Goal: Task Accomplishment & Management: Complete application form

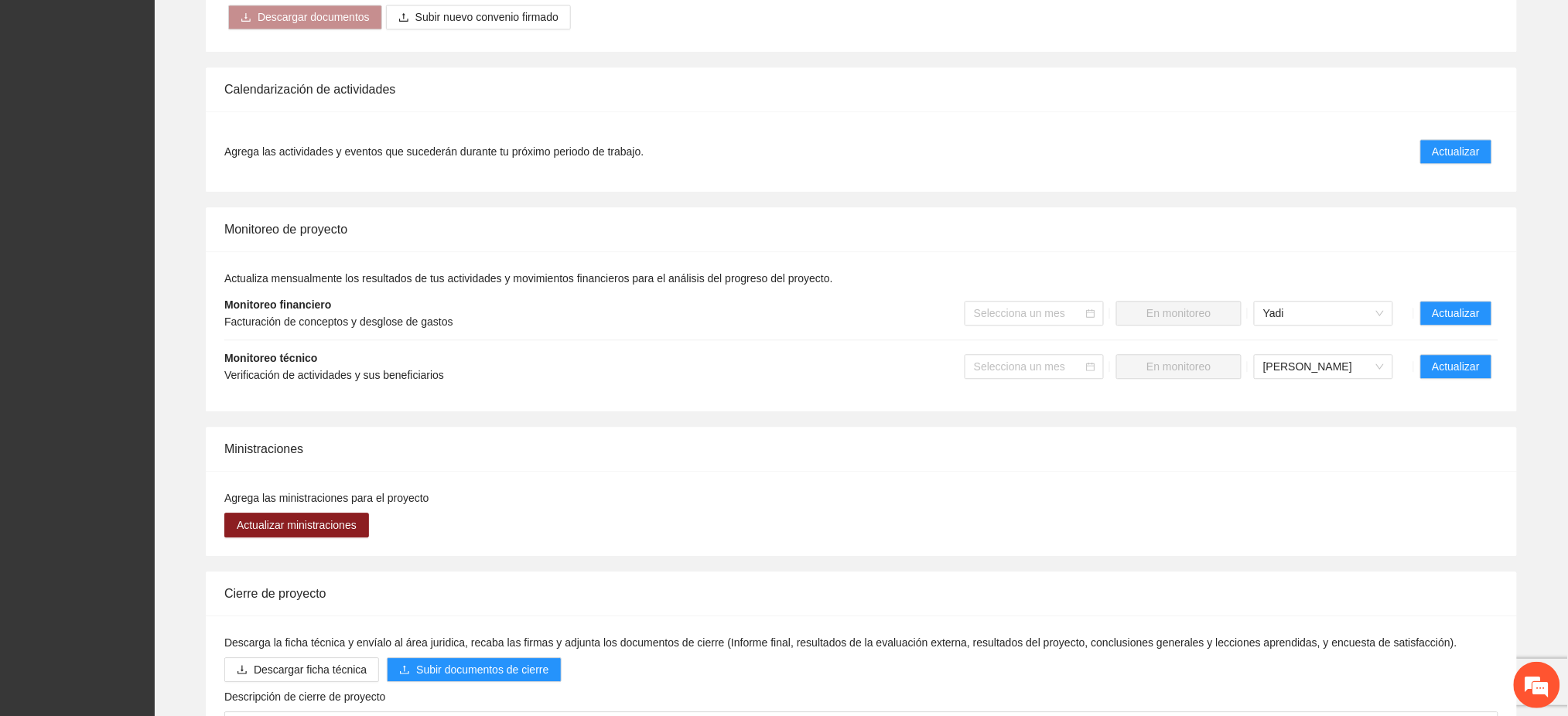
scroll to position [1238, 0]
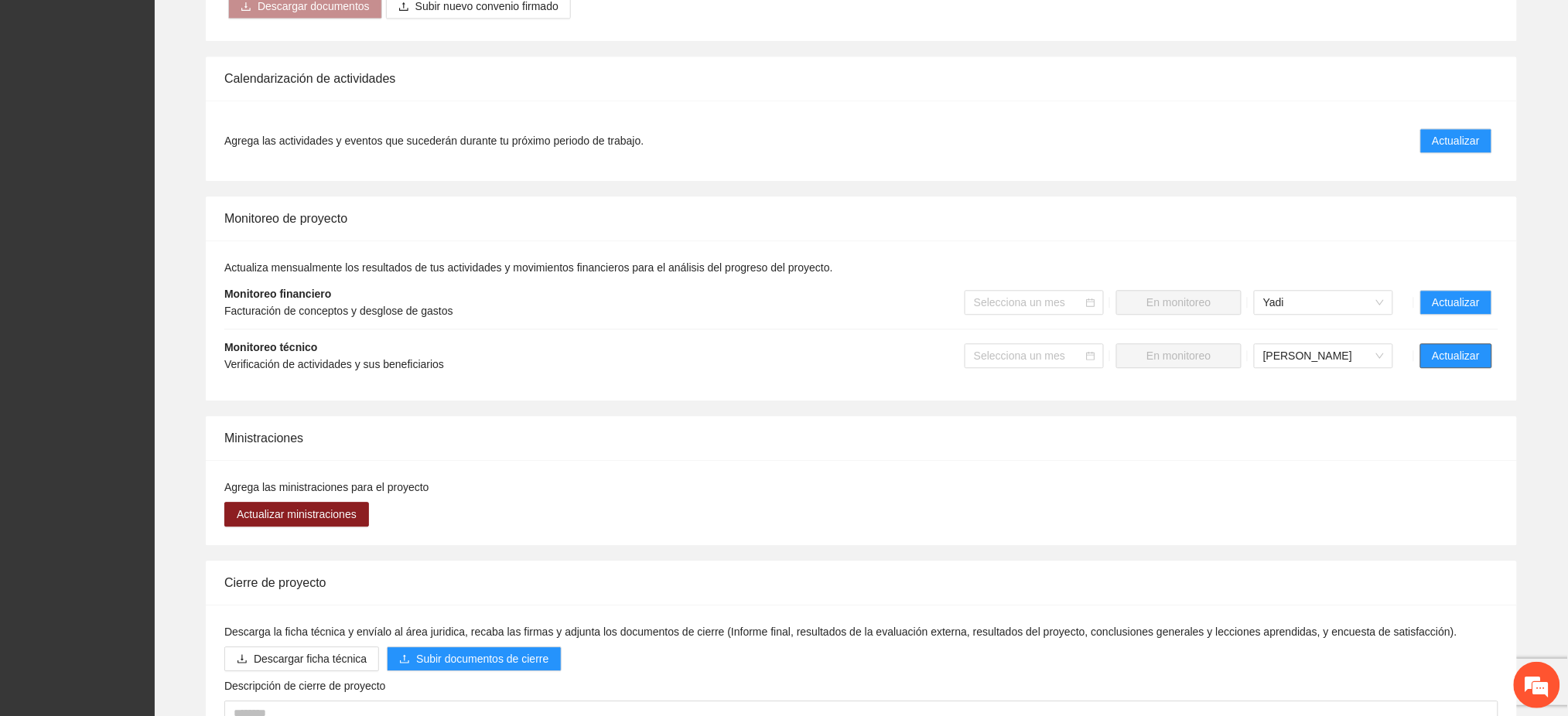
click at [1452, 348] on span "Actualizar" at bounding box center [1456, 356] width 47 height 17
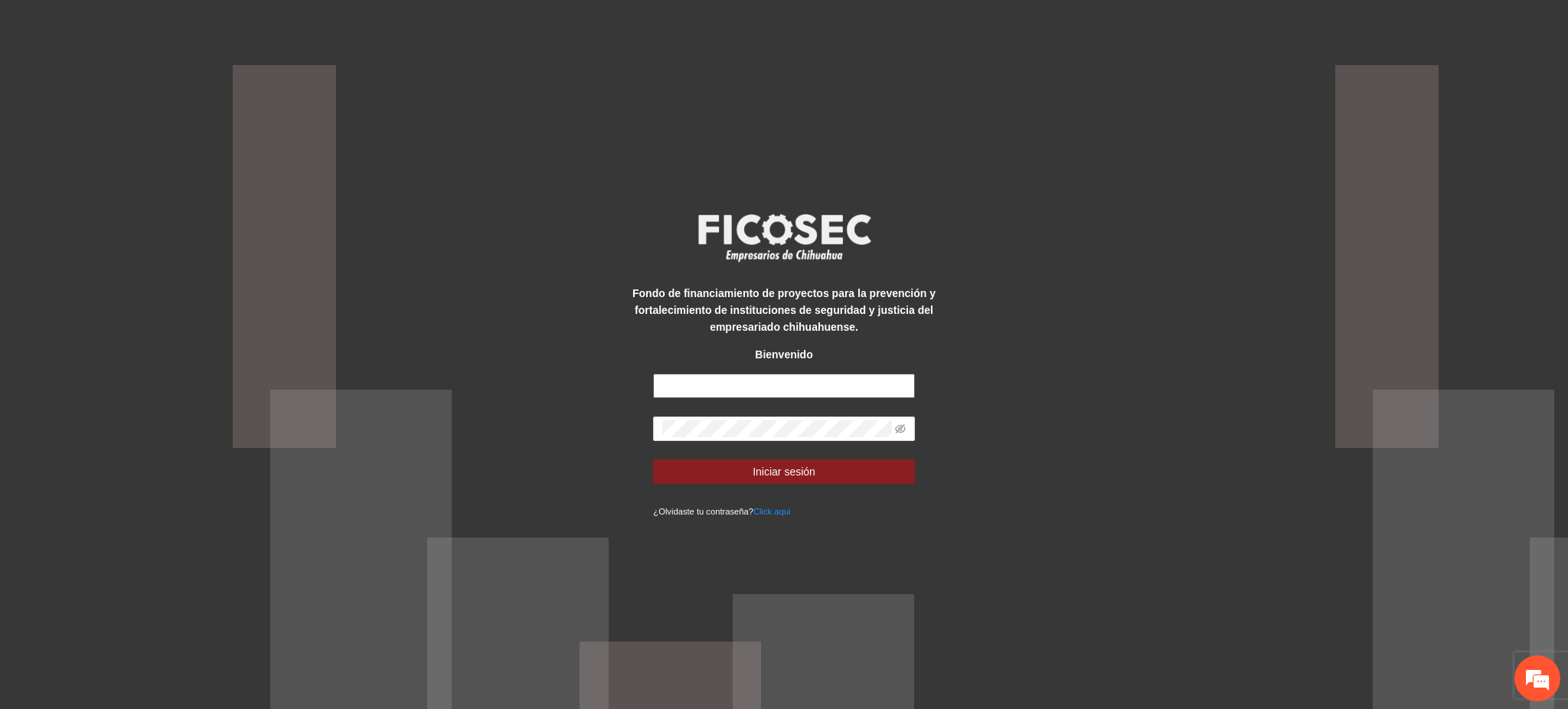
type input "**********"
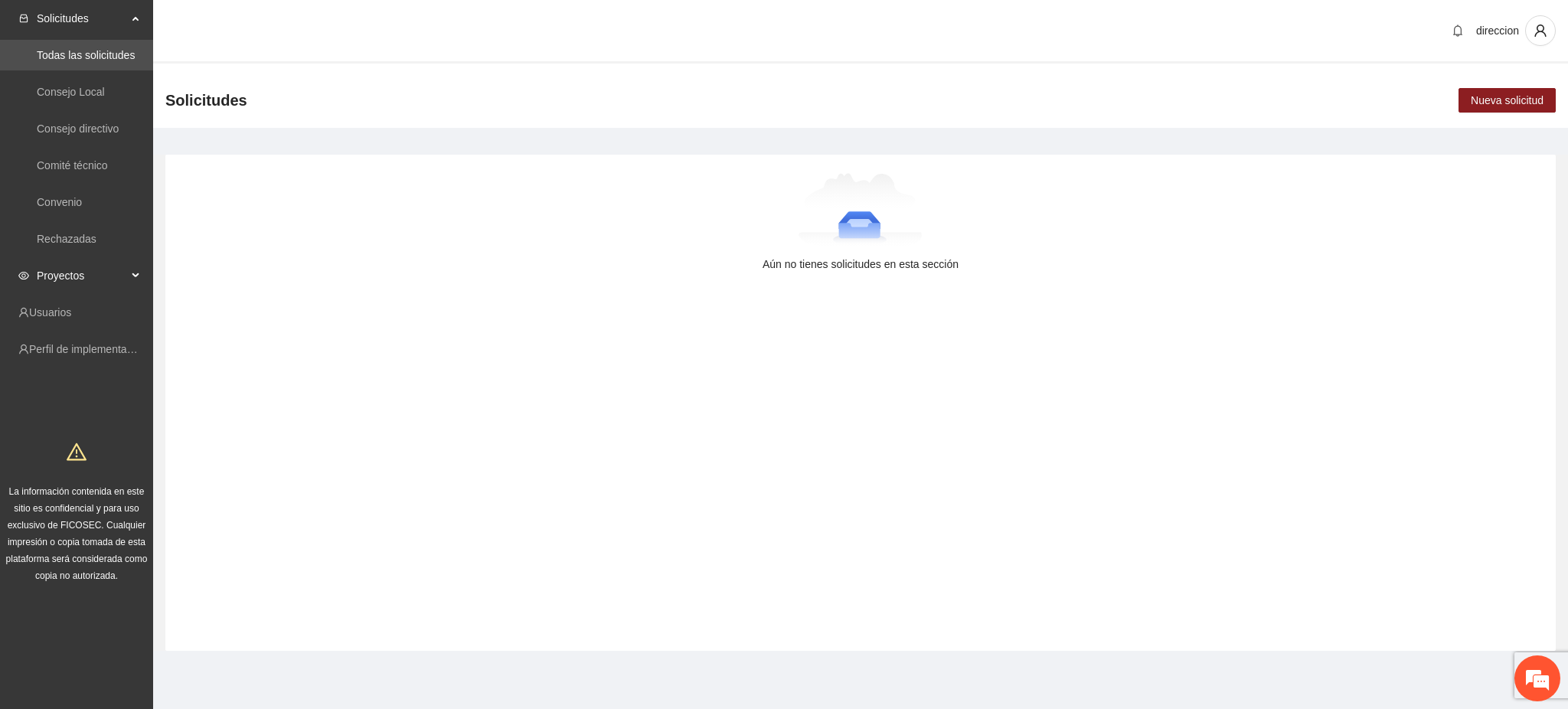
click at [104, 280] on span "Proyectos" at bounding box center [82, 275] width 90 height 31
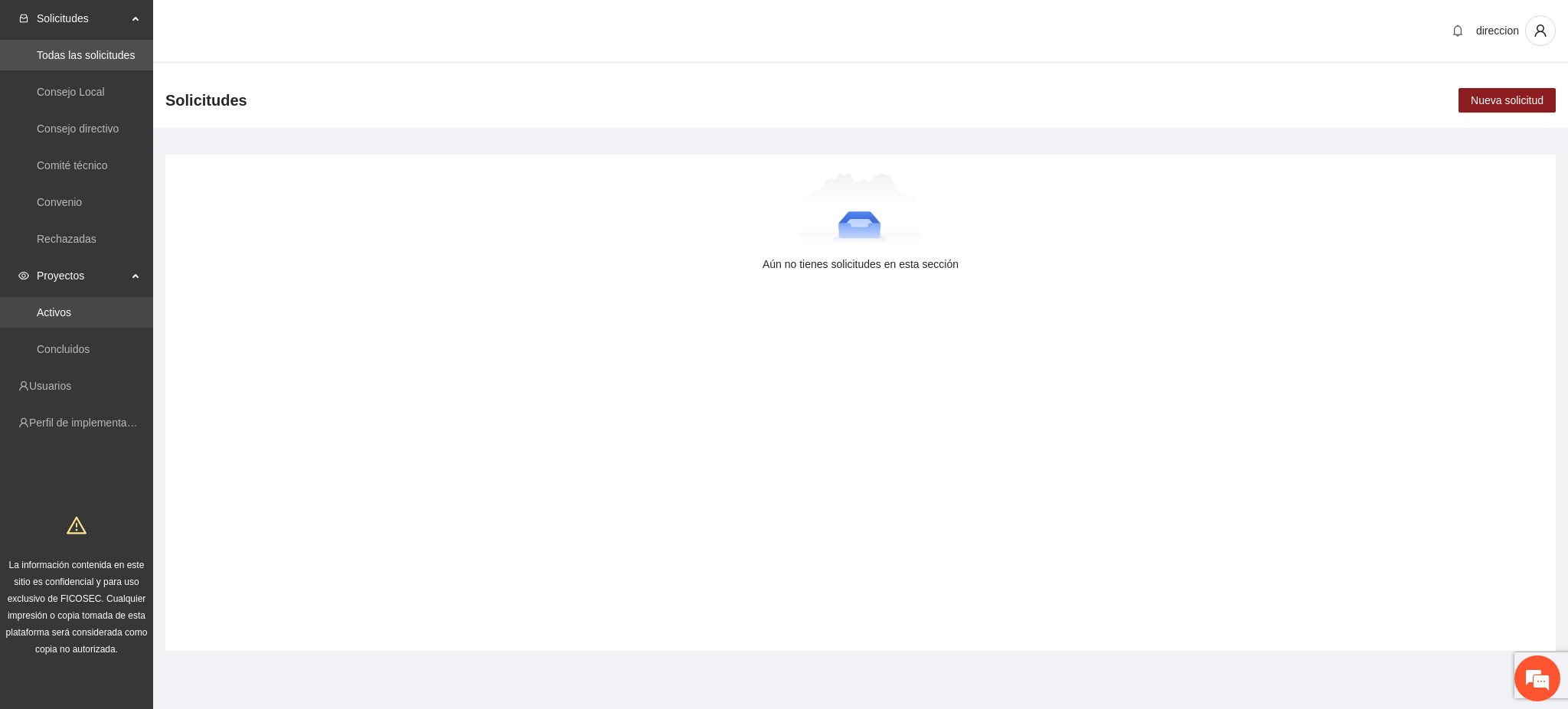
click at [71, 319] on link "Activos" at bounding box center [54, 312] width 35 height 12
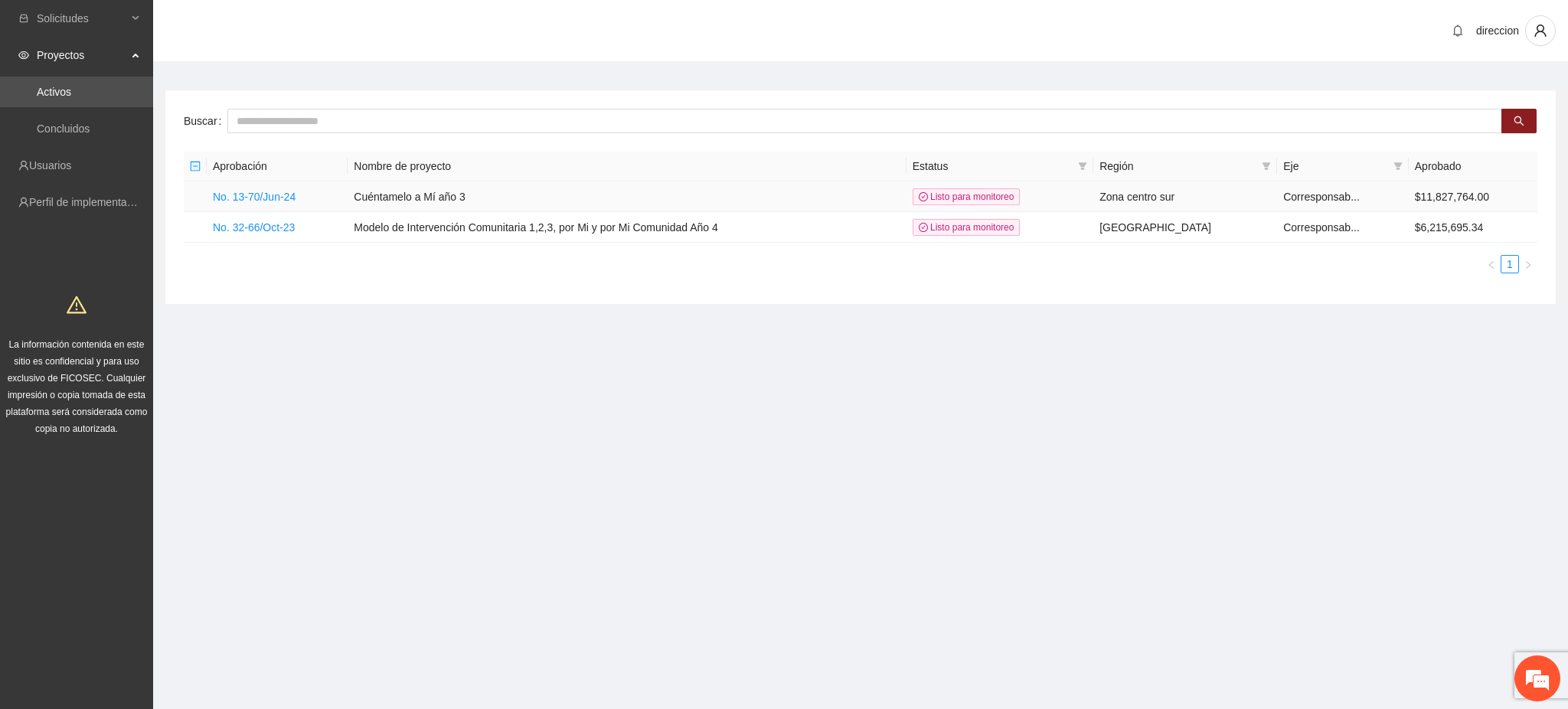
click at [252, 203] on td "No. 13-70/Jun-24" at bounding box center [277, 197] width 141 height 31
click at [258, 199] on link "No. 13-70/Jun-24" at bounding box center [253, 196] width 82 height 12
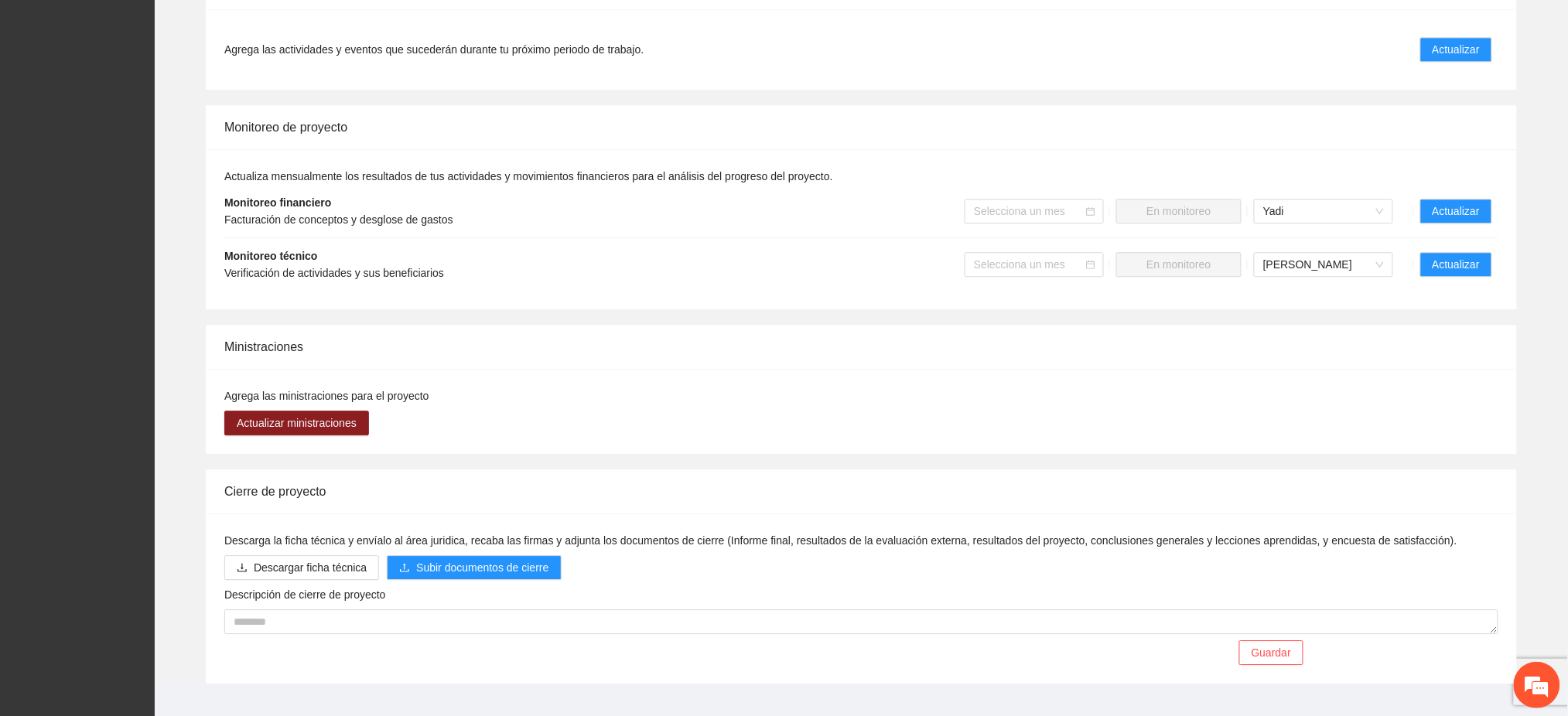
scroll to position [1338, 0]
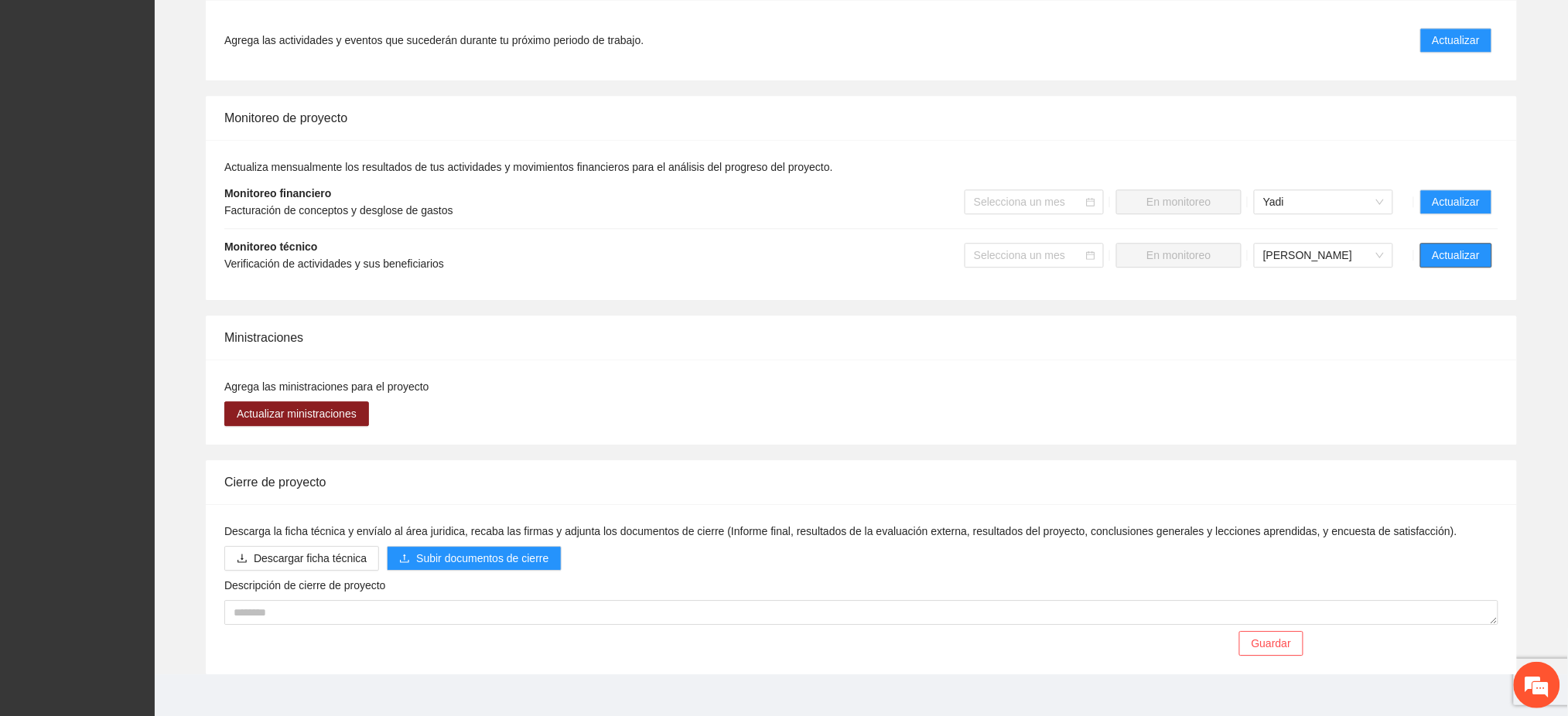
click at [1443, 246] on span "Actualizar" at bounding box center [1456, 255] width 47 height 17
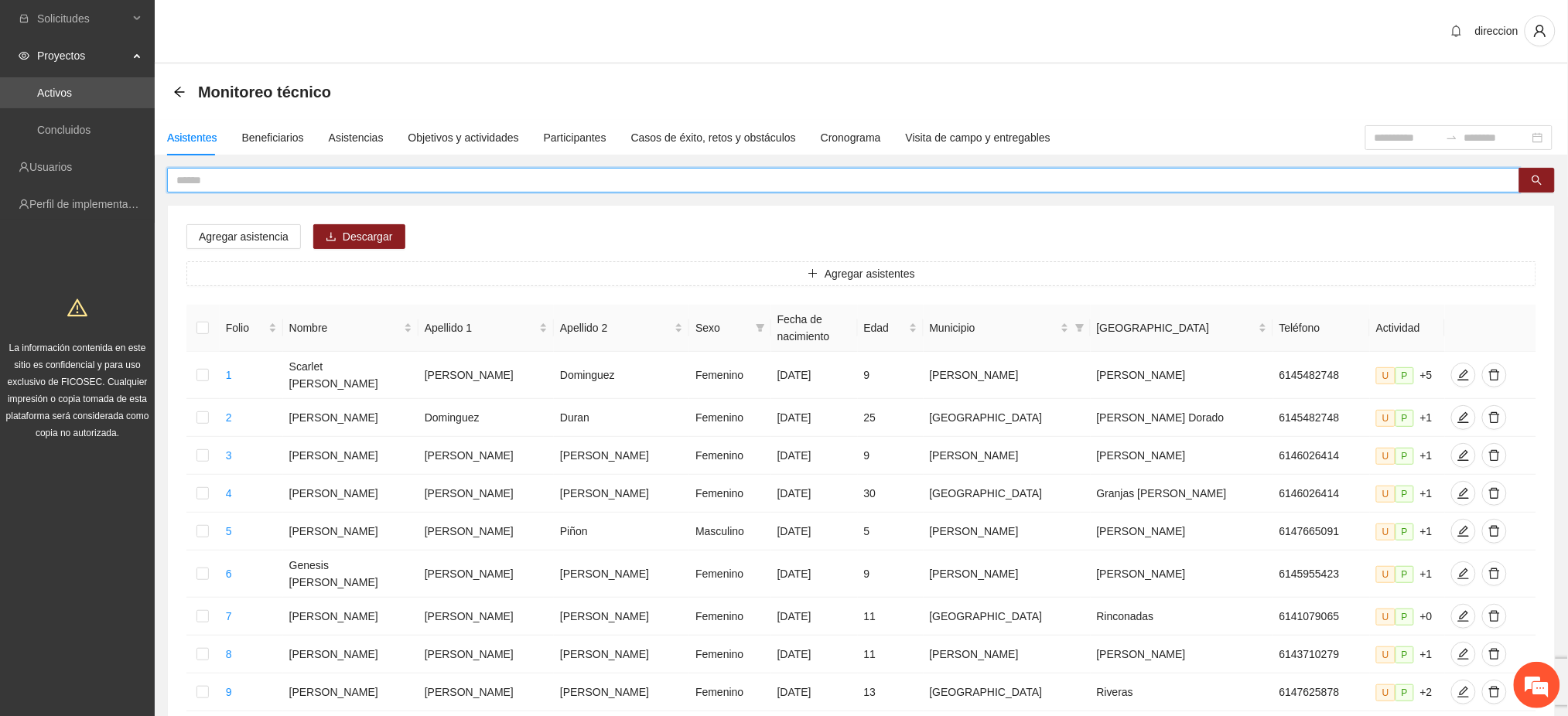
click at [215, 172] on input "text" at bounding box center [837, 180] width 1322 height 17
type input "******"
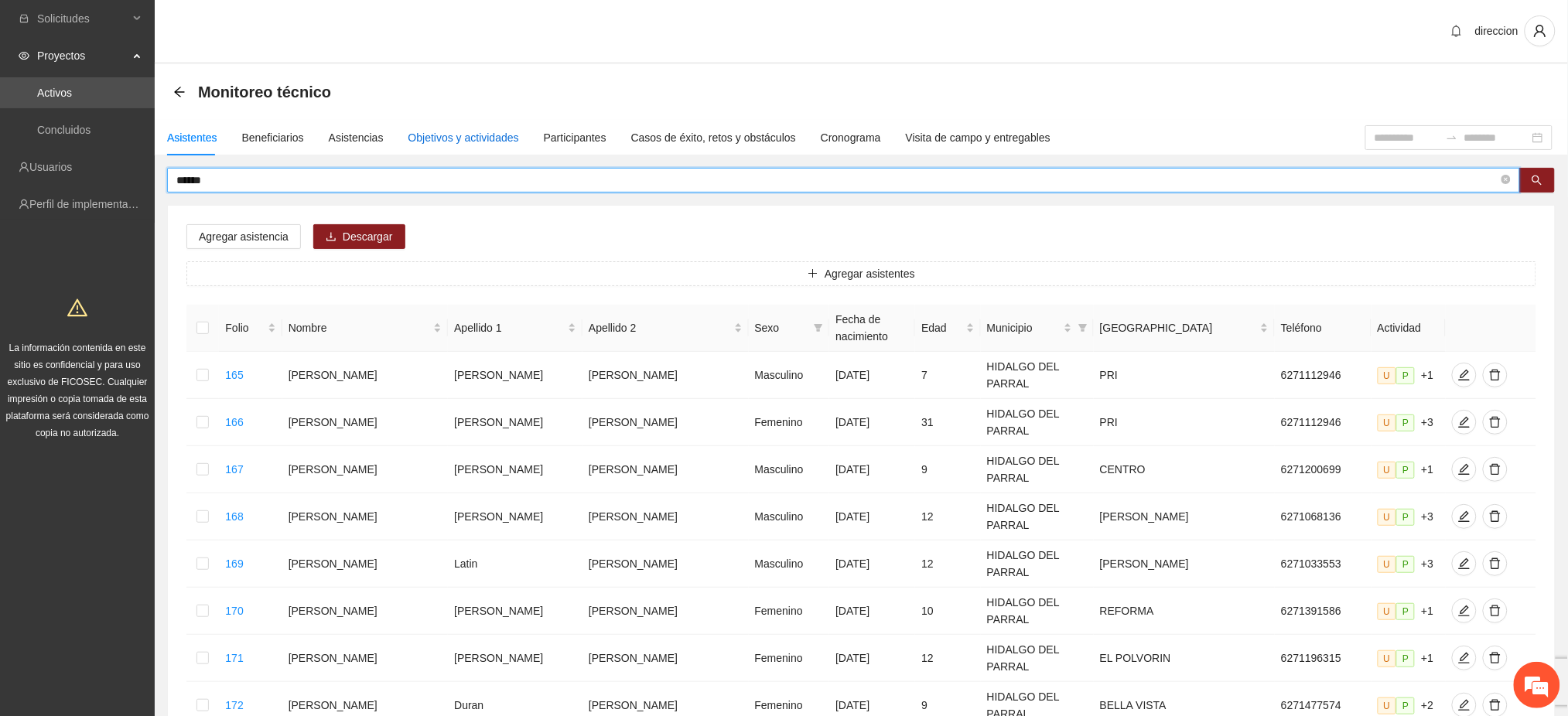
click at [422, 134] on div "Objetivos y actividades" at bounding box center [464, 137] width 111 height 17
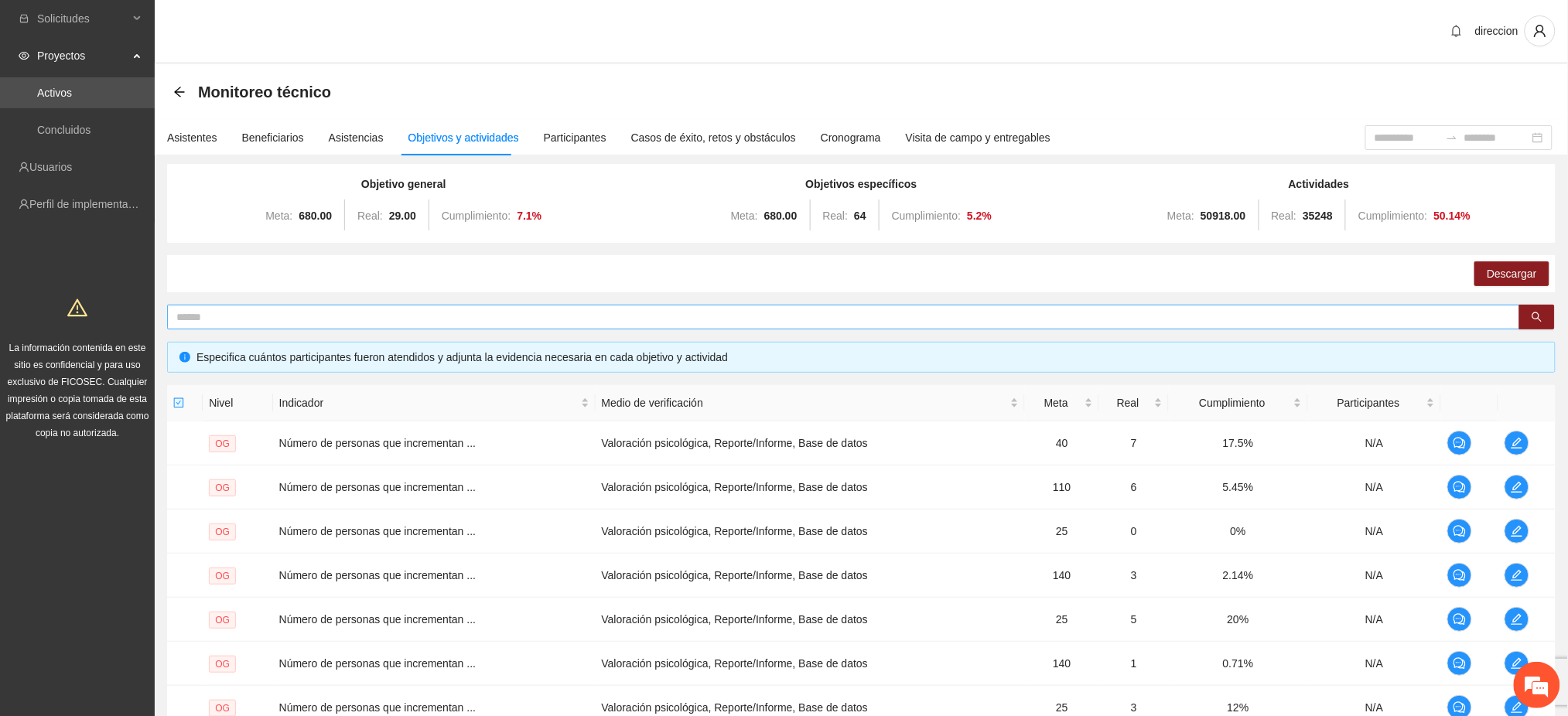
click at [228, 318] on input "text" at bounding box center [837, 317] width 1322 height 17
type input "******"
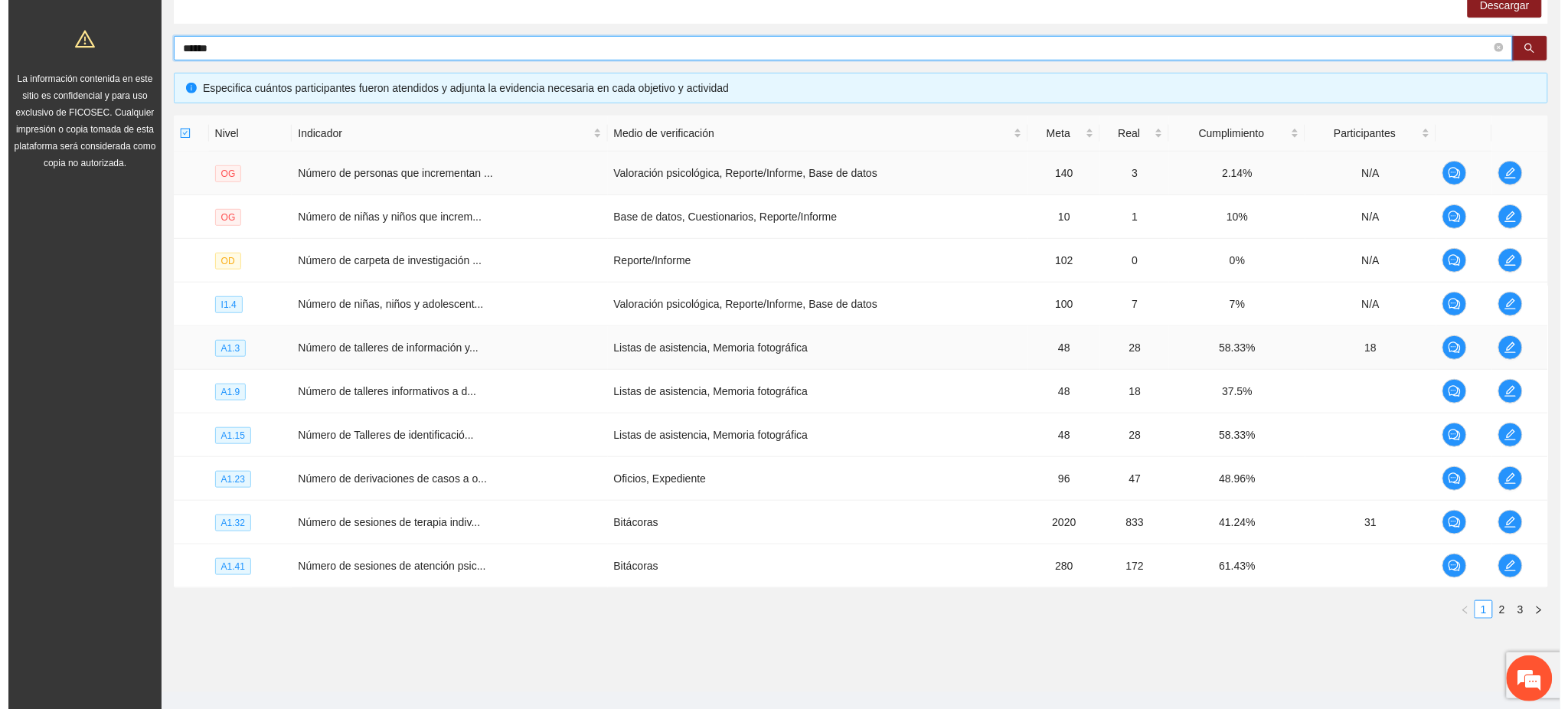
scroll to position [290, 0]
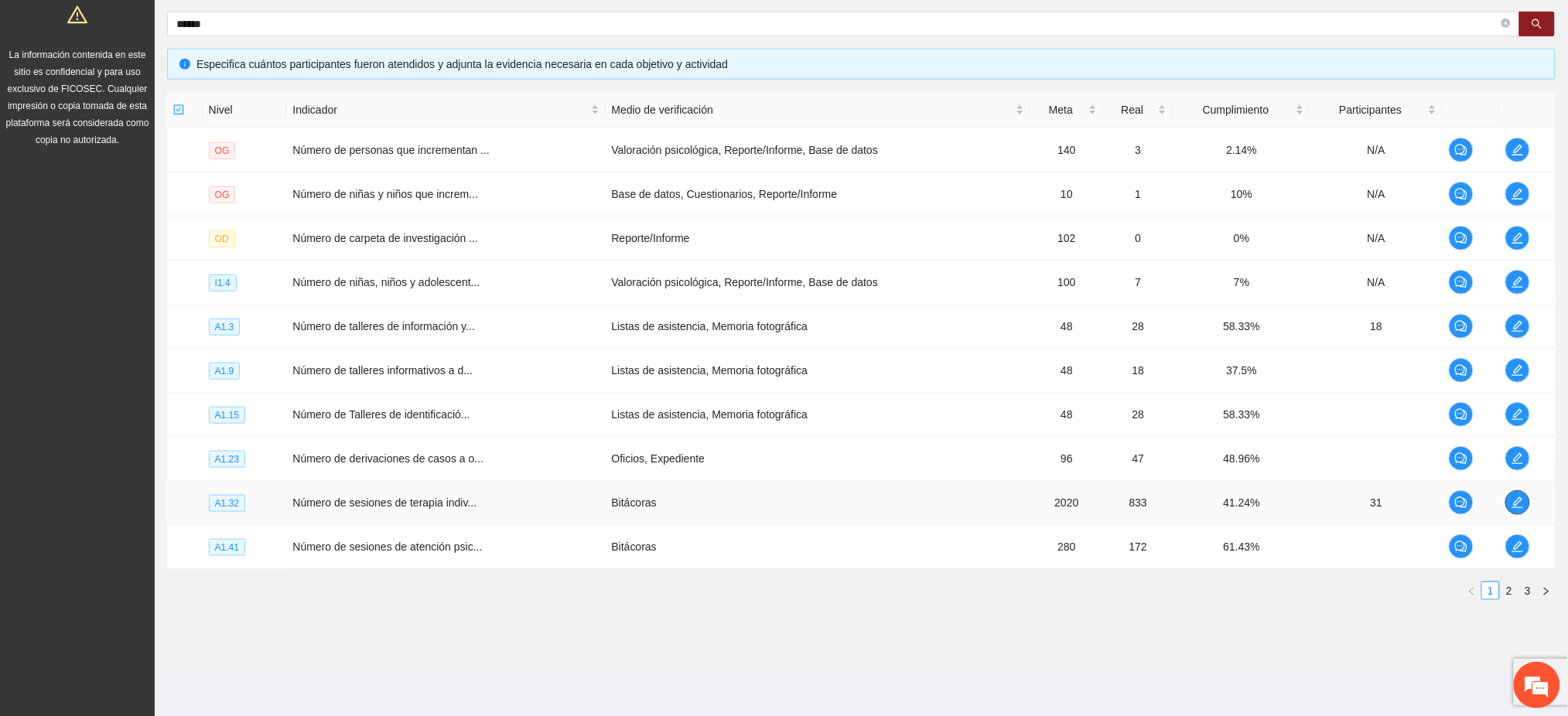
click at [1512, 507] on icon "edit" at bounding box center [1518, 502] width 12 height 12
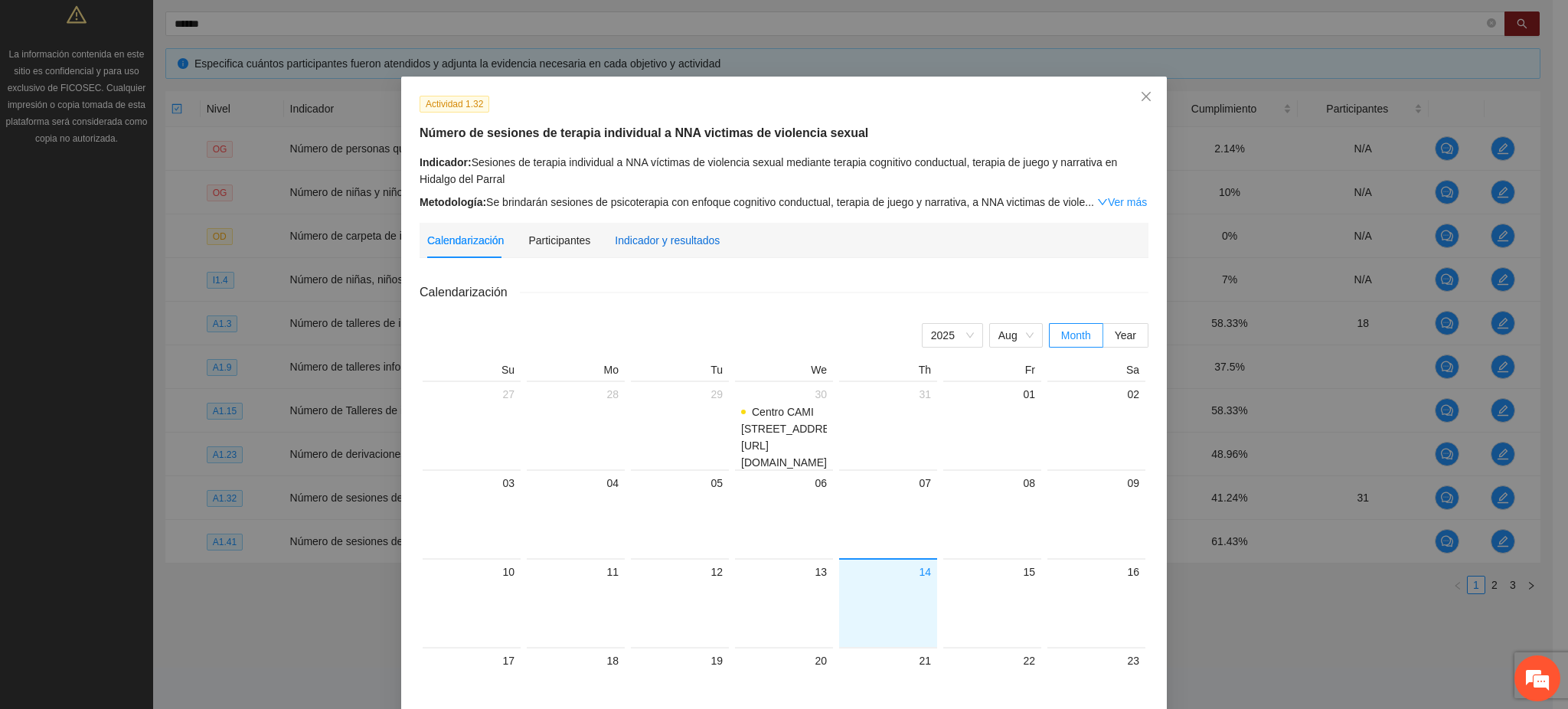
click at [667, 240] on div "Indicador y resultados" at bounding box center [666, 241] width 105 height 17
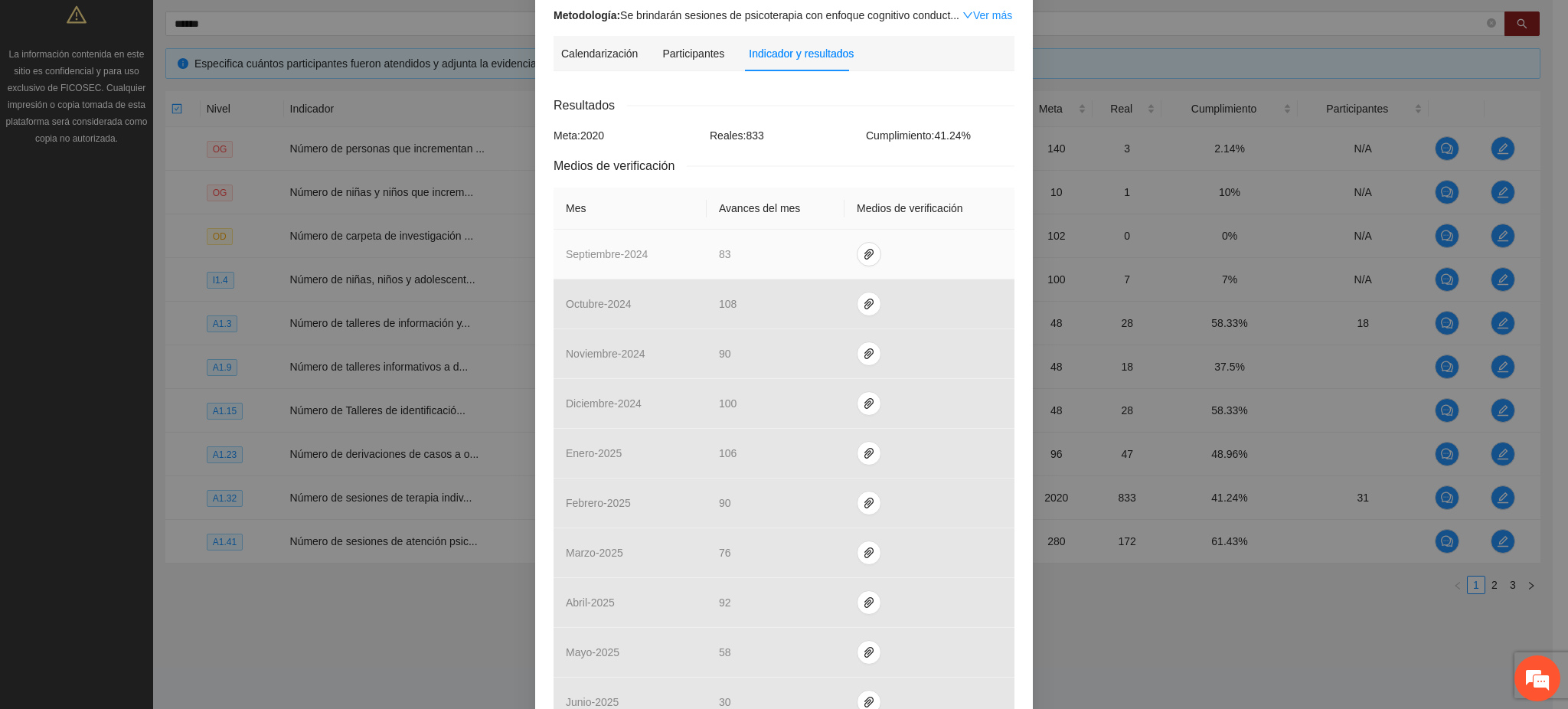
scroll to position [454, 0]
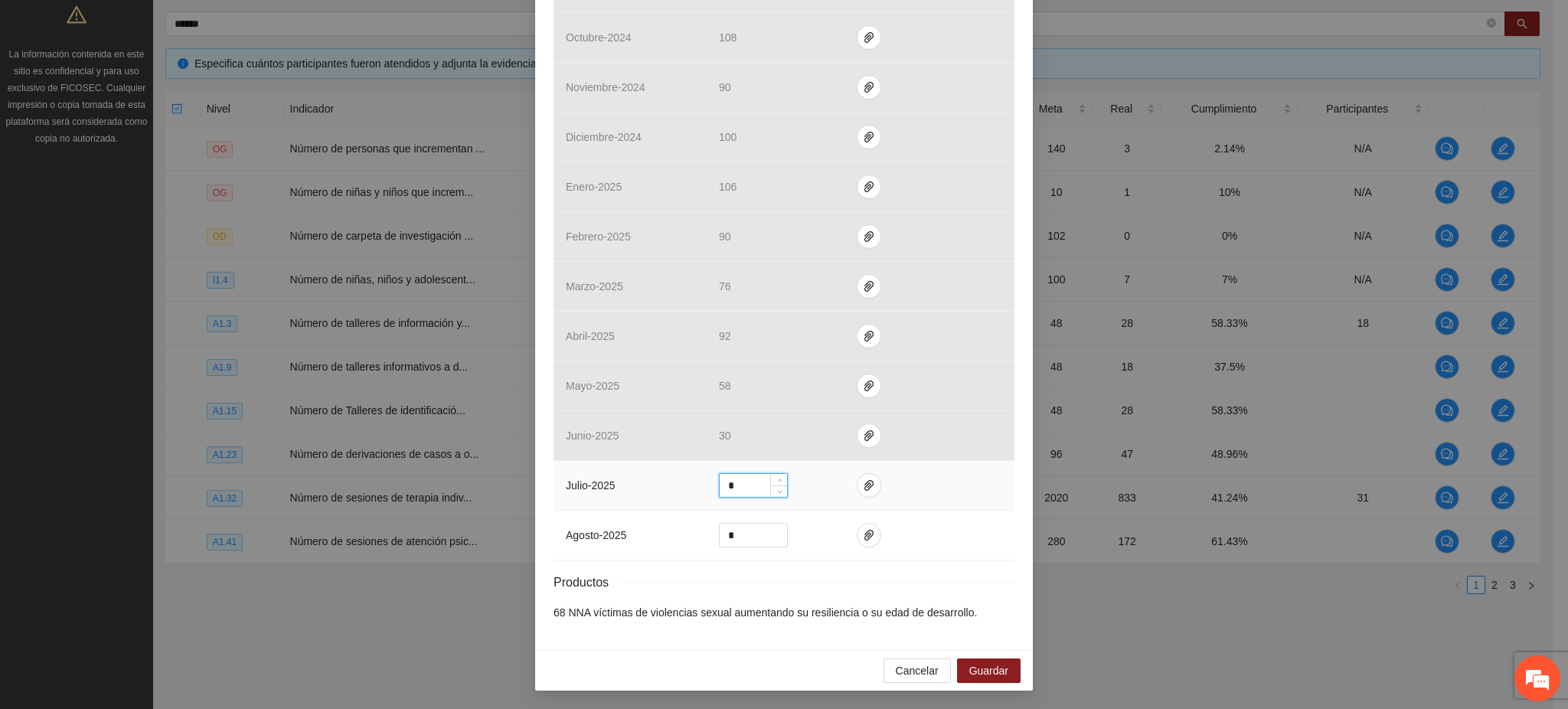
drag, startPoint x: 719, startPoint y: 484, endPoint x: 652, endPoint y: 491, distance: 67.4
click at [657, 493] on tr "julio - 2025 *" at bounding box center [784, 485] width 461 height 50
type input "**"
click at [858, 491] on span "paper-clip" at bounding box center [869, 485] width 23 height 12
click at [836, 439] on span "Adjuntar documento" at bounding box center [821, 438] width 96 height 17
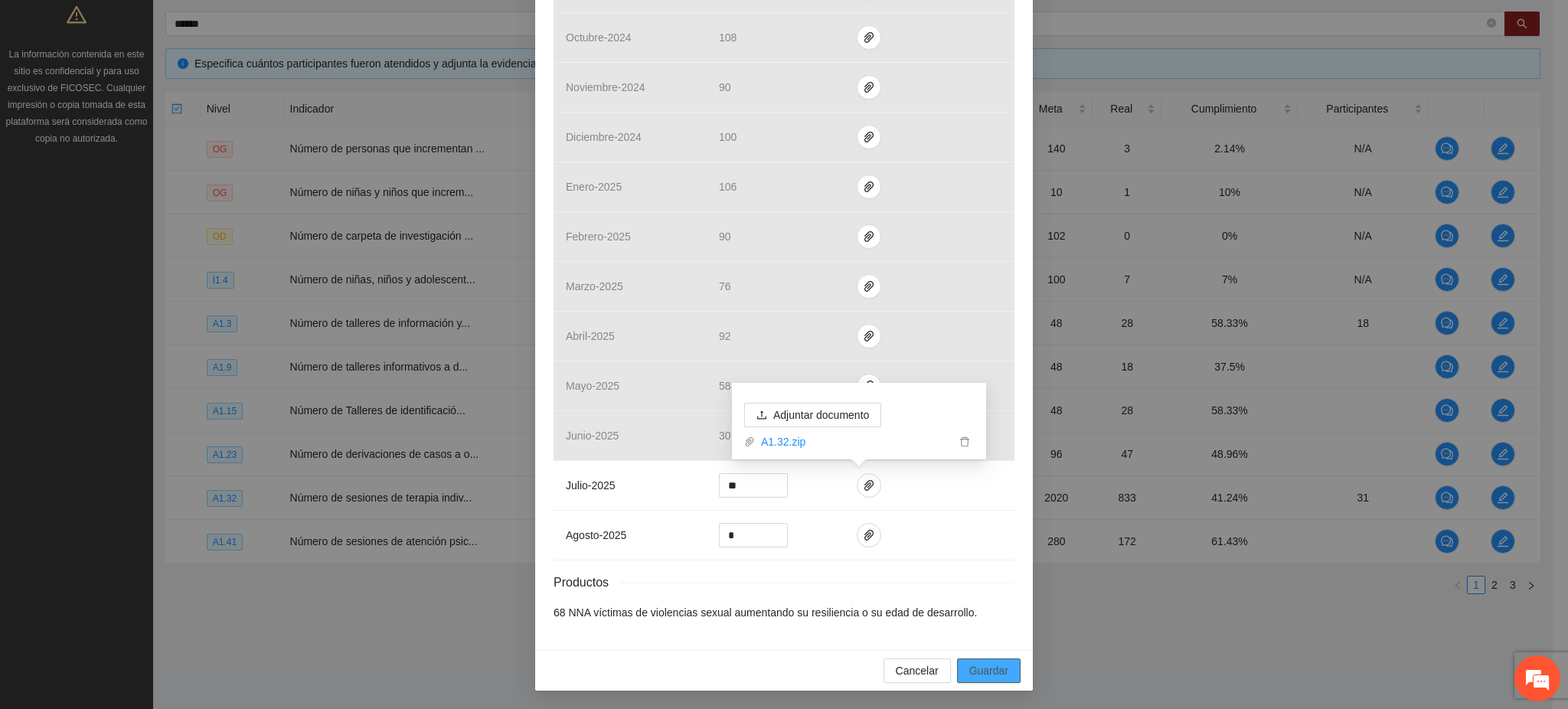
click at [982, 667] on span "Guardar" at bounding box center [989, 671] width 39 height 17
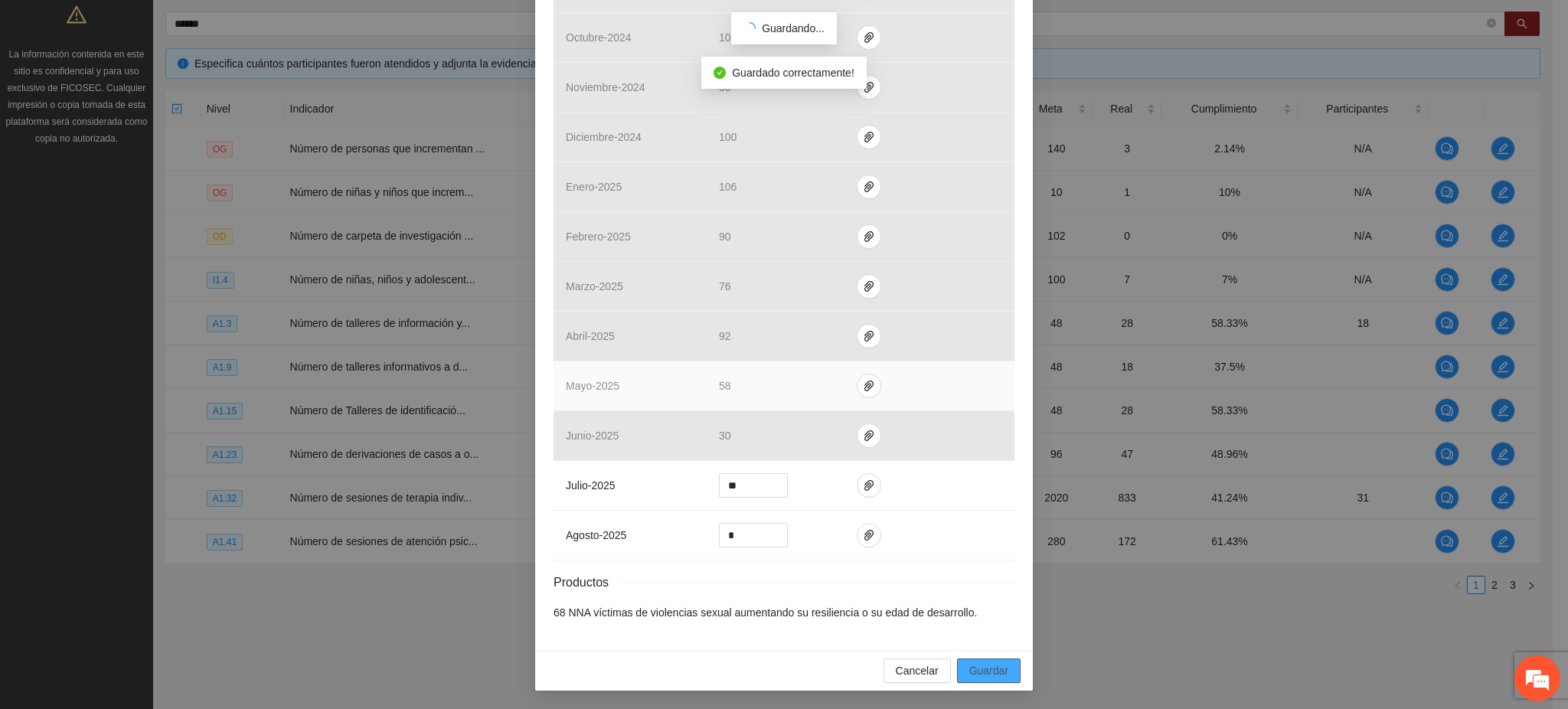
scroll to position [377, 0]
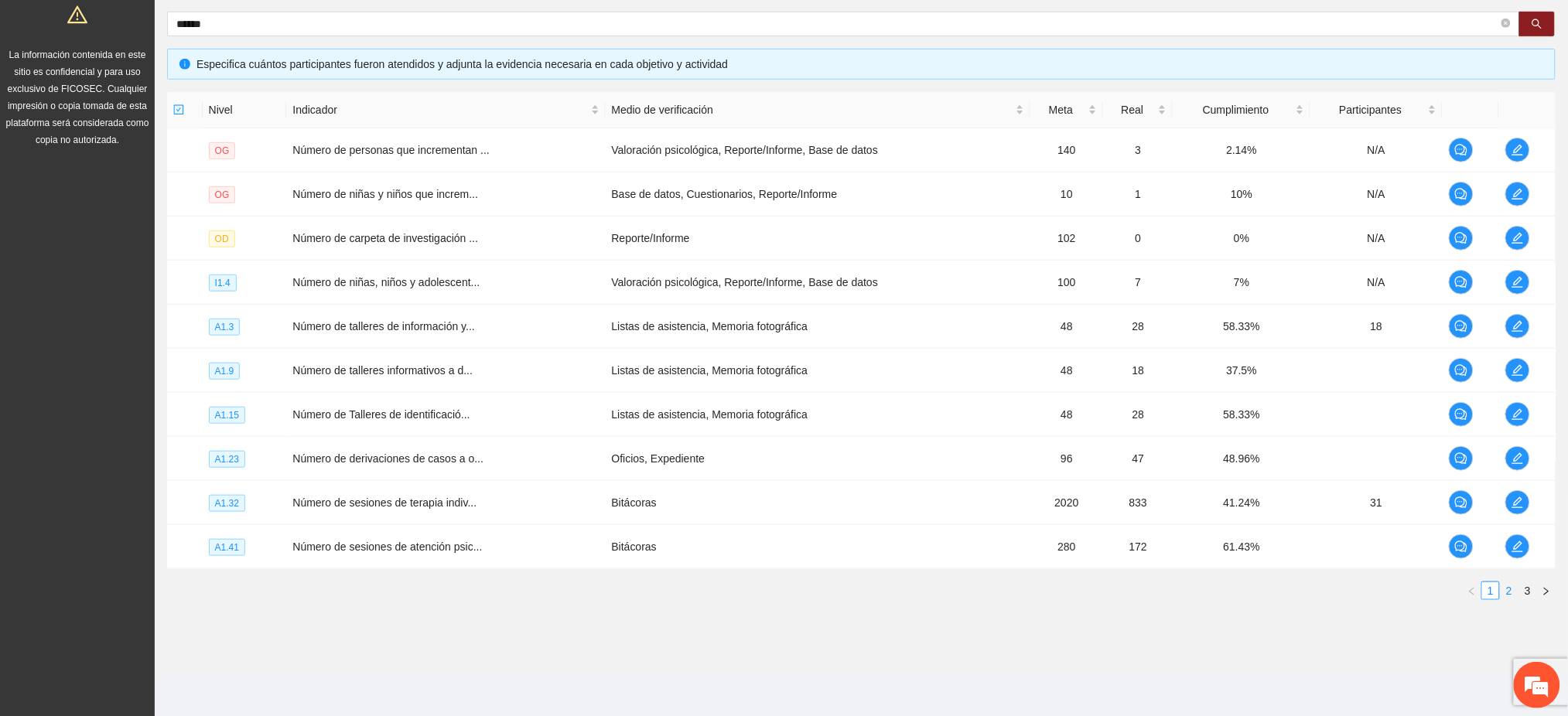
click at [1511, 594] on link "2" at bounding box center [1510, 591] width 17 height 17
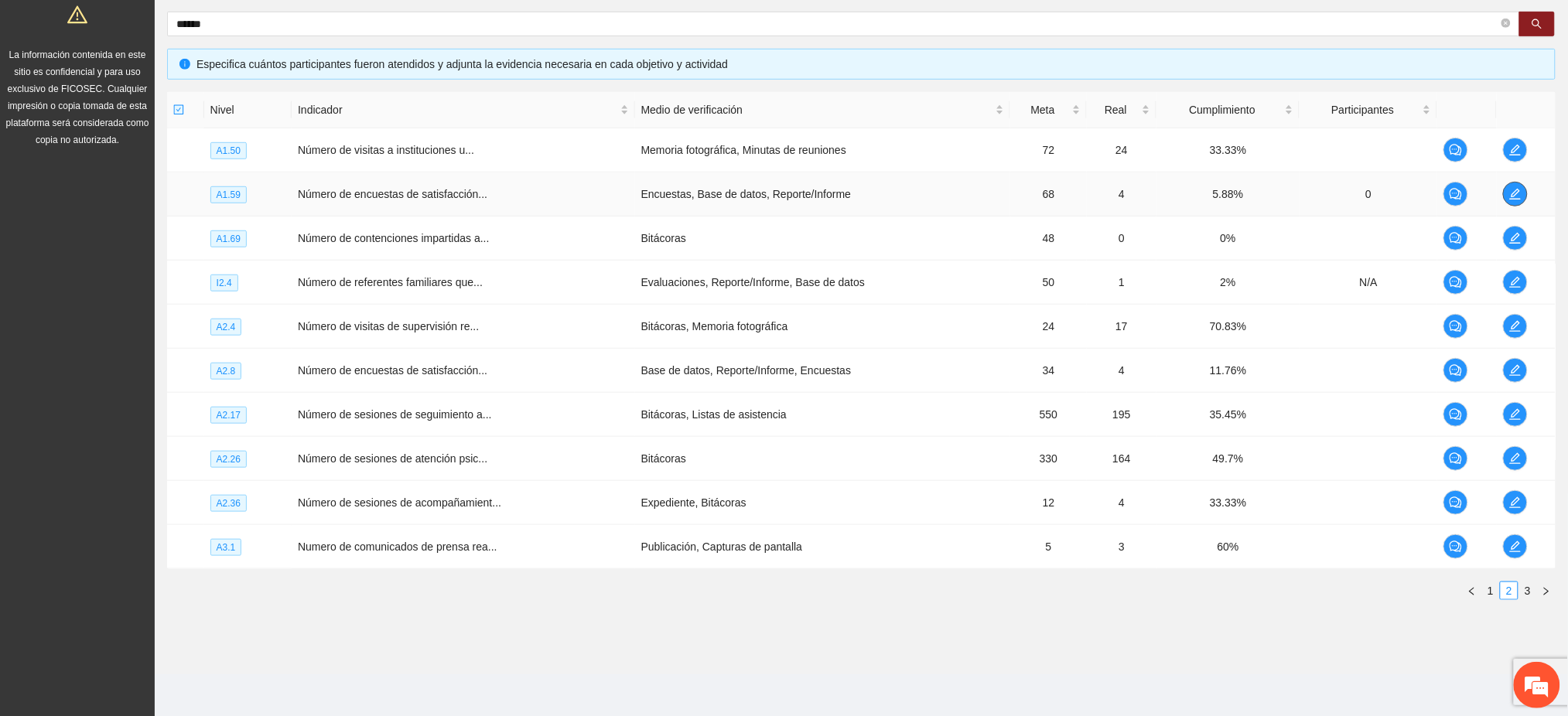
click at [1515, 199] on button "button" at bounding box center [1516, 194] width 25 height 25
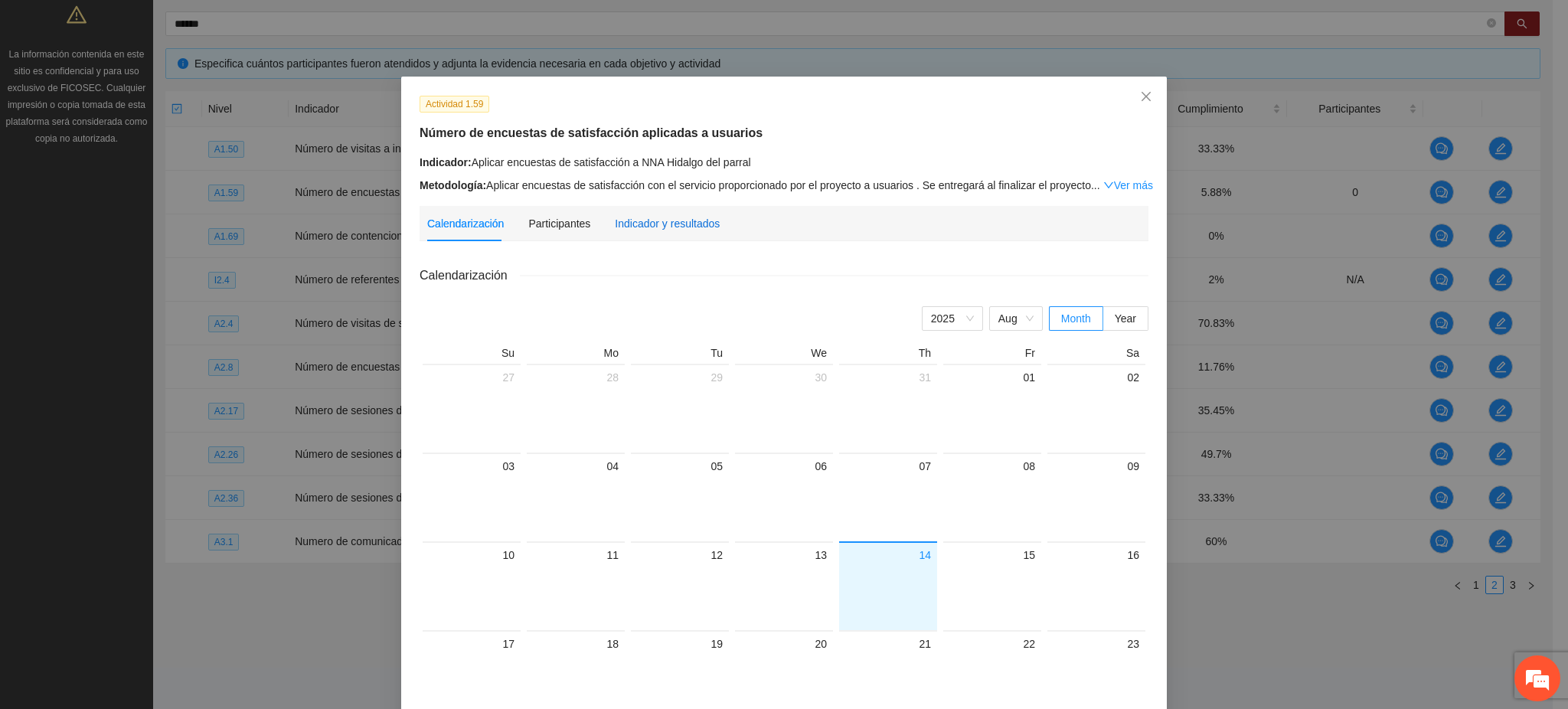
click at [663, 229] on div "Indicador y resultados" at bounding box center [666, 224] width 105 height 17
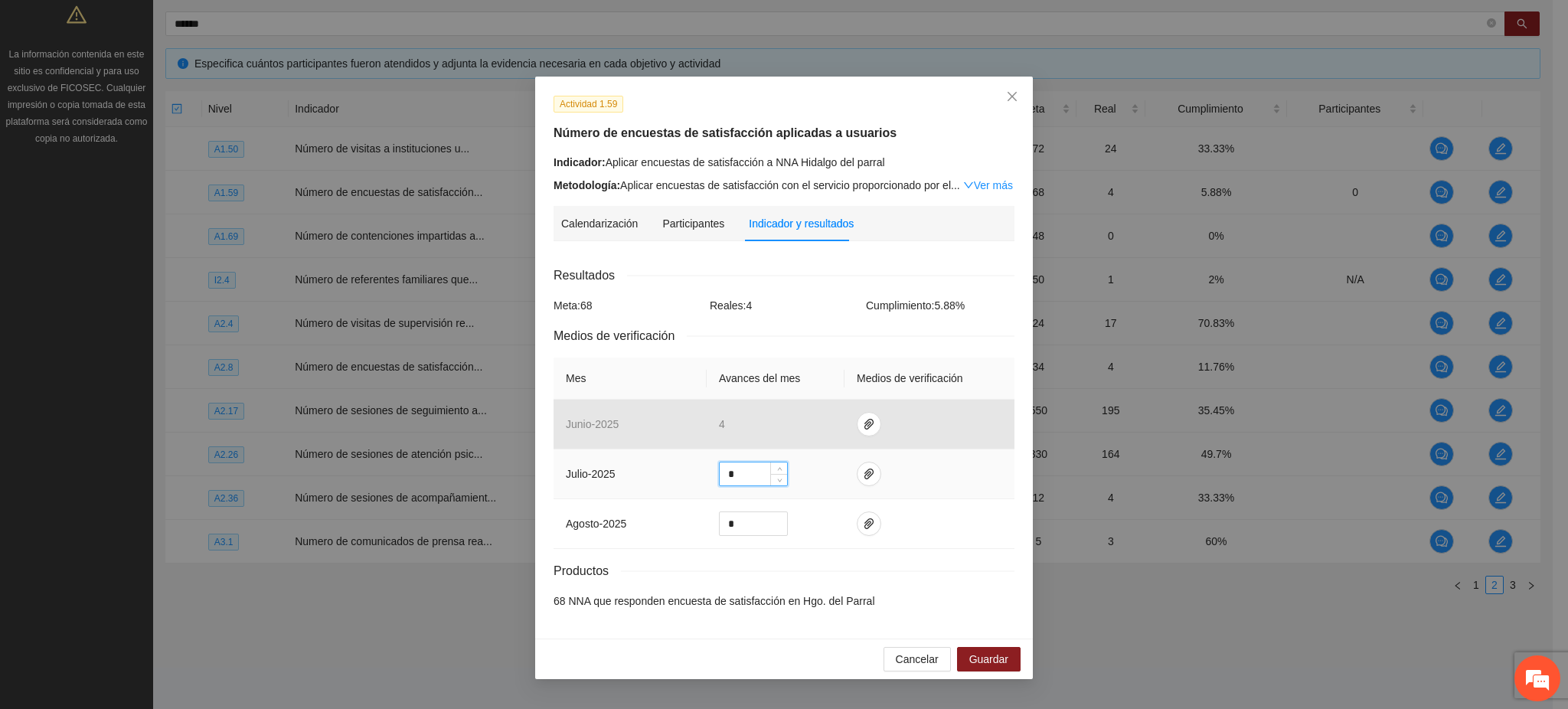
drag, startPoint x: 744, startPoint y: 474, endPoint x: 692, endPoint y: 474, distance: 52.0
click at [692, 473] on tr "julio - 2025 *" at bounding box center [784, 474] width 461 height 50
type input "**"
click at [864, 474] on icon "paper-clip" at bounding box center [869, 474] width 9 height 11
click at [824, 426] on span "Adjuntar documento" at bounding box center [829, 427] width 96 height 17
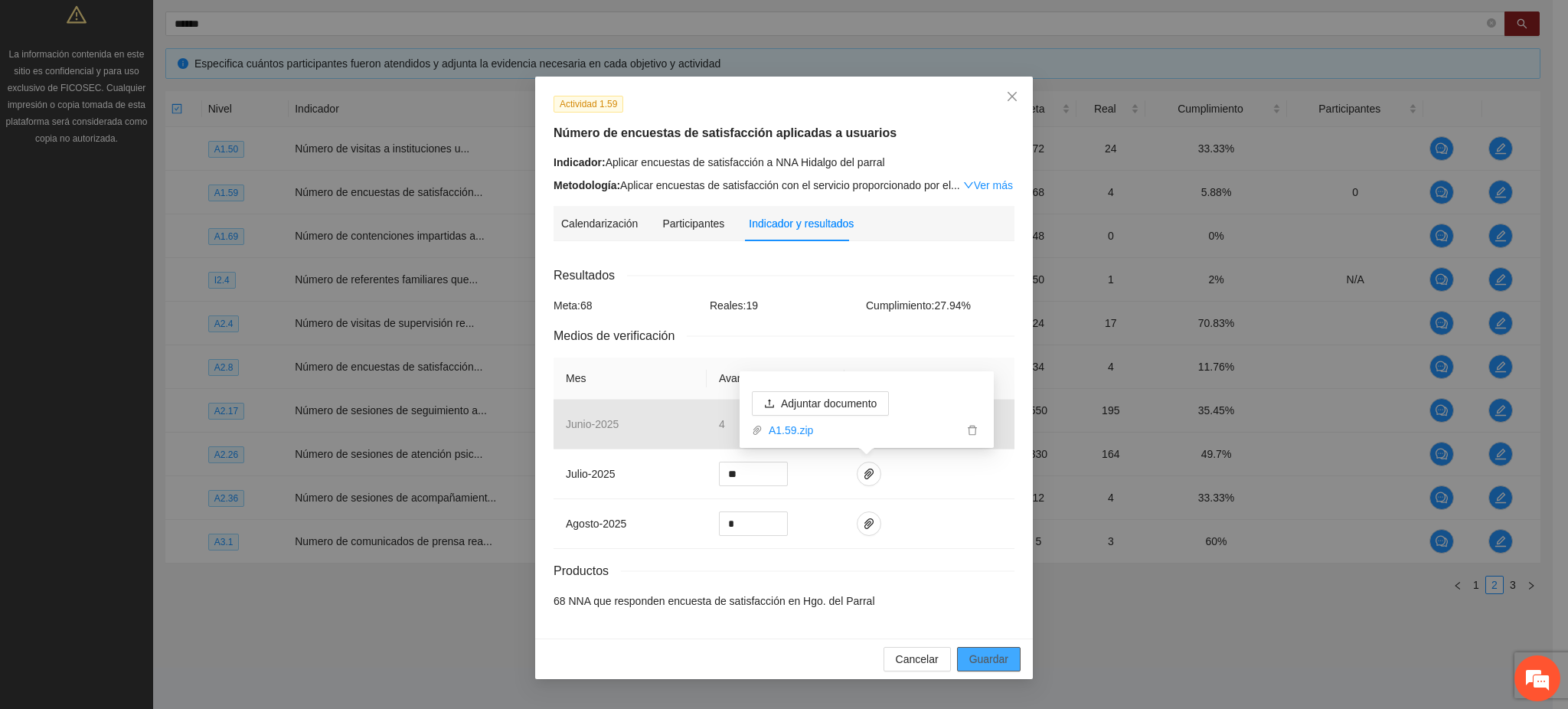
click at [971, 655] on span "Guardar" at bounding box center [989, 660] width 39 height 17
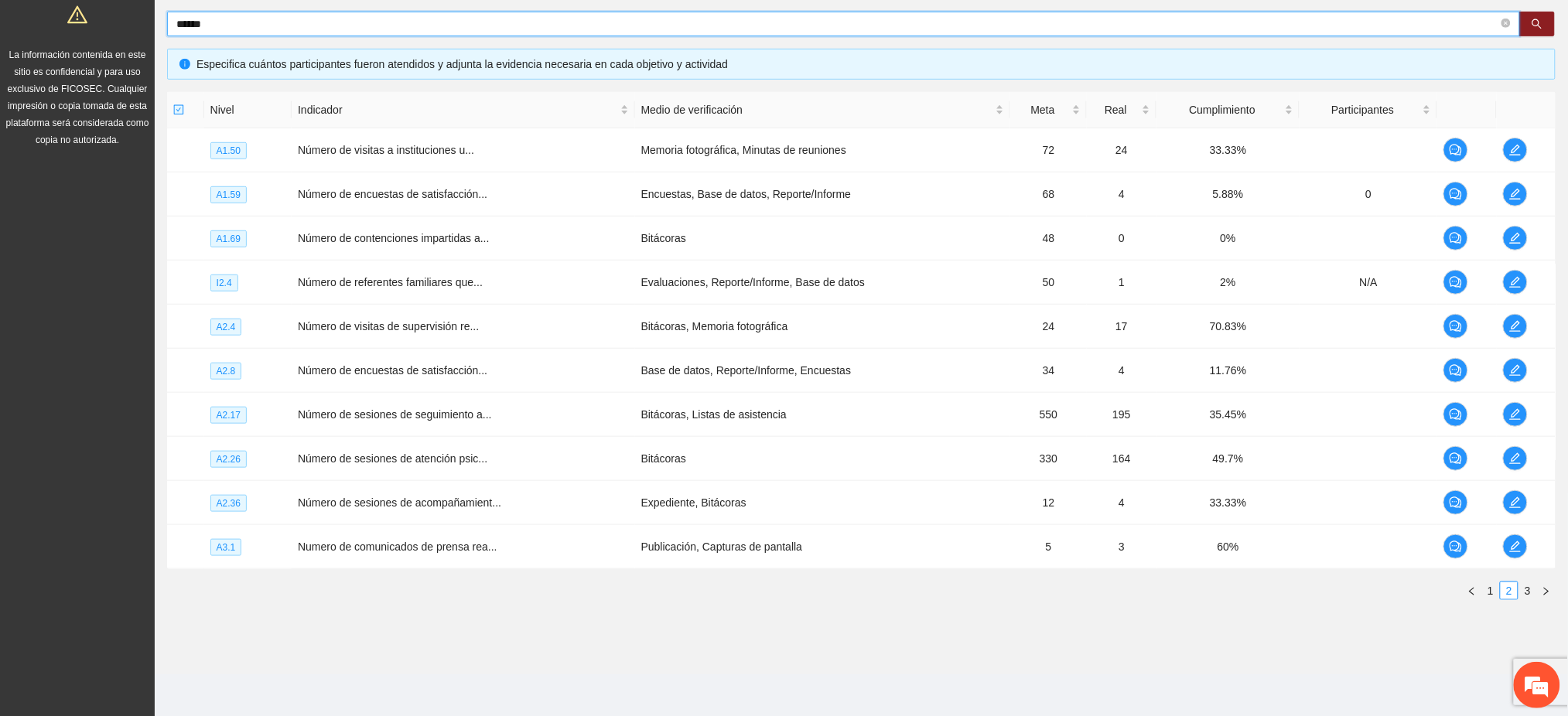
drag, startPoint x: 224, startPoint y: 19, endPoint x: 150, endPoint y: 33, distance: 75.3
click at [150, 33] on section "Solicitudes Proyectos Activos Concluidos Usuarios Perfil de implementadora La i…" at bounding box center [784, 213] width 1568 height 1011
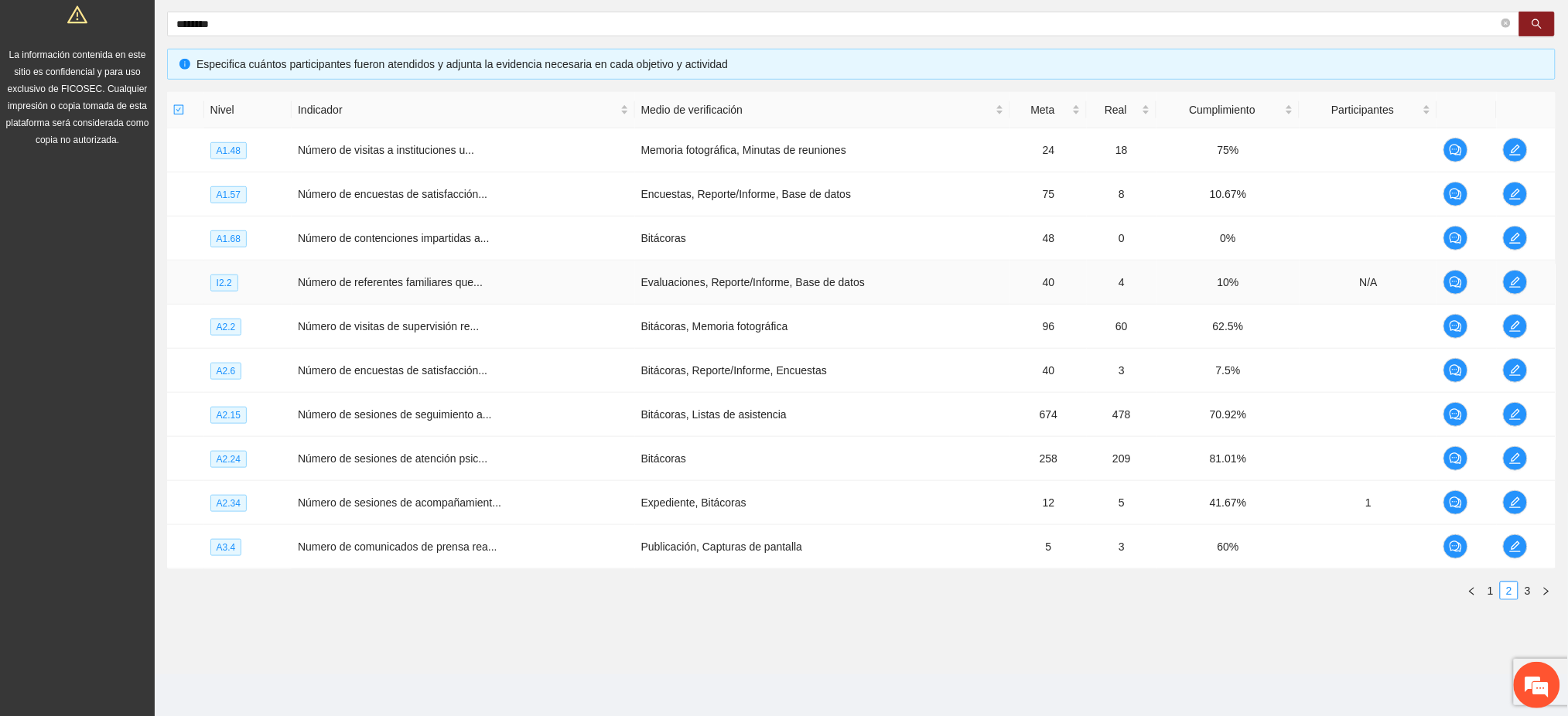
click at [1528, 285] on td at bounding box center [1526, 282] width 58 height 44
click at [1520, 288] on button "button" at bounding box center [1516, 282] width 25 height 25
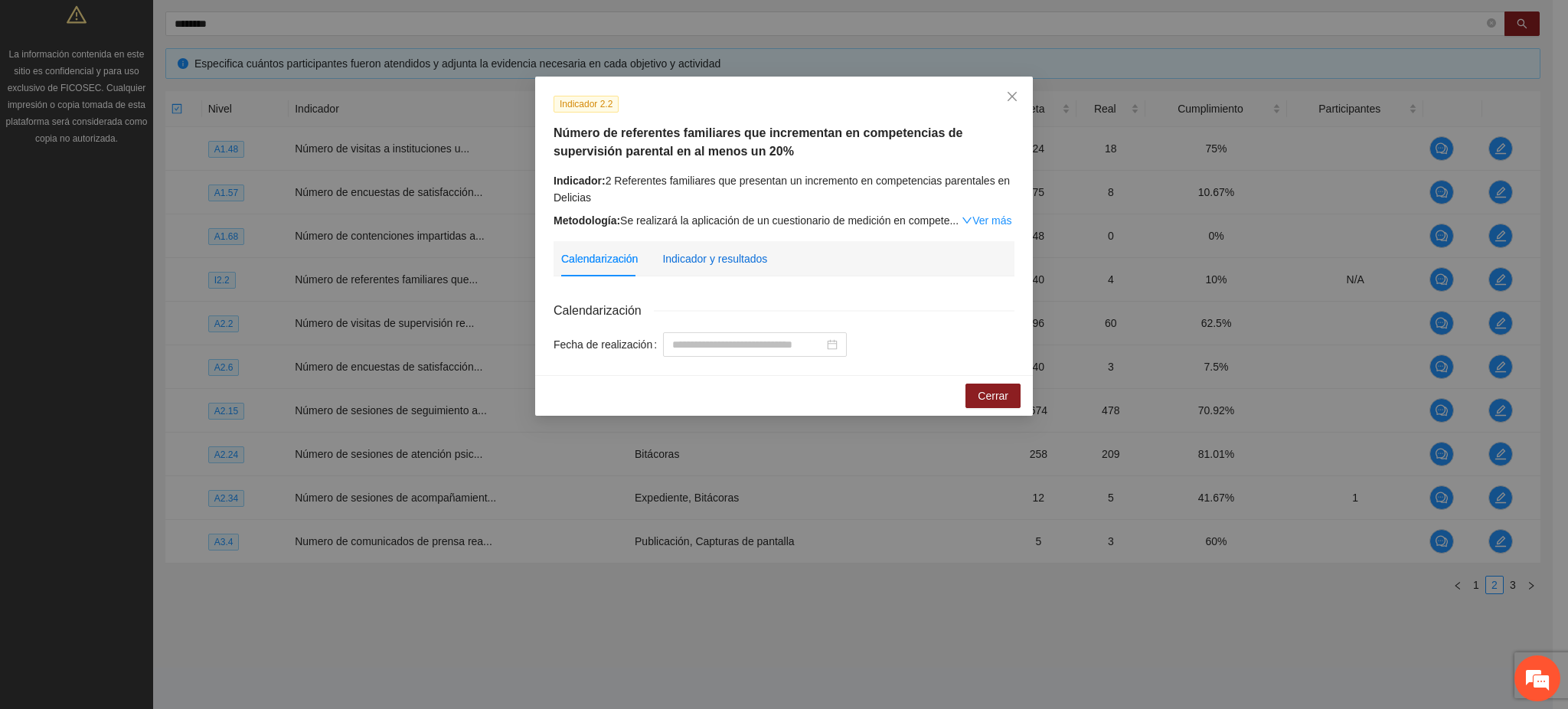
click at [702, 258] on div "Indicador y resultados" at bounding box center [714, 259] width 105 height 17
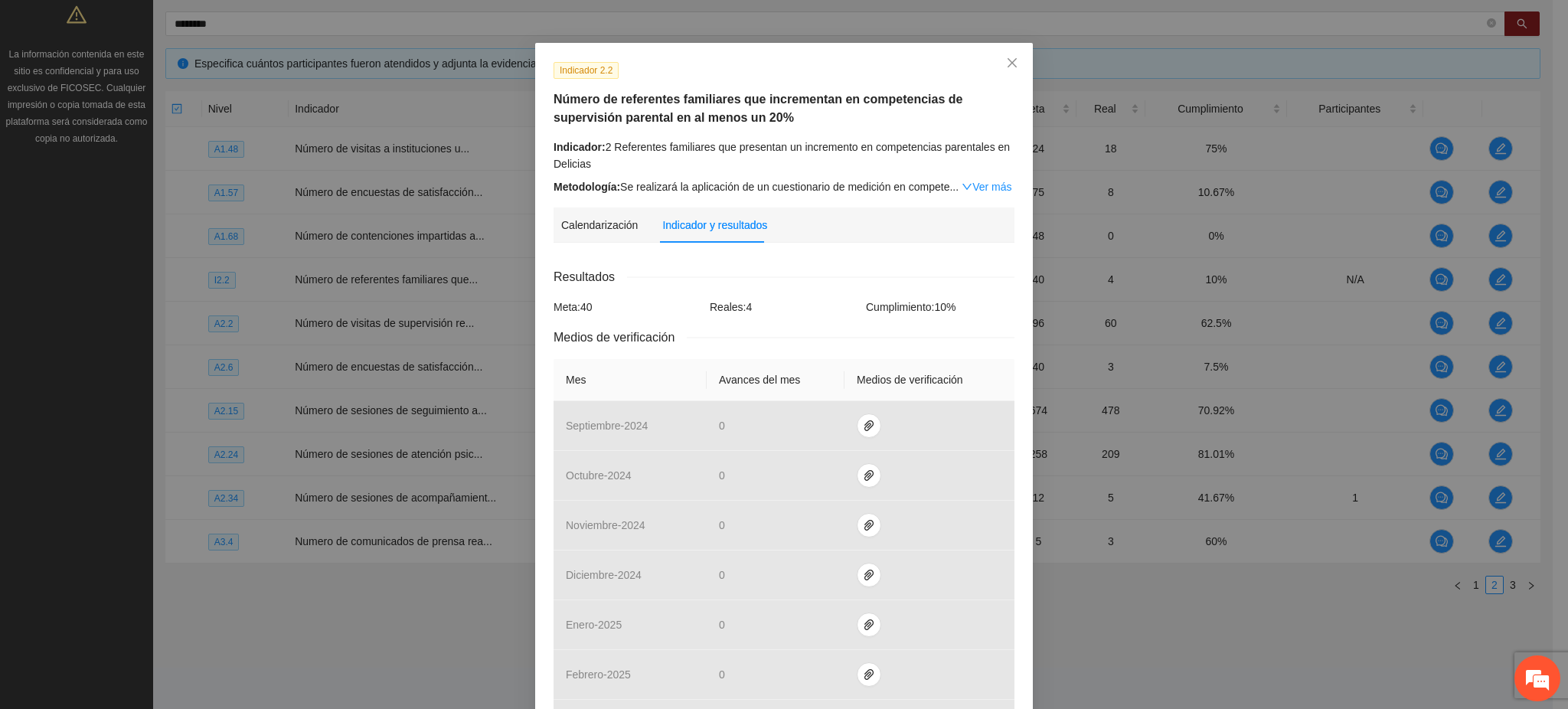
scroll to position [0, 0]
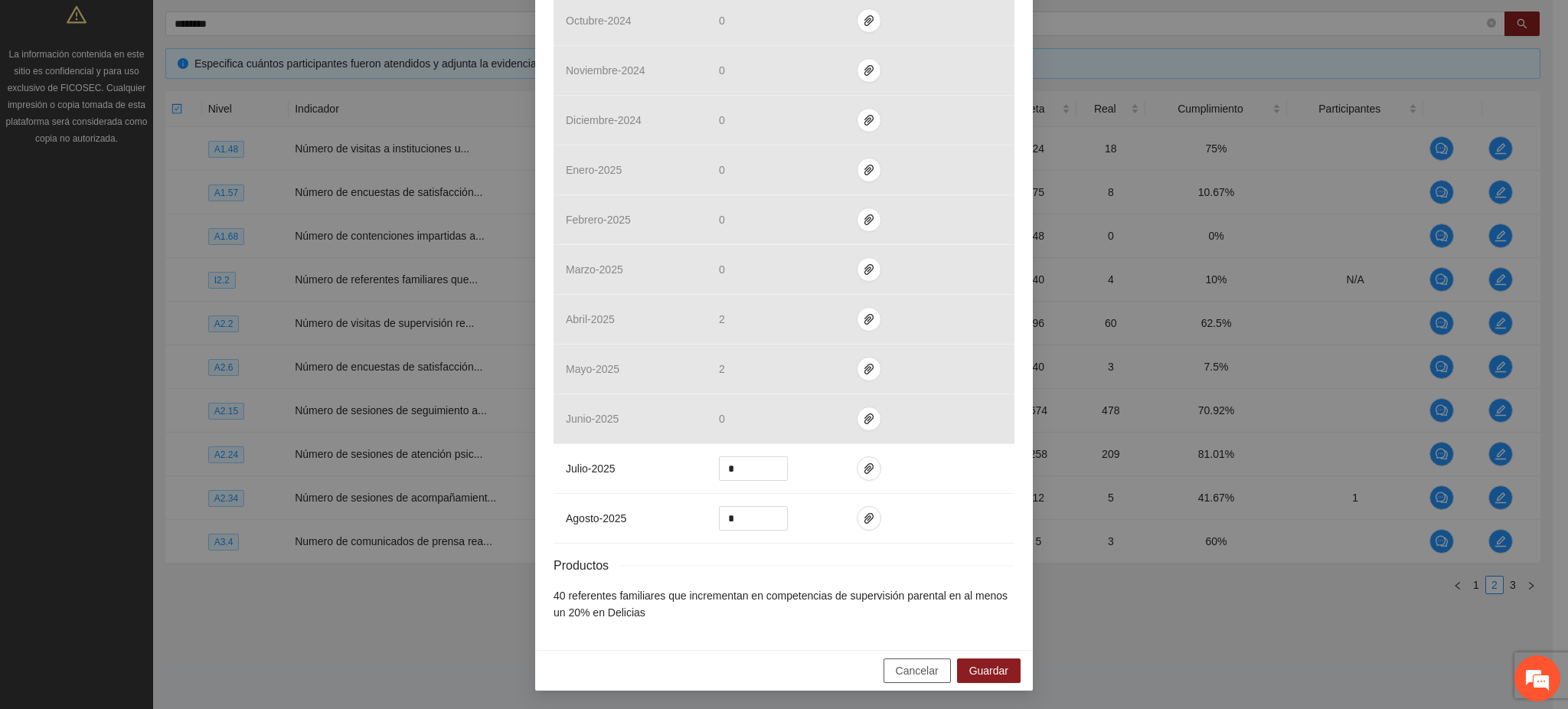
click at [904, 675] on span "Cancelar" at bounding box center [917, 671] width 42 height 17
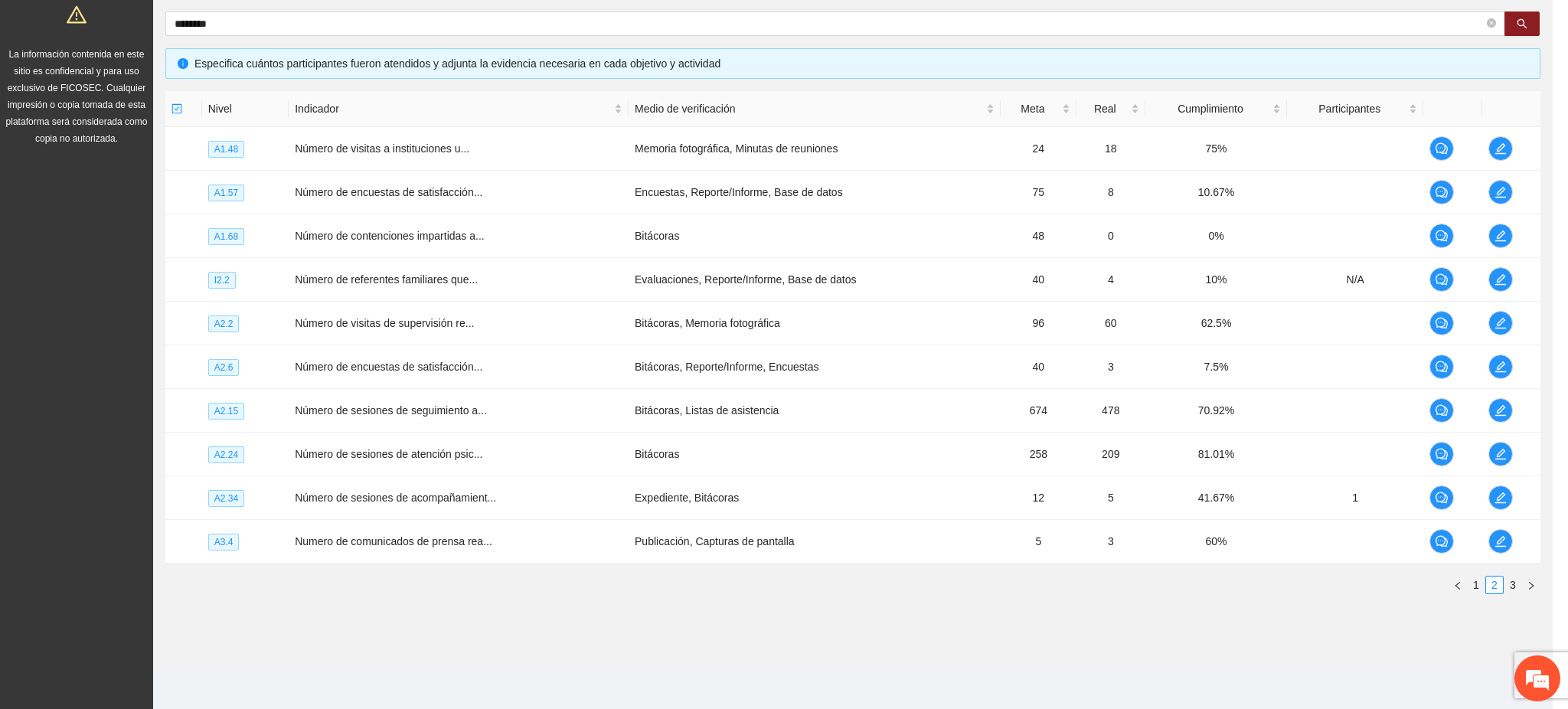
scroll to position [412, 0]
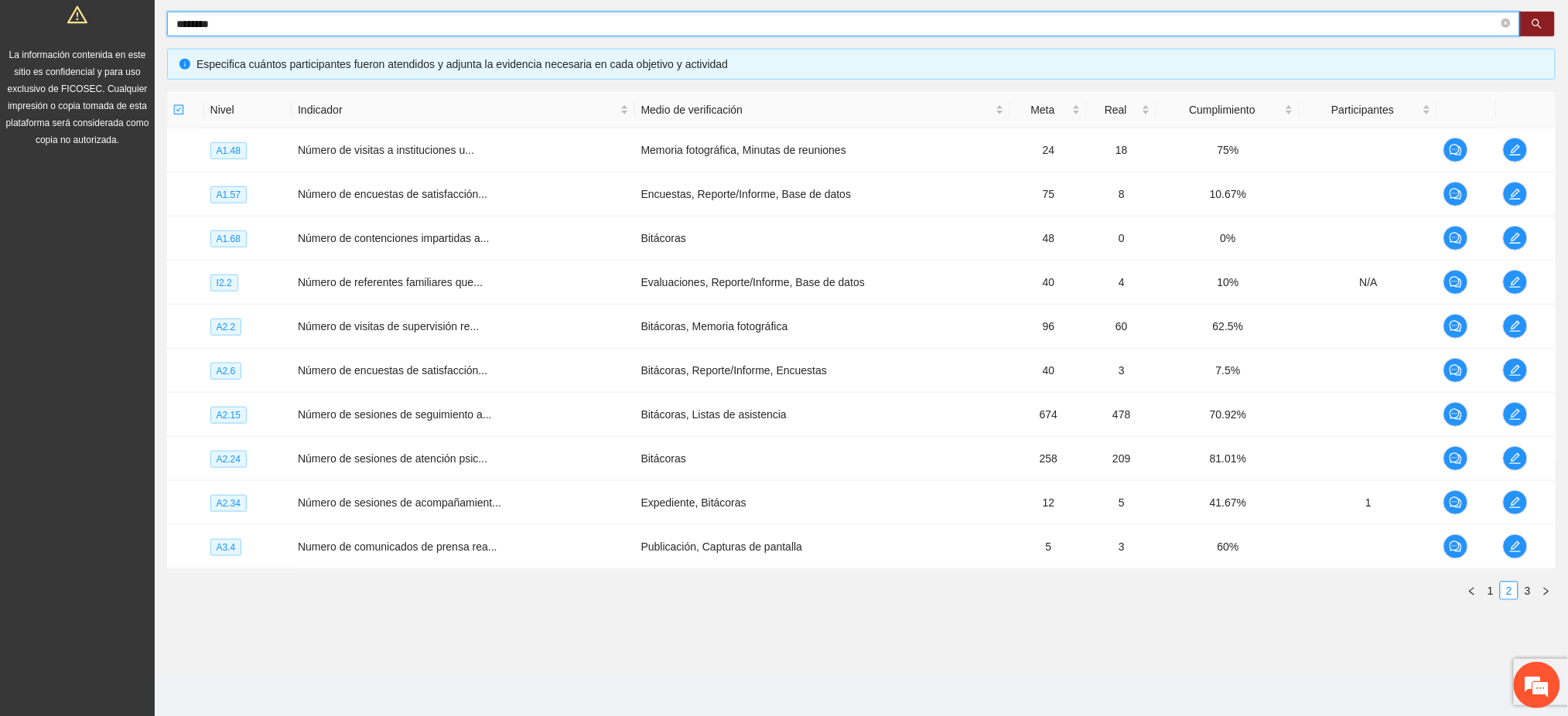
drag, startPoint x: 229, startPoint y: 18, endPoint x: 161, endPoint y: 36, distance: 70.3
click at [161, 36] on div "Objetivo general Meta: 680.00 Real: 29.00 Cumplimiento: 7.1 % Objetivos específ…" at bounding box center [861, 250] width 1413 height 750
type input "******"
click at [1516, 372] on icon "edit" at bounding box center [1516, 370] width 12 height 12
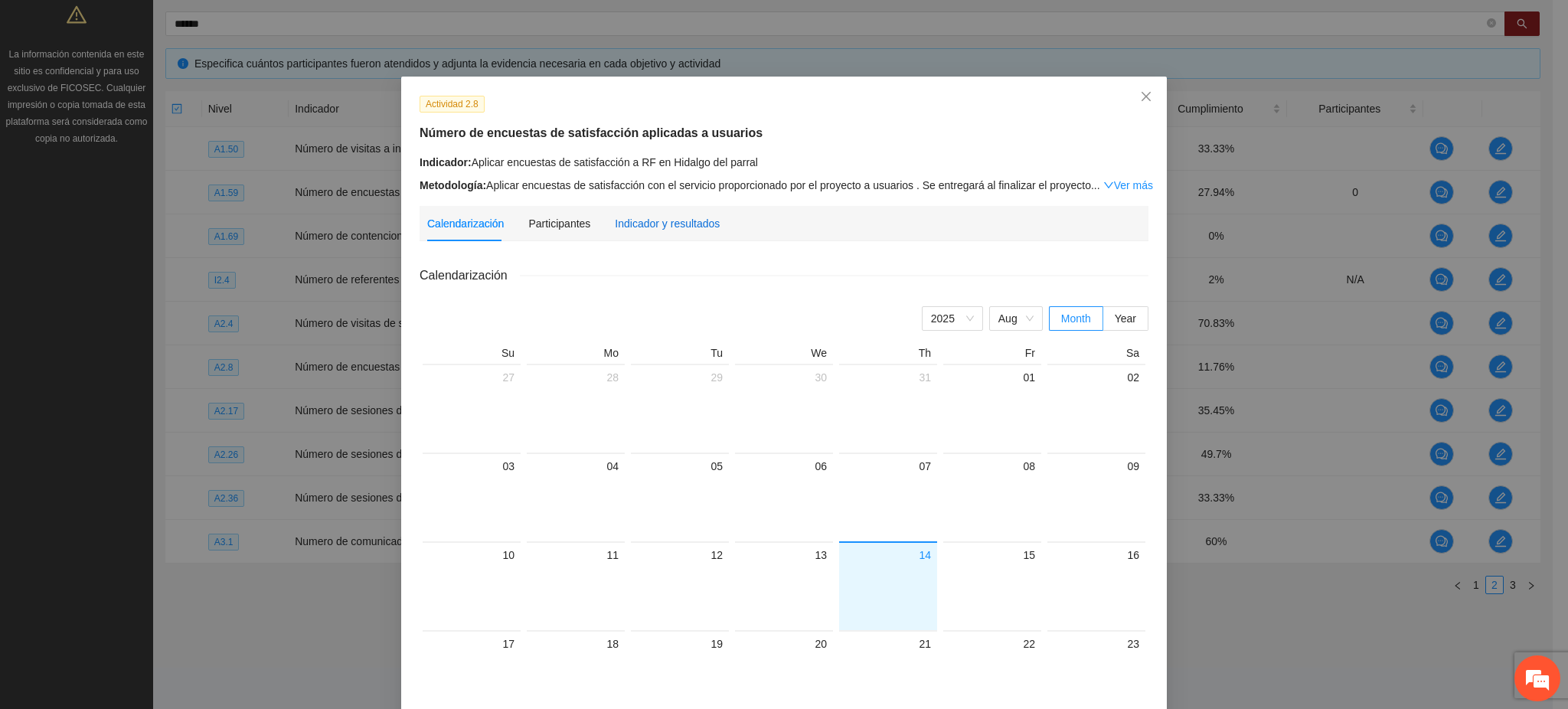
click at [696, 226] on div "Indicador y resultados" at bounding box center [666, 224] width 105 height 17
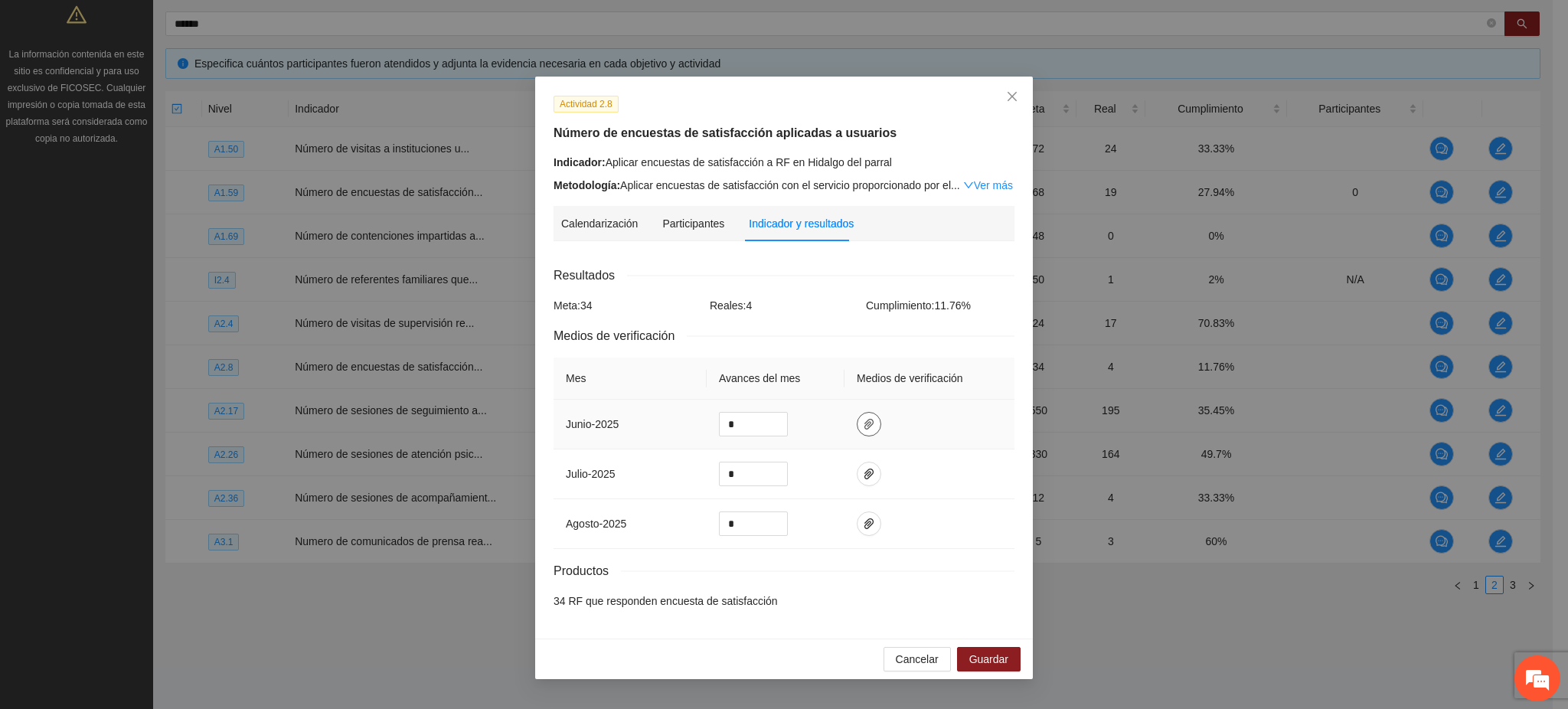
click at [871, 423] on icon "paper-clip" at bounding box center [869, 424] width 12 height 12
click at [863, 424] on icon "paper-clip" at bounding box center [869, 424] width 12 height 12
click at [811, 357] on span "Adjuntar documento" at bounding box center [829, 354] width 96 height 17
click at [984, 660] on span "Guardar" at bounding box center [989, 660] width 39 height 17
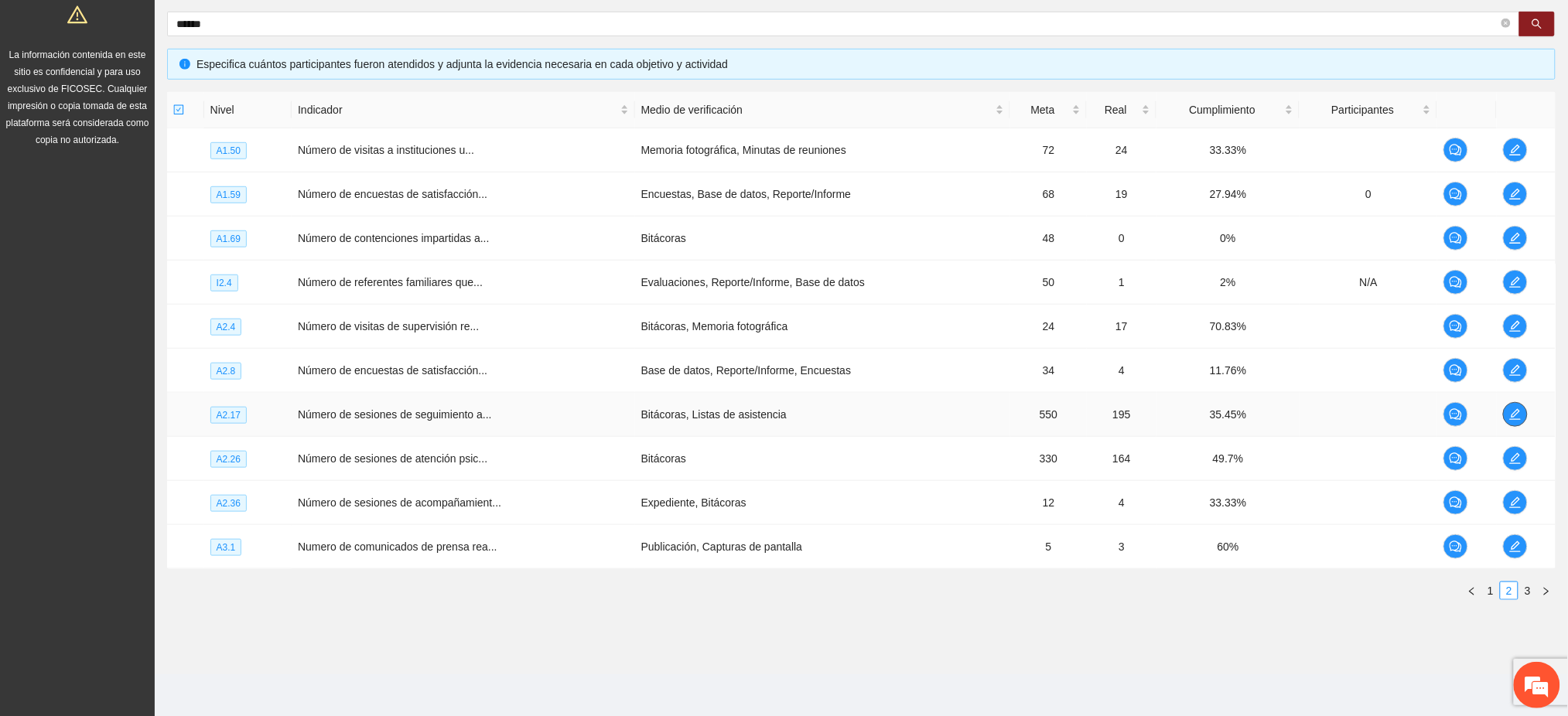
click at [1506, 411] on span "edit" at bounding box center [1516, 415] width 23 height 12
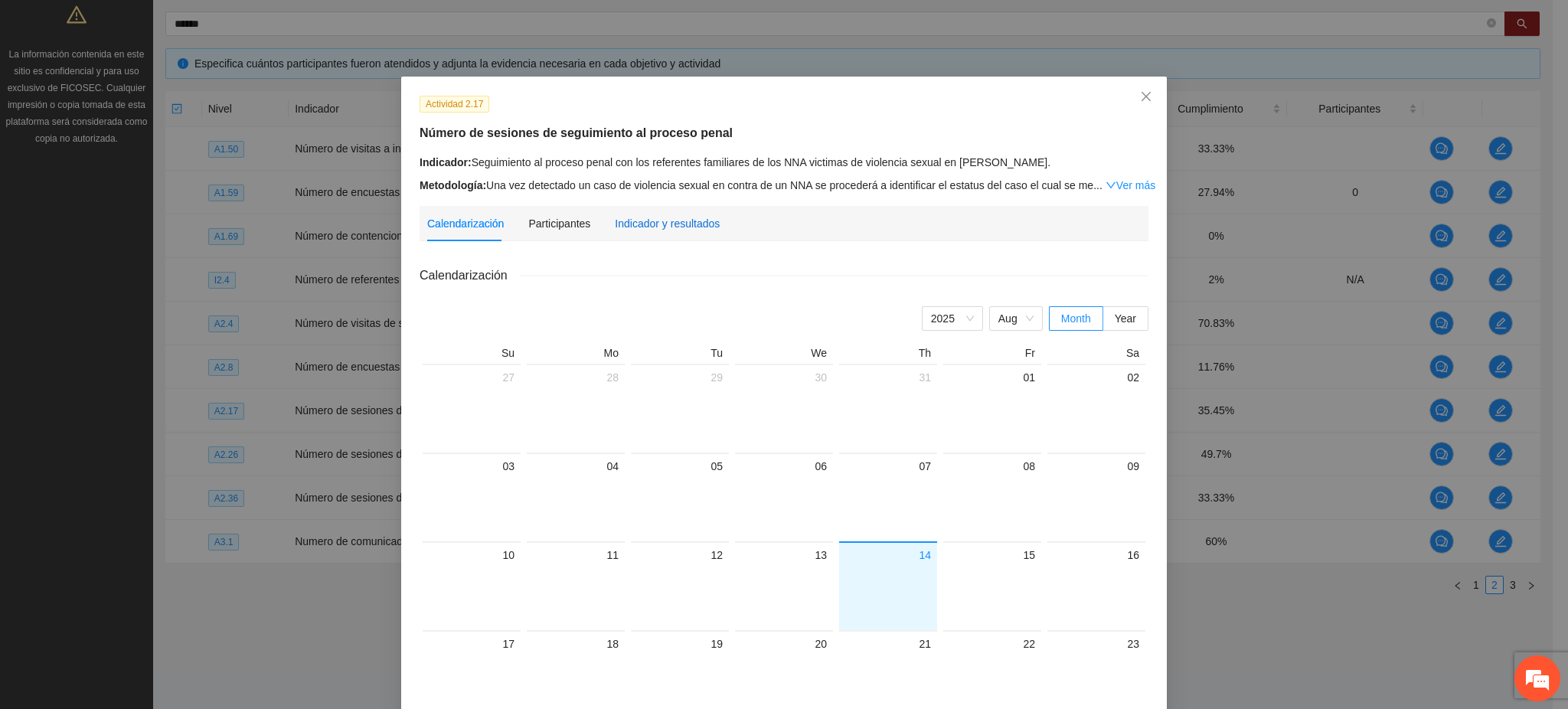
click at [676, 225] on div "Indicador y resultados" at bounding box center [666, 224] width 105 height 17
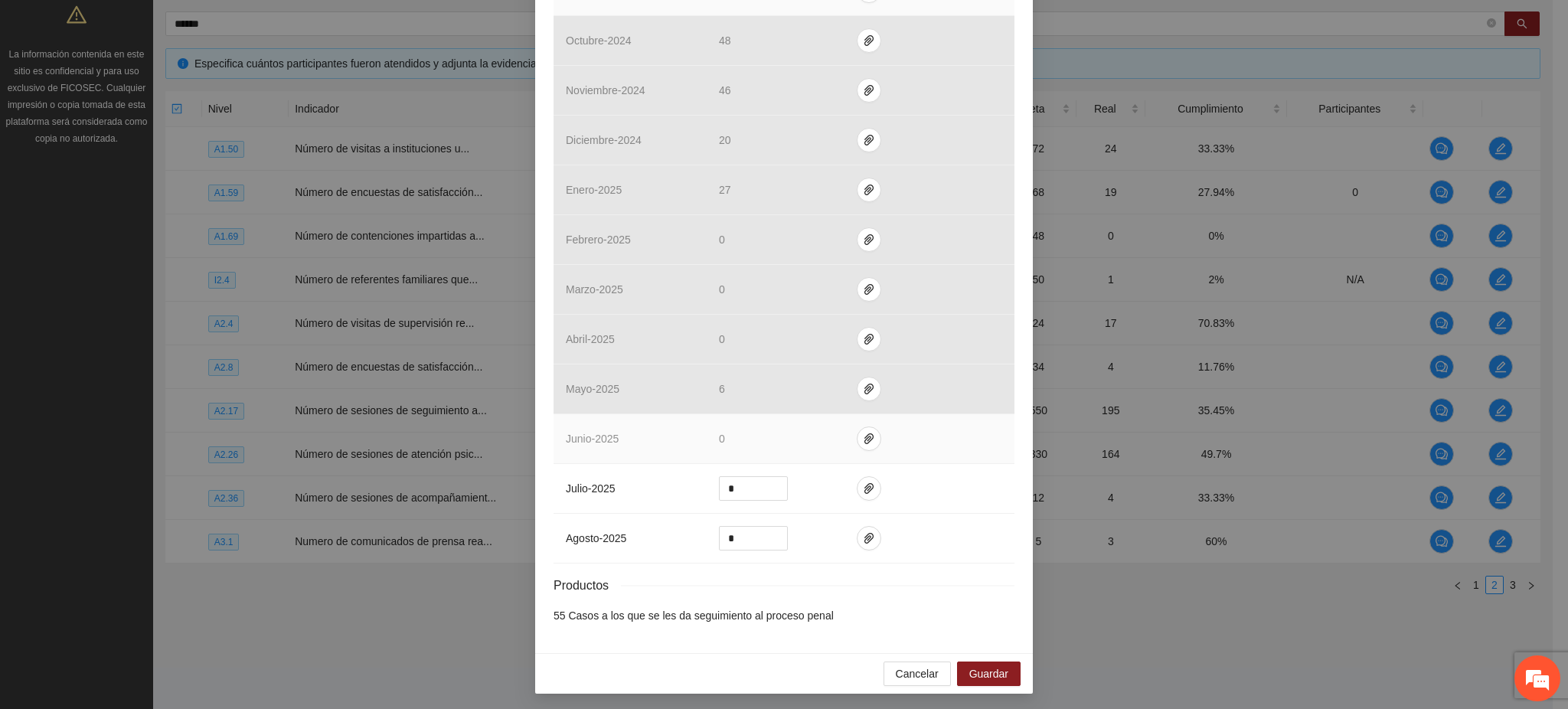
scroll to position [454, 0]
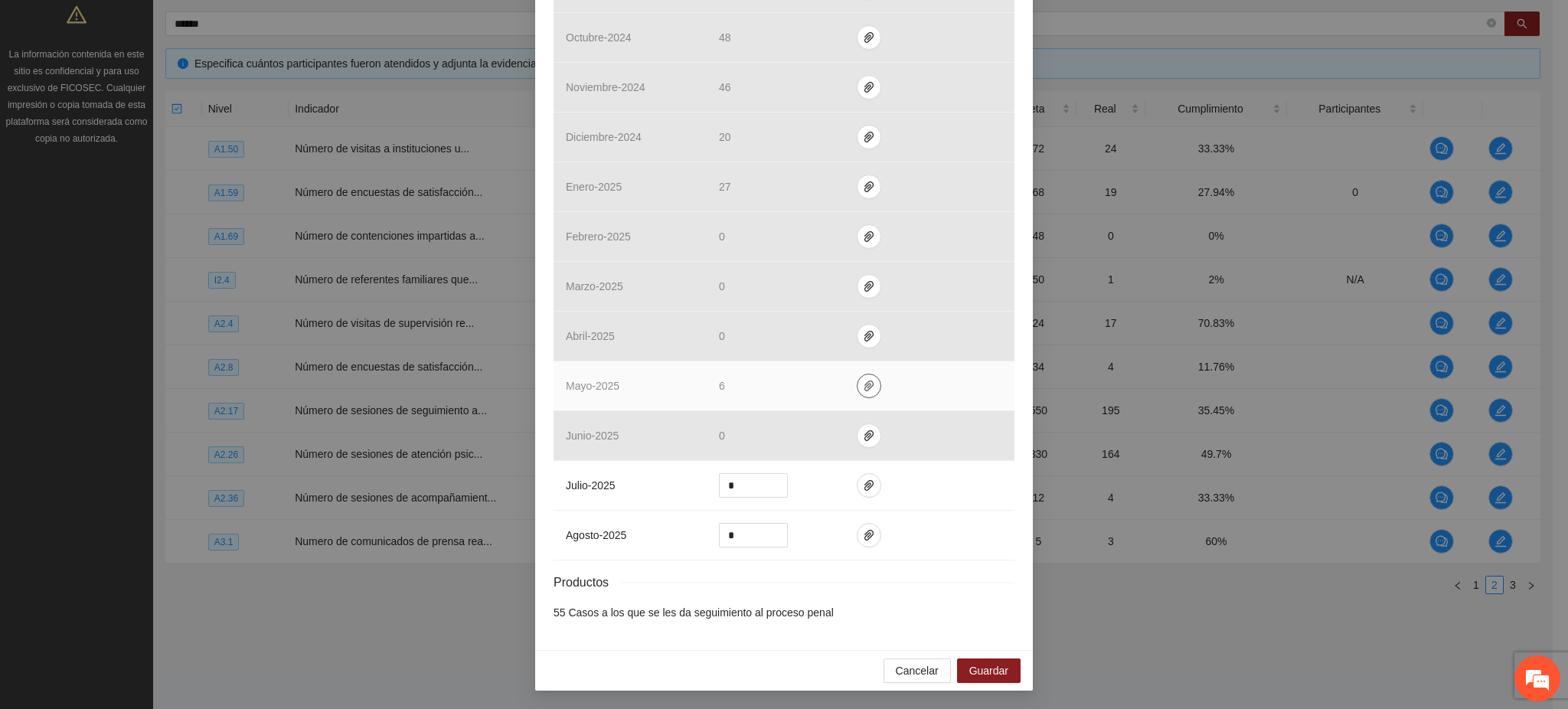
click at [863, 389] on icon "paper-clip" at bounding box center [869, 386] width 12 height 12
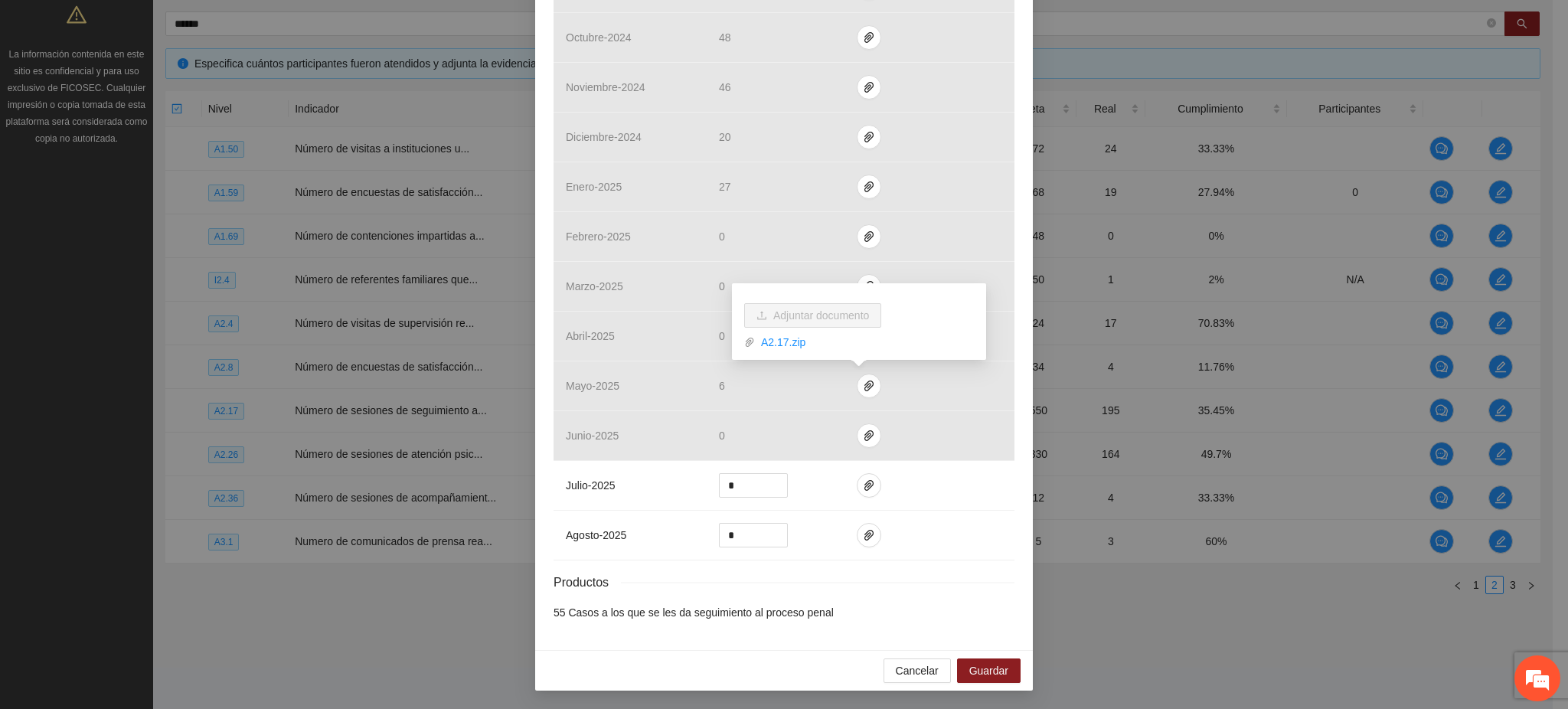
click at [884, 621] on li "55 Casos a los que se les da seguimiento al proceso penal" at bounding box center [784, 613] width 461 height 17
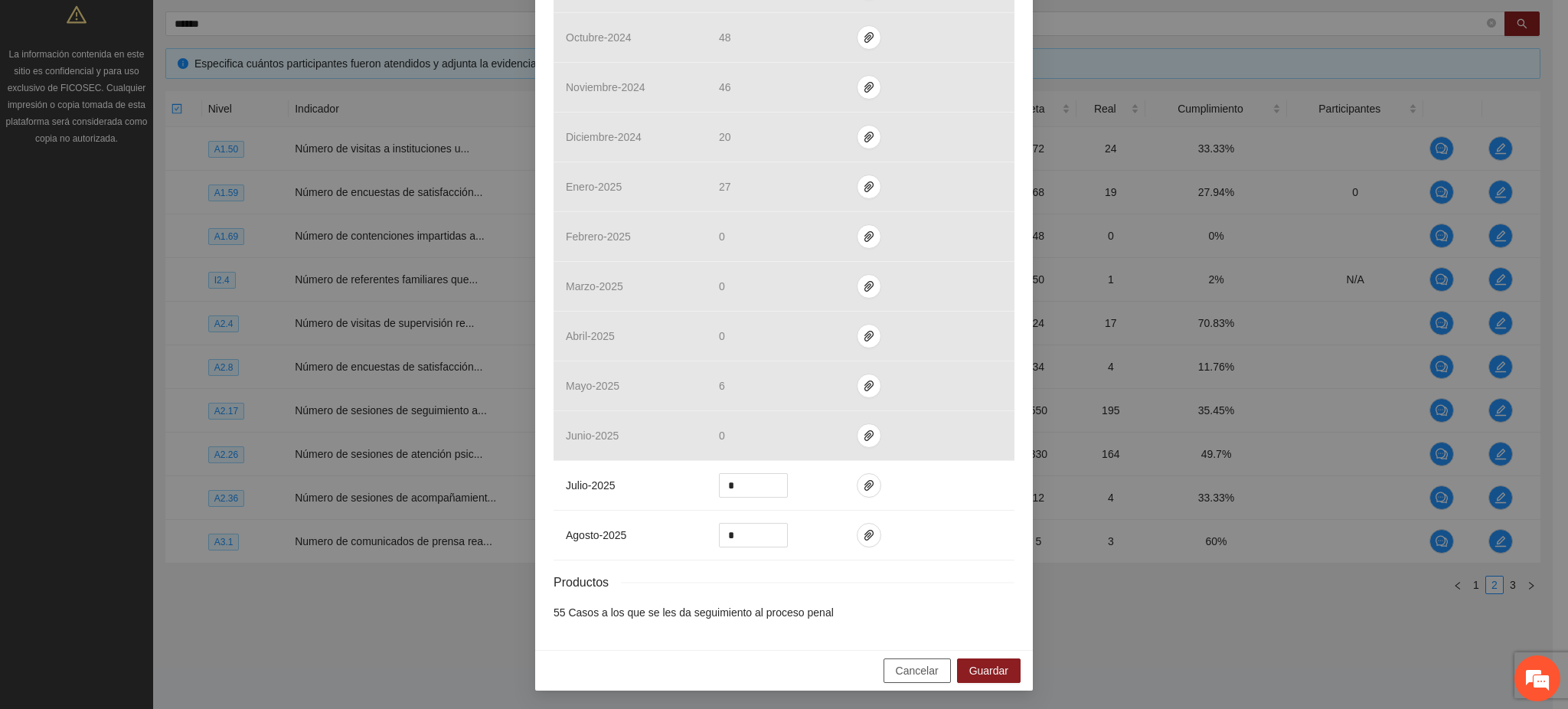
click at [903, 677] on span "Cancelar" at bounding box center [917, 671] width 42 height 17
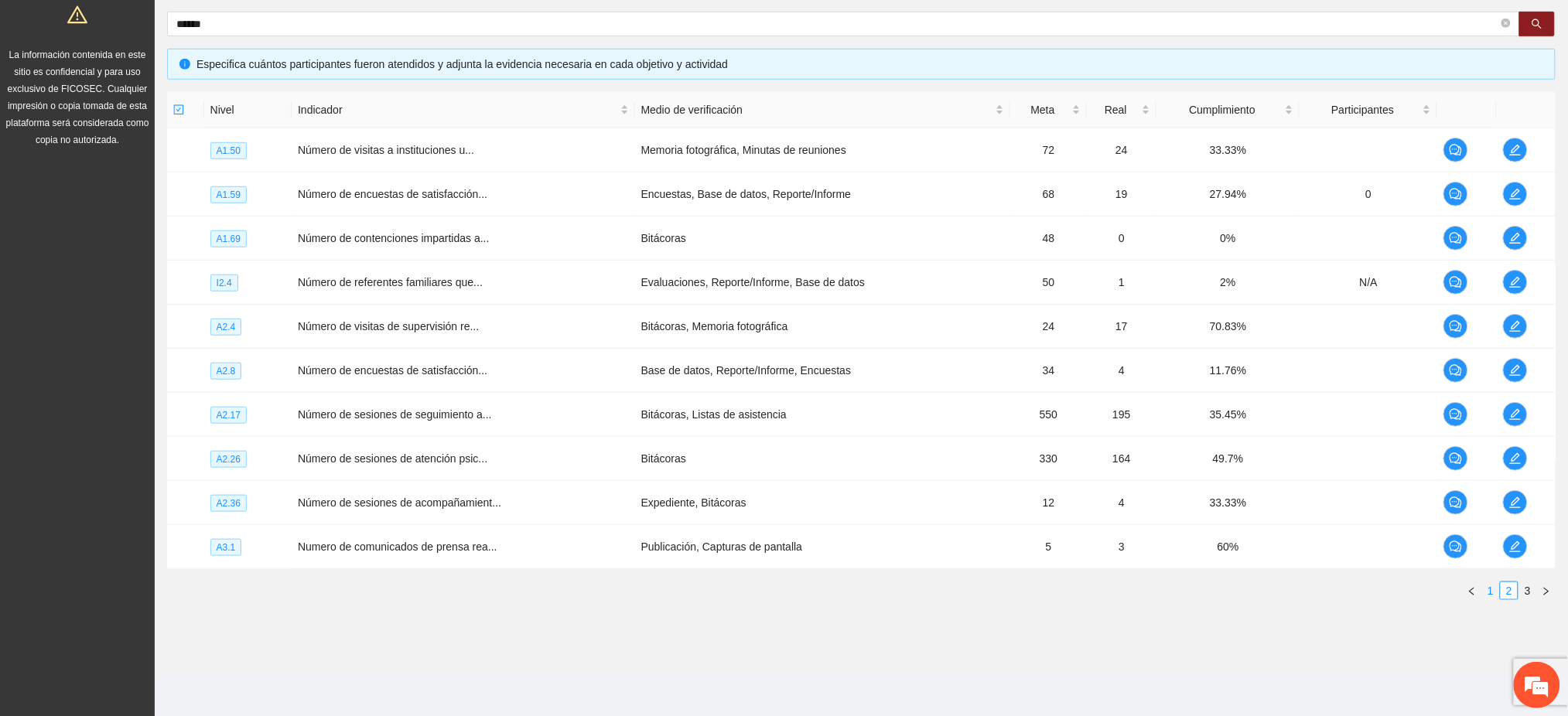
click at [1489, 592] on link "1" at bounding box center [1491, 591] width 17 height 17
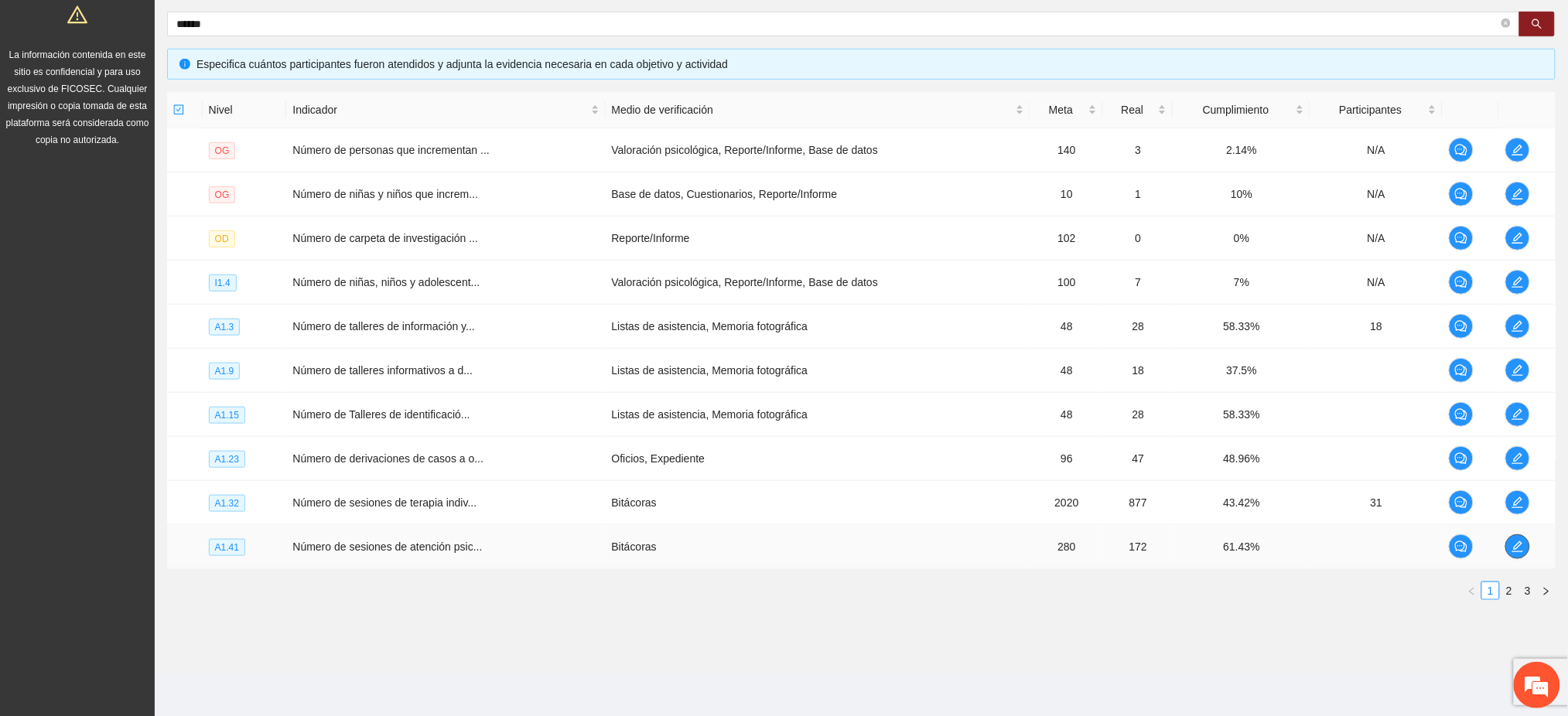
click at [1512, 554] on button "button" at bounding box center [1517, 547] width 25 height 25
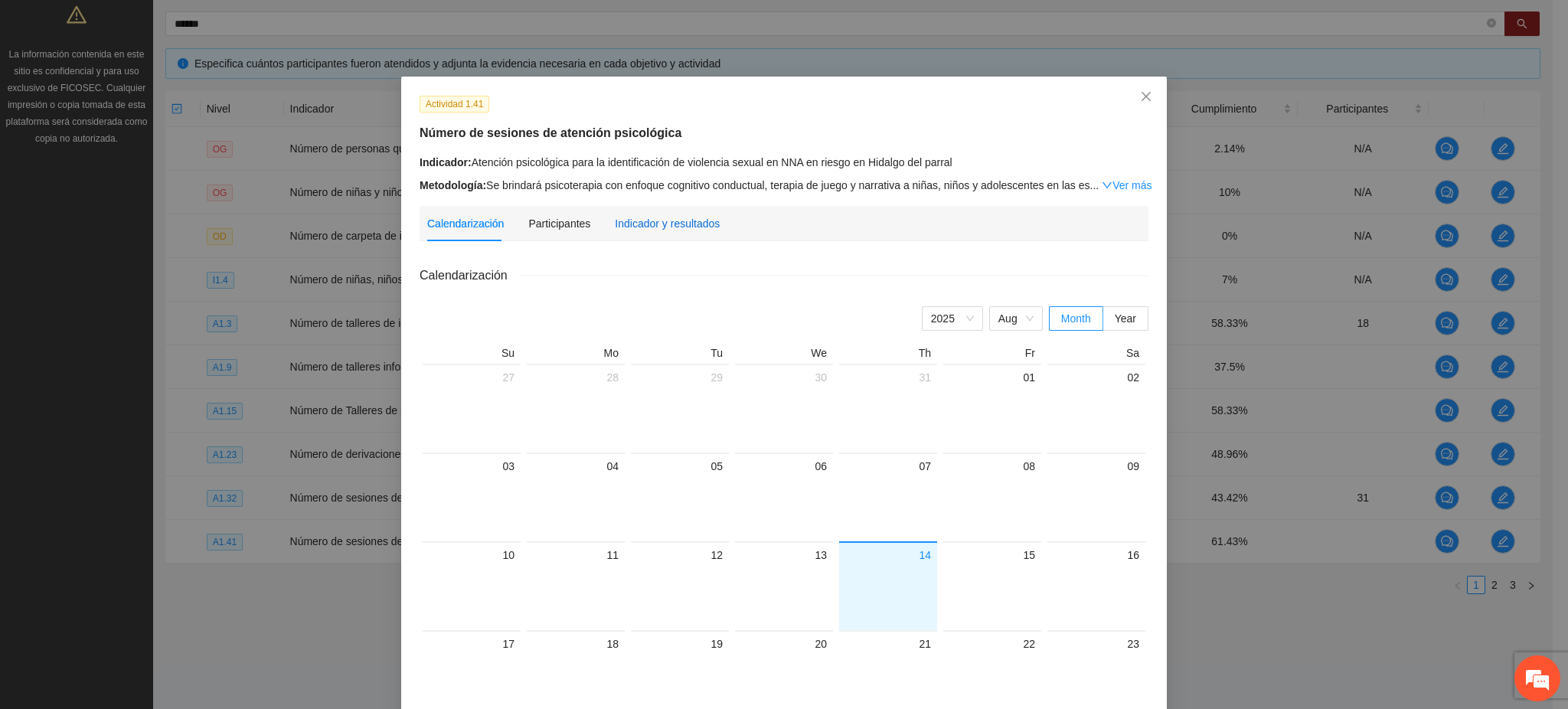
click at [687, 230] on div "Indicador y resultados" at bounding box center [666, 224] width 105 height 17
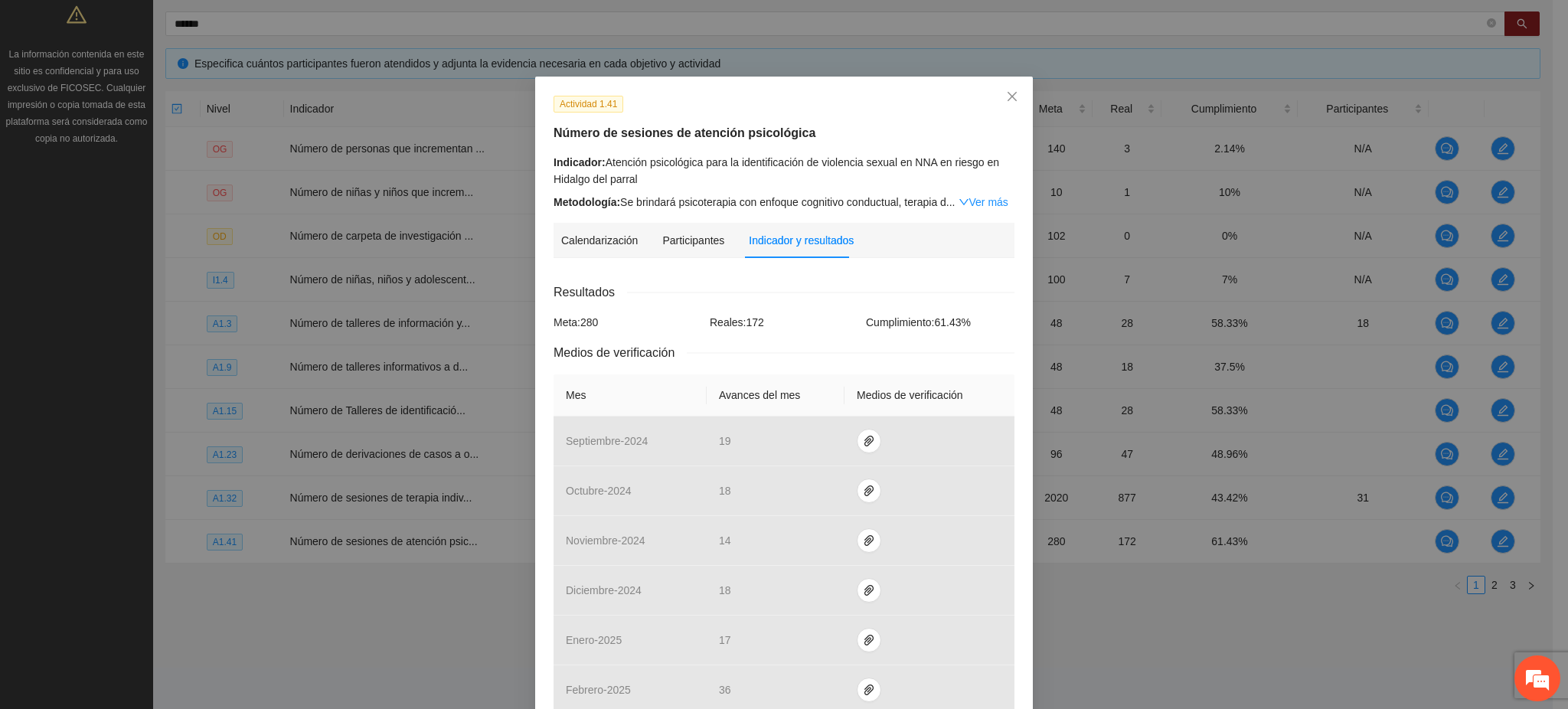
scroll to position [405, 0]
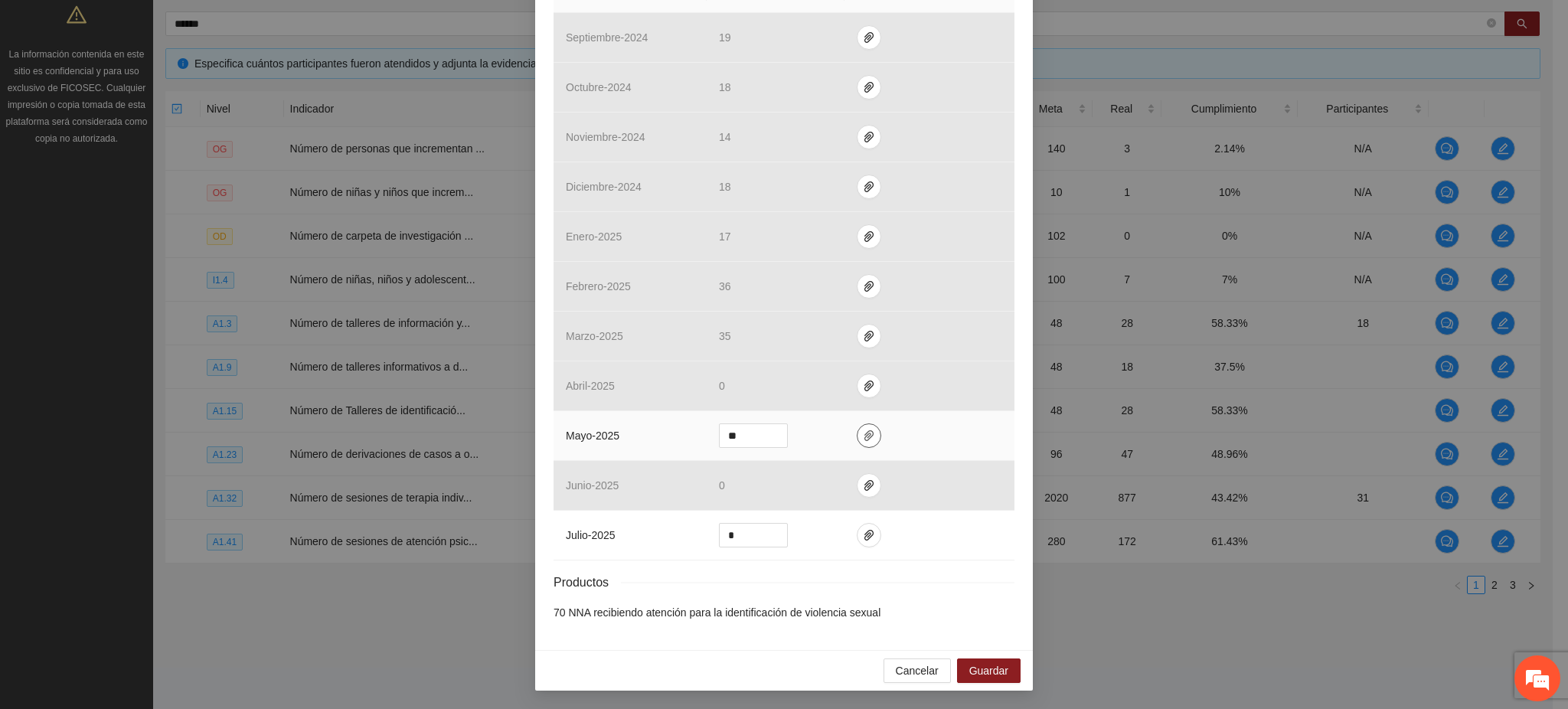
click at [863, 435] on icon "paper-clip" at bounding box center [869, 435] width 12 height 12
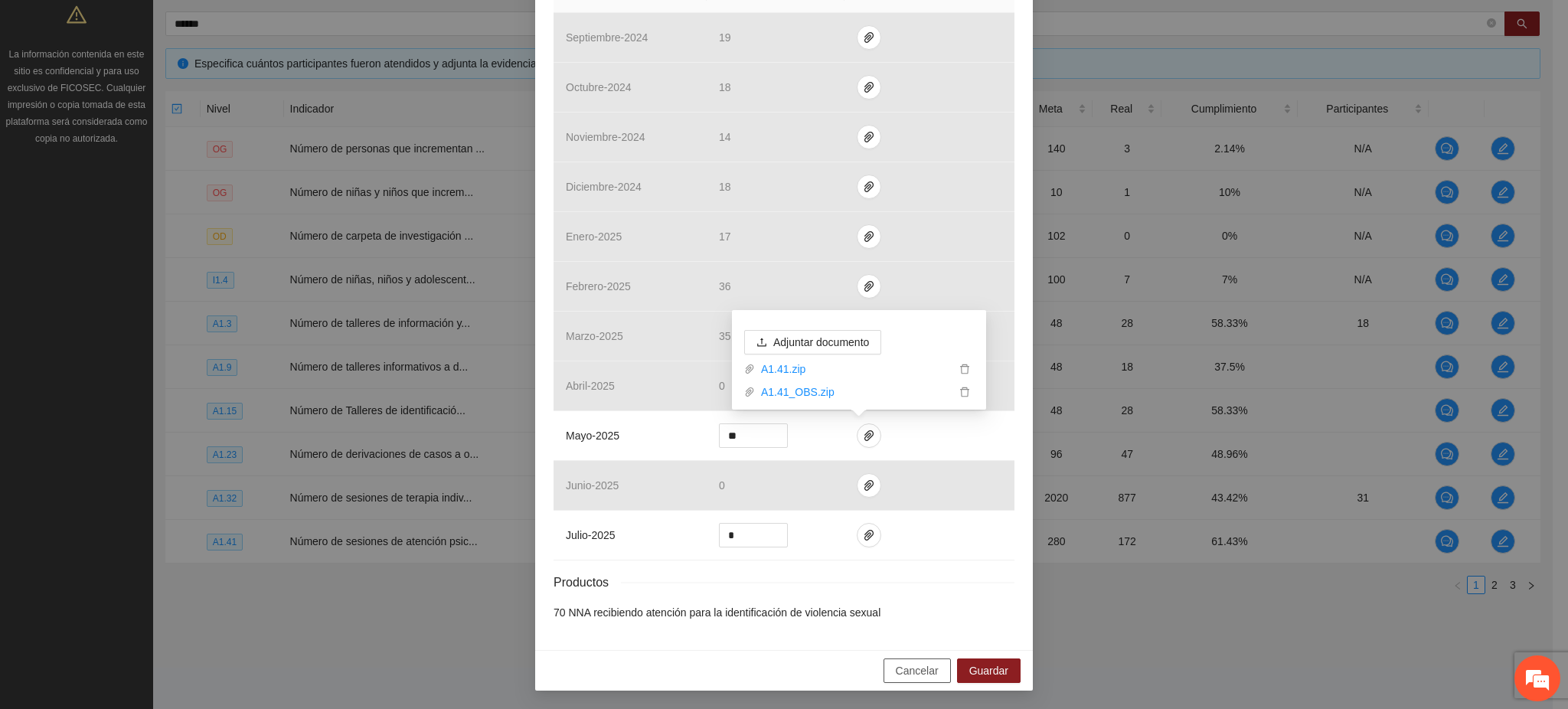
click at [910, 677] on span "Cancelar" at bounding box center [917, 671] width 42 height 17
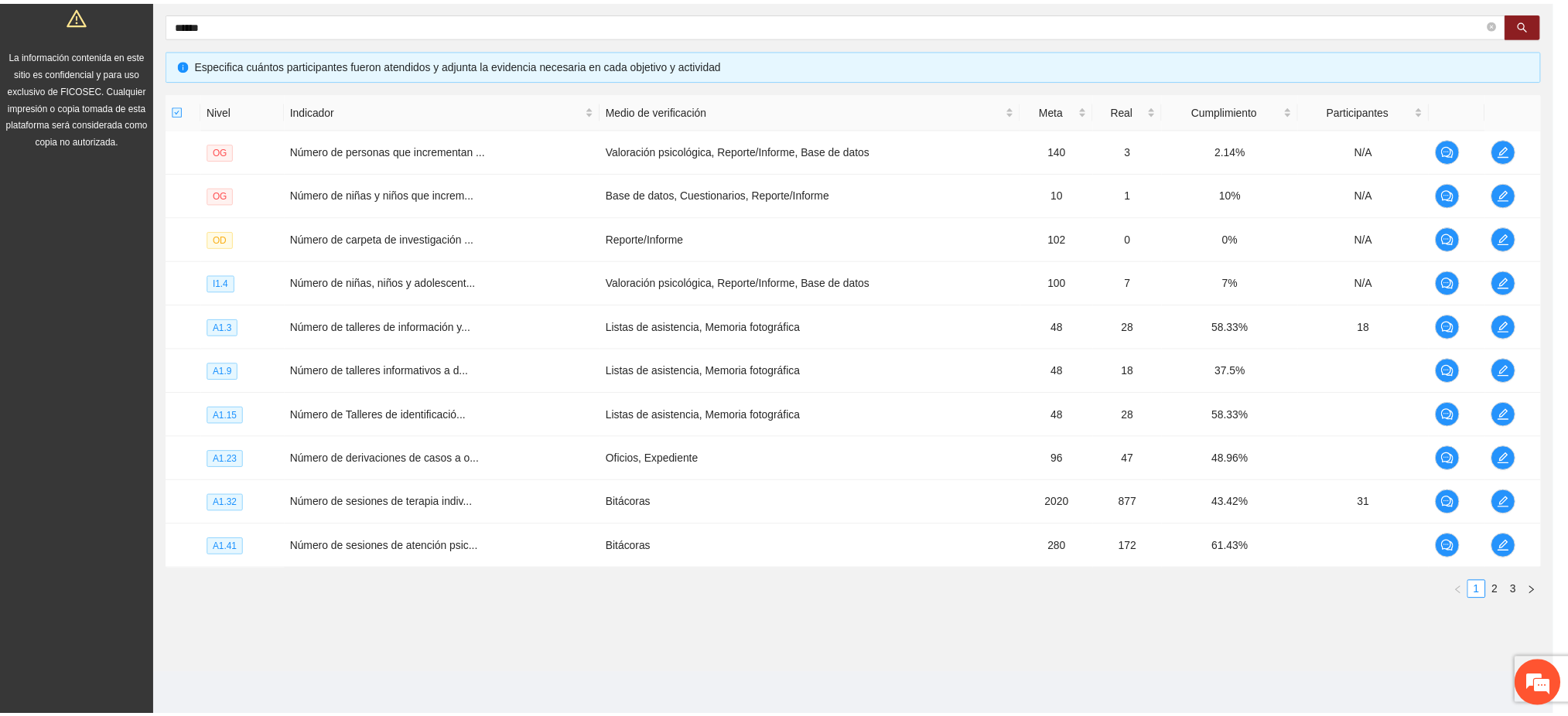
scroll to position [331, 0]
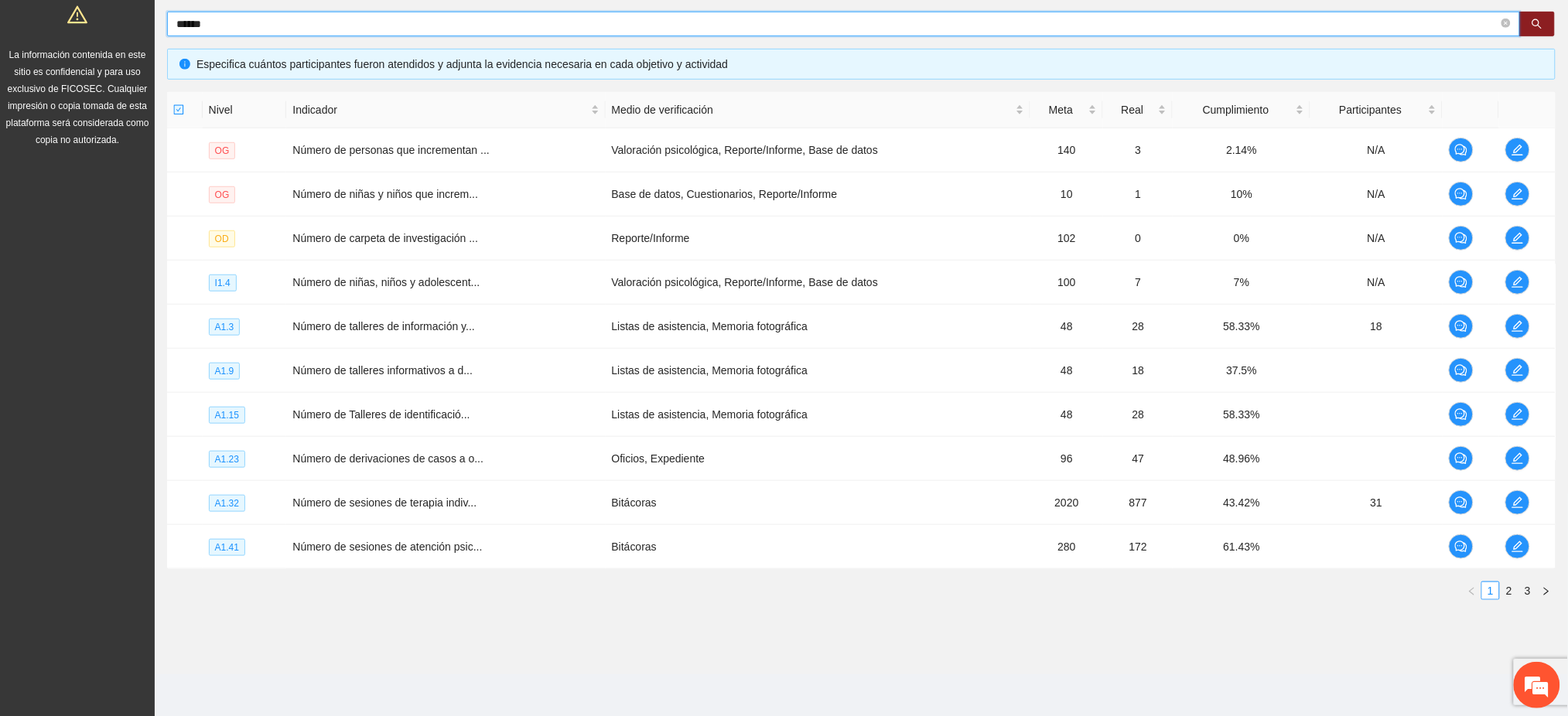
drag, startPoint x: 241, startPoint y: 15, endPoint x: 159, endPoint y: 32, distance: 83.7
click at [160, 32] on div "Objetivo general Meta: 680.00 Real: 29.00 Cumplimiento: 7.1 % Objetivos específ…" at bounding box center [861, 250] width 1413 height 750
click at [1543, 19] on button "button" at bounding box center [1537, 24] width 35 height 25
type input "*******"
click at [1528, 594] on link "2" at bounding box center [1528, 591] width 17 height 17
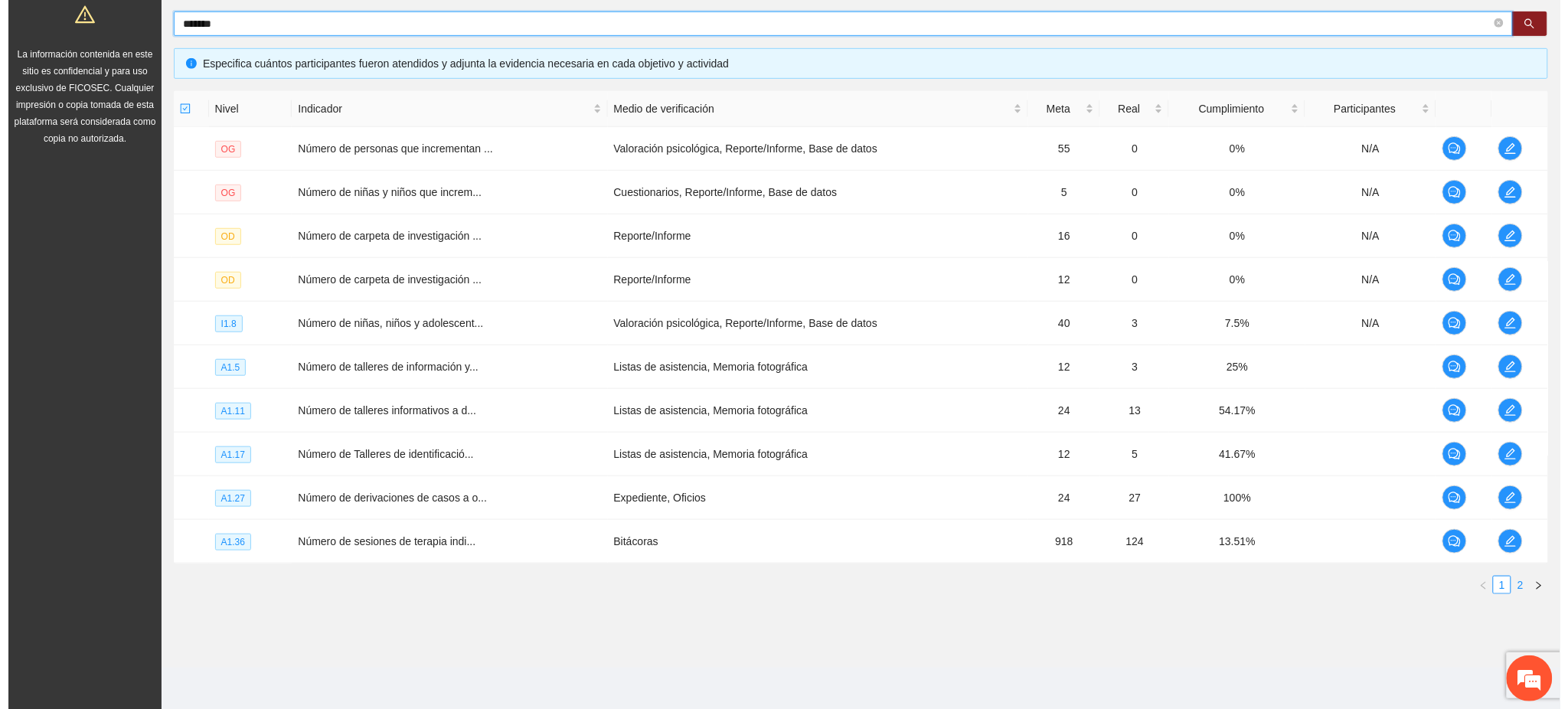
scroll to position [247, 0]
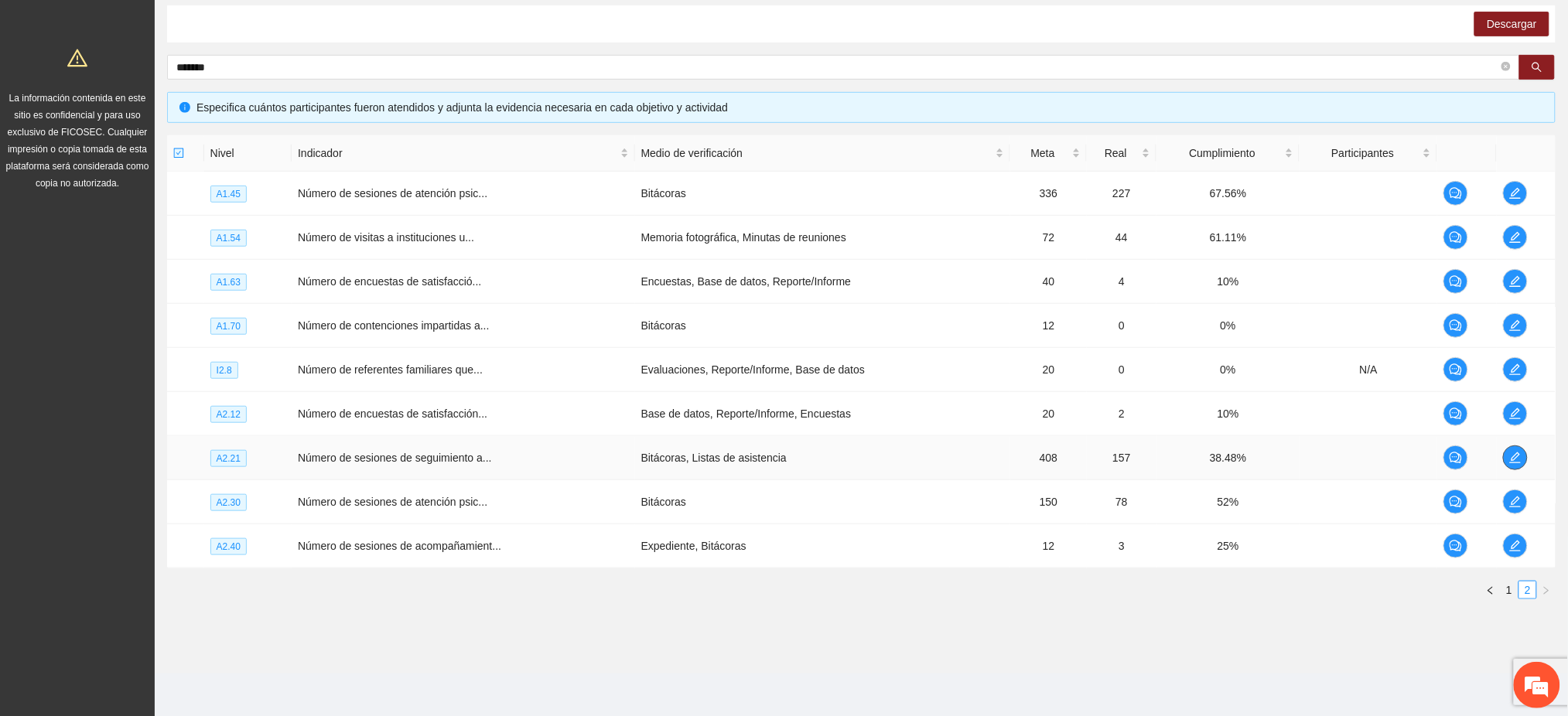
click at [1516, 465] on button "button" at bounding box center [1516, 458] width 25 height 25
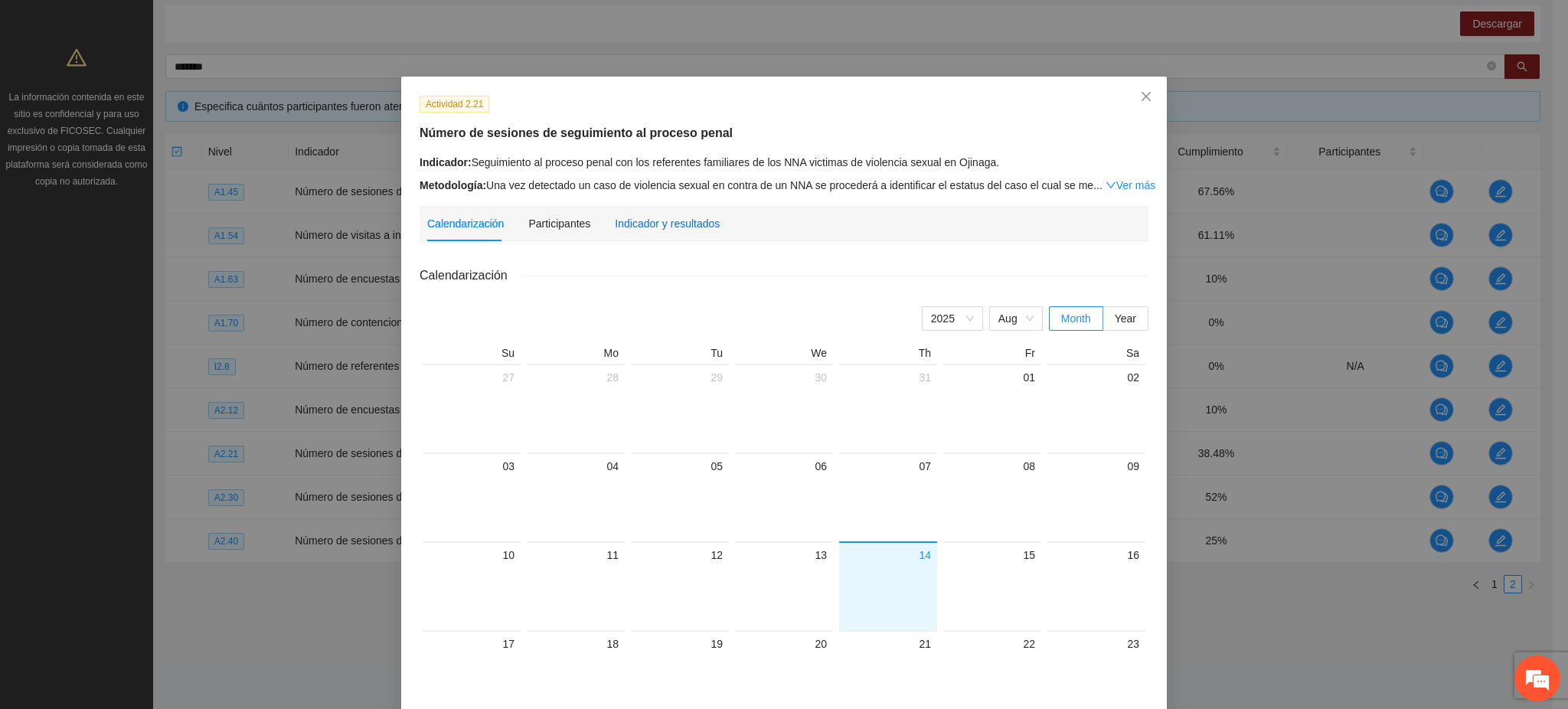
click at [661, 228] on div "Indicador y resultados" at bounding box center [666, 224] width 105 height 17
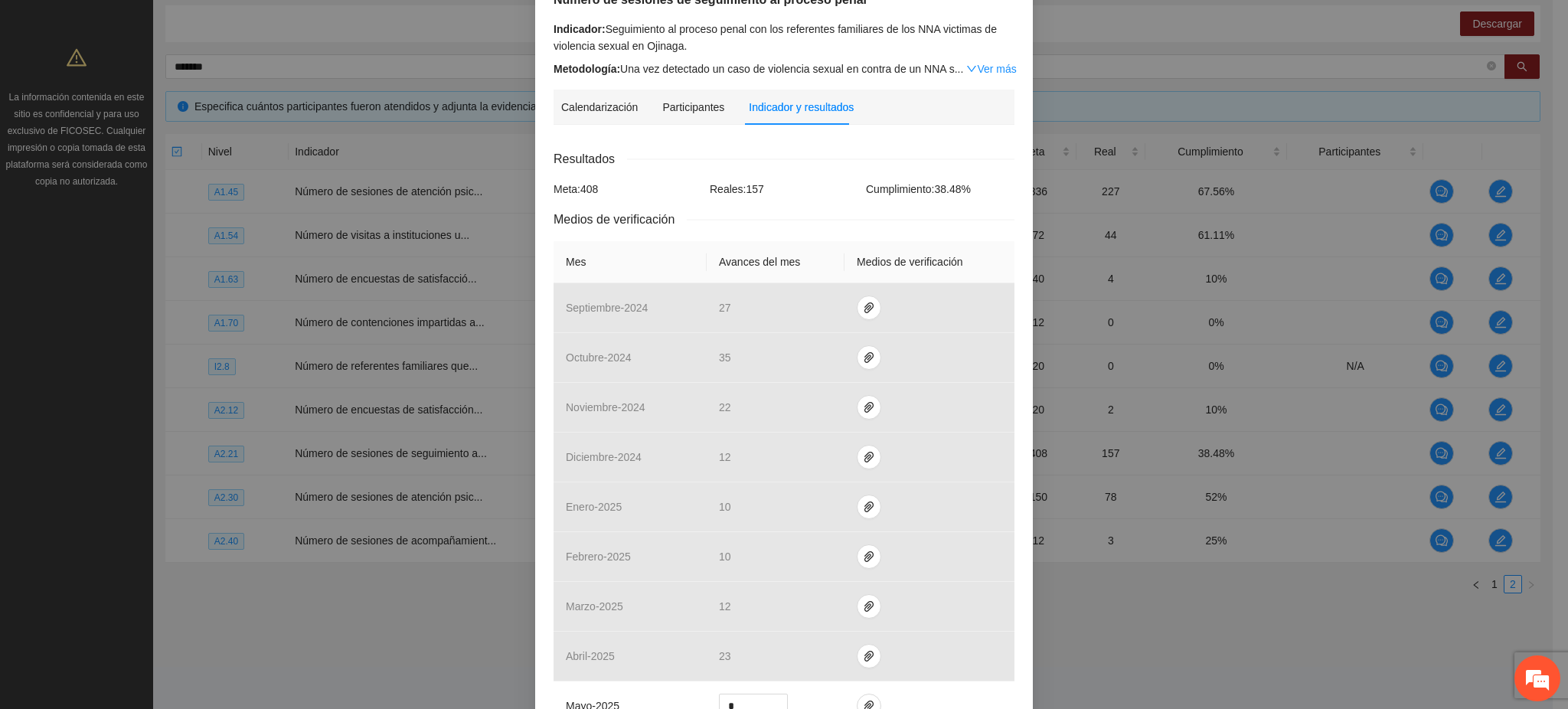
scroll to position [454, 0]
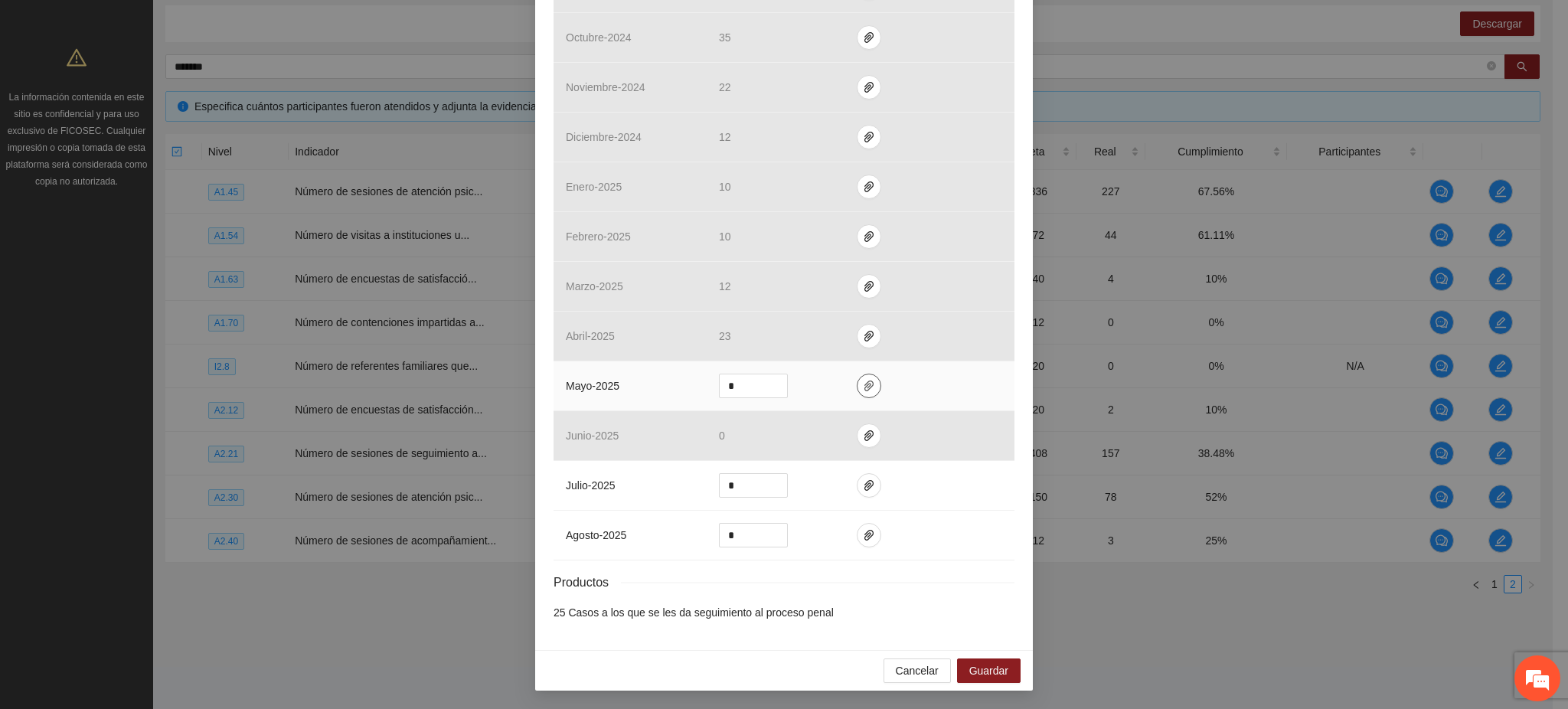
click at [863, 387] on icon "paper-clip" at bounding box center [869, 386] width 12 height 12
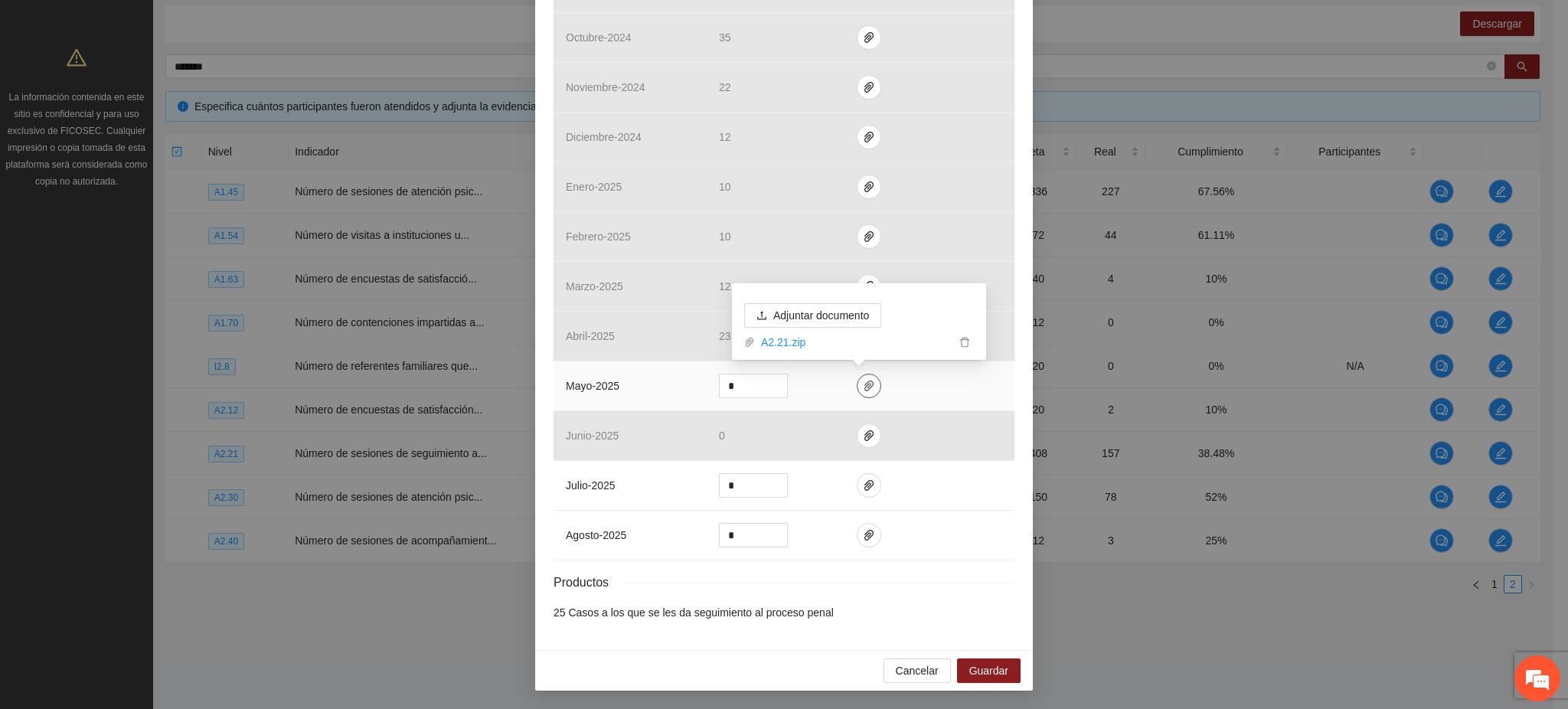
click at [864, 386] on icon "paper-clip" at bounding box center [869, 386] width 9 height 11
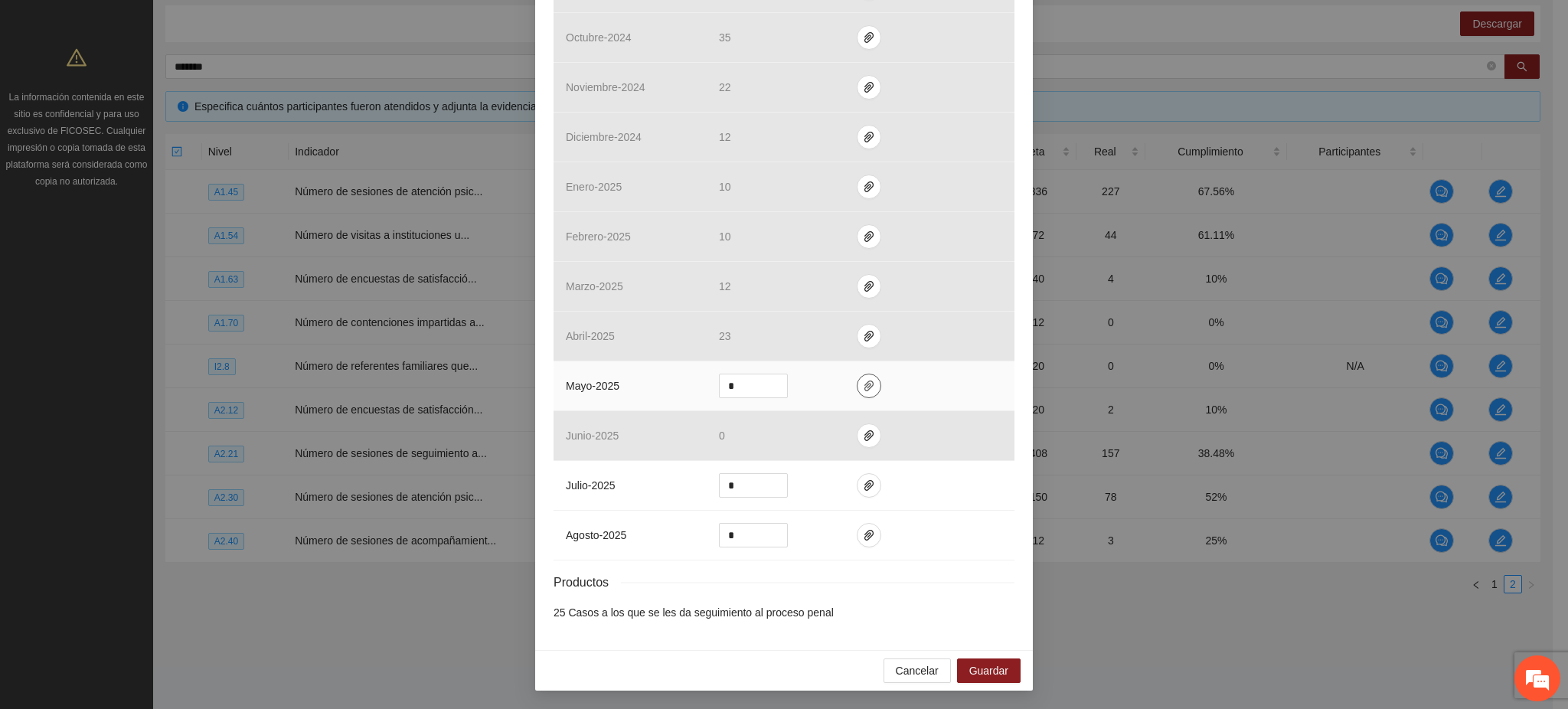
click at [863, 390] on icon "paper-clip" at bounding box center [869, 386] width 12 height 12
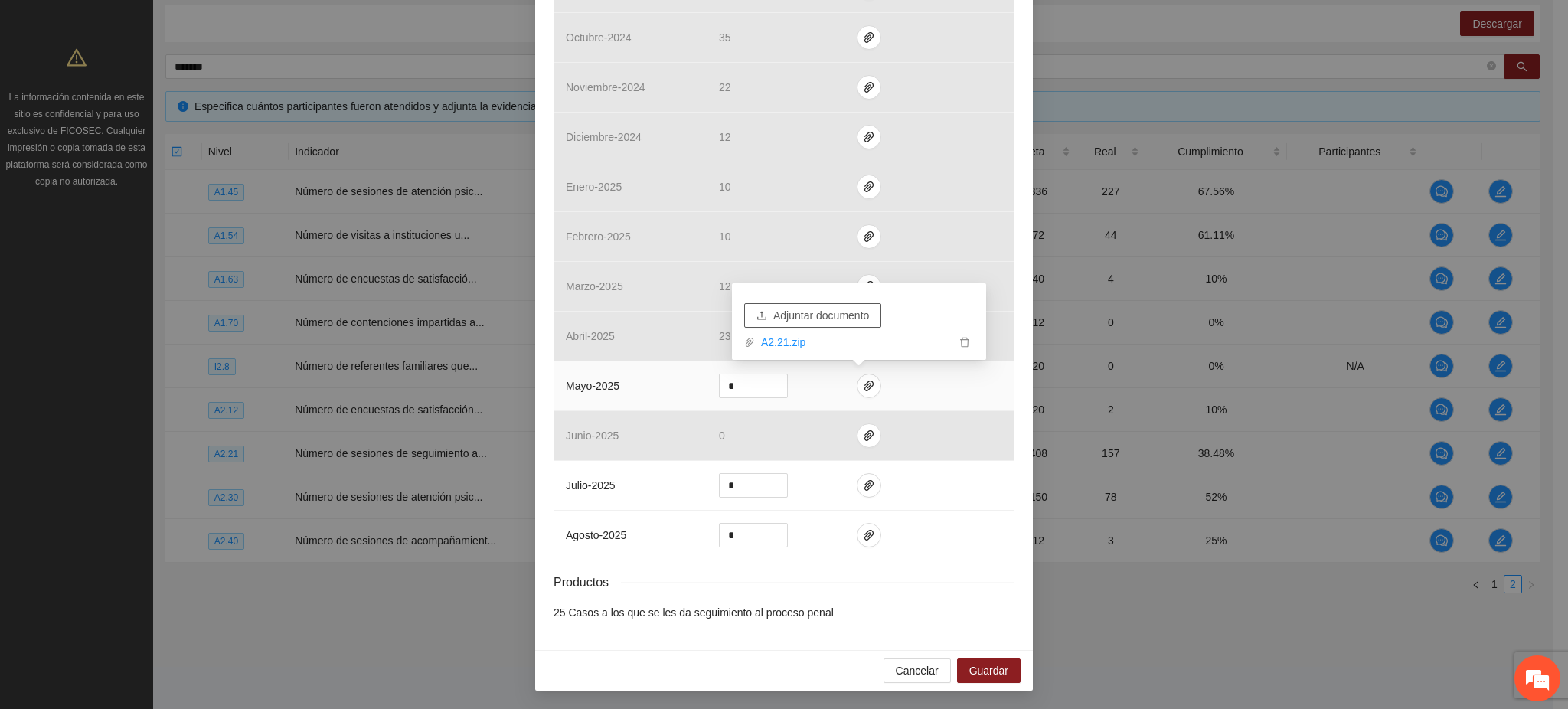
click at [822, 317] on span "Adjuntar documento" at bounding box center [821, 315] width 96 height 17
click at [986, 677] on span "Guardar" at bounding box center [989, 671] width 39 height 17
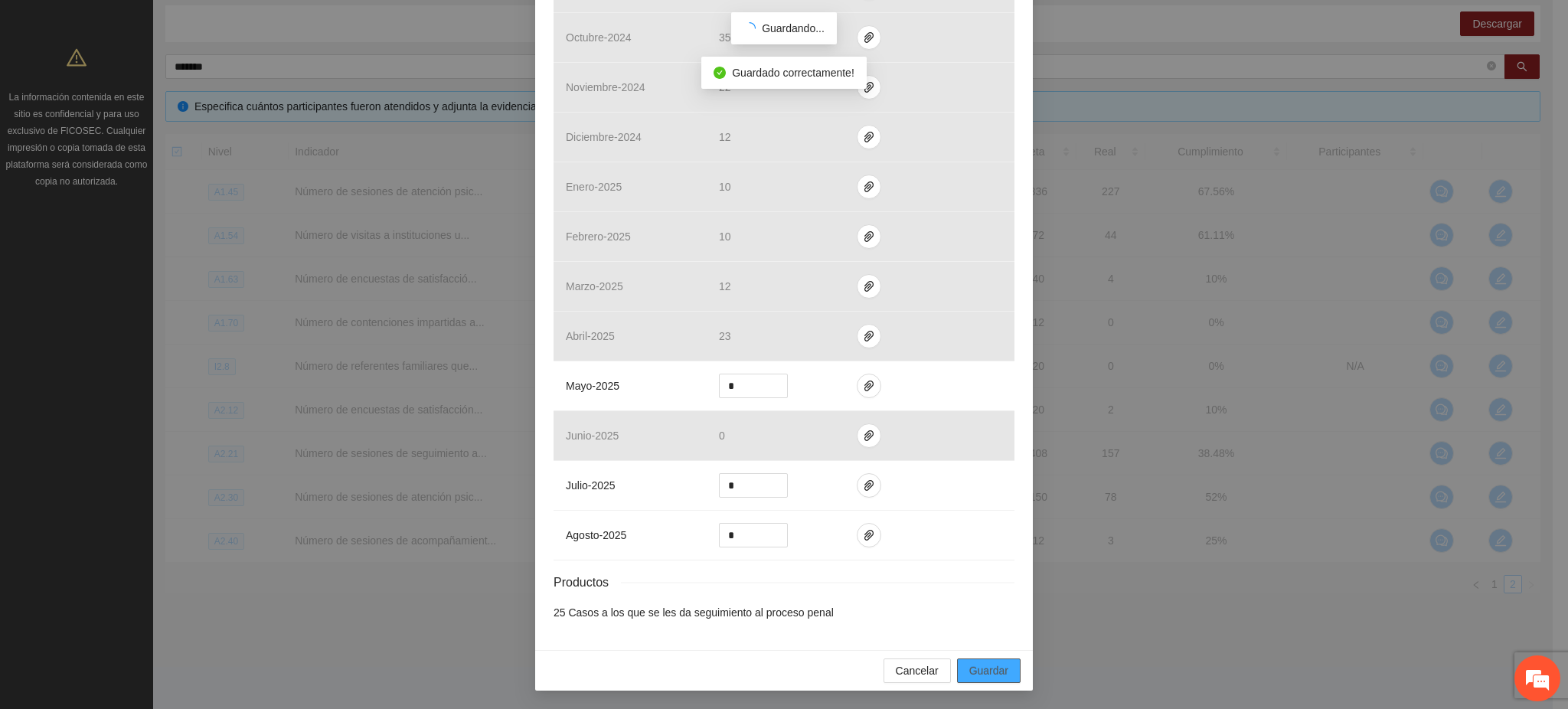
scroll to position [377, 0]
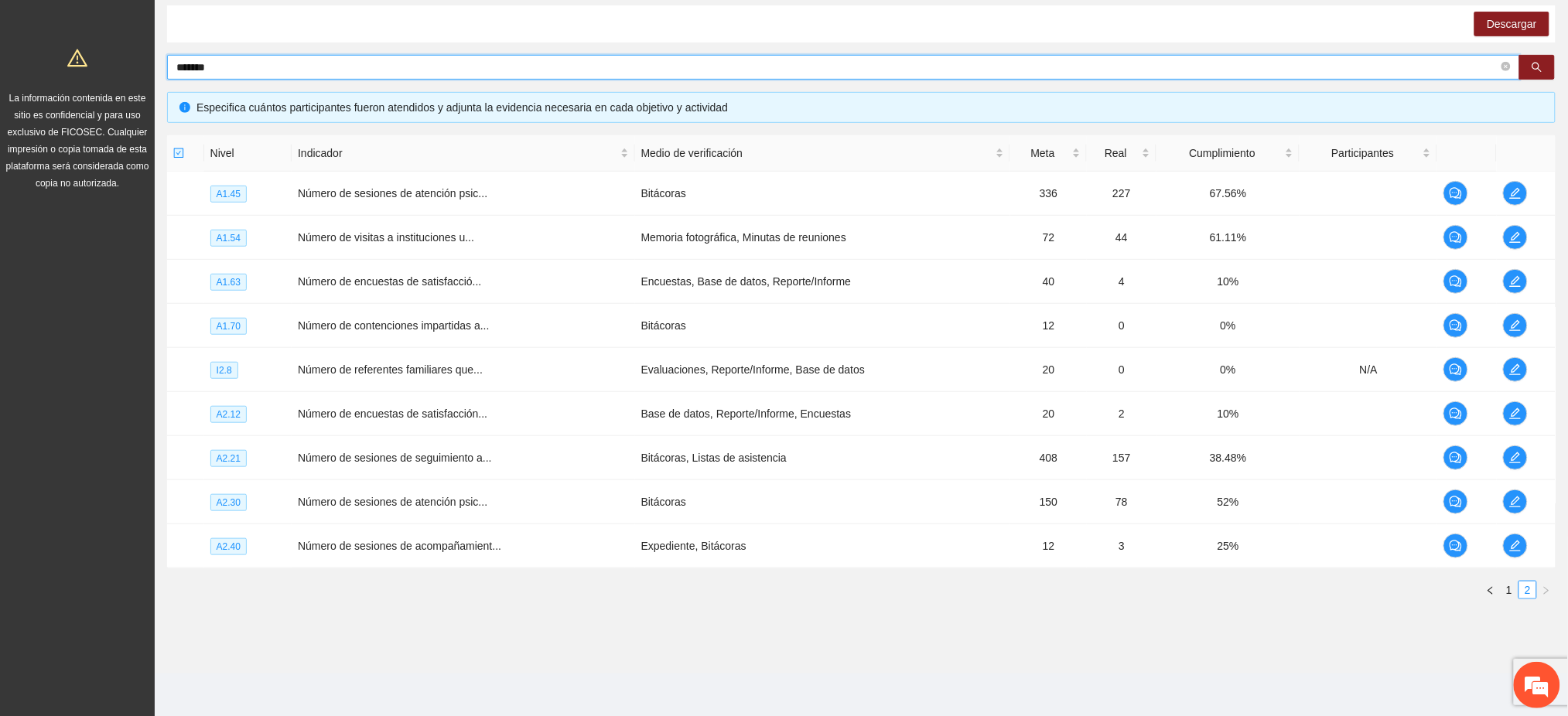
drag, startPoint x: 220, startPoint y: 63, endPoint x: 168, endPoint y: 73, distance: 53.0
click at [168, 73] on span "*******" at bounding box center [844, 67] width 1353 height 25
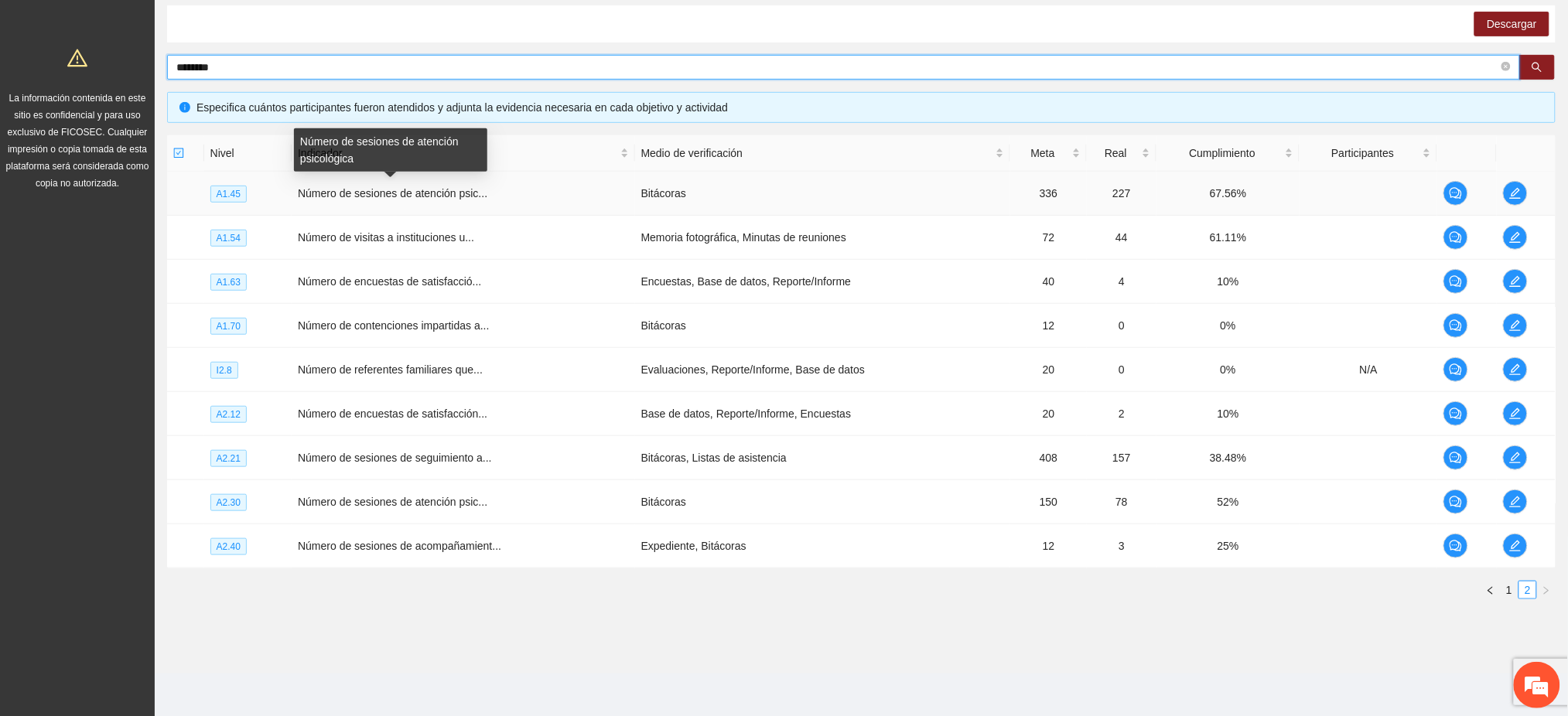
type input "********"
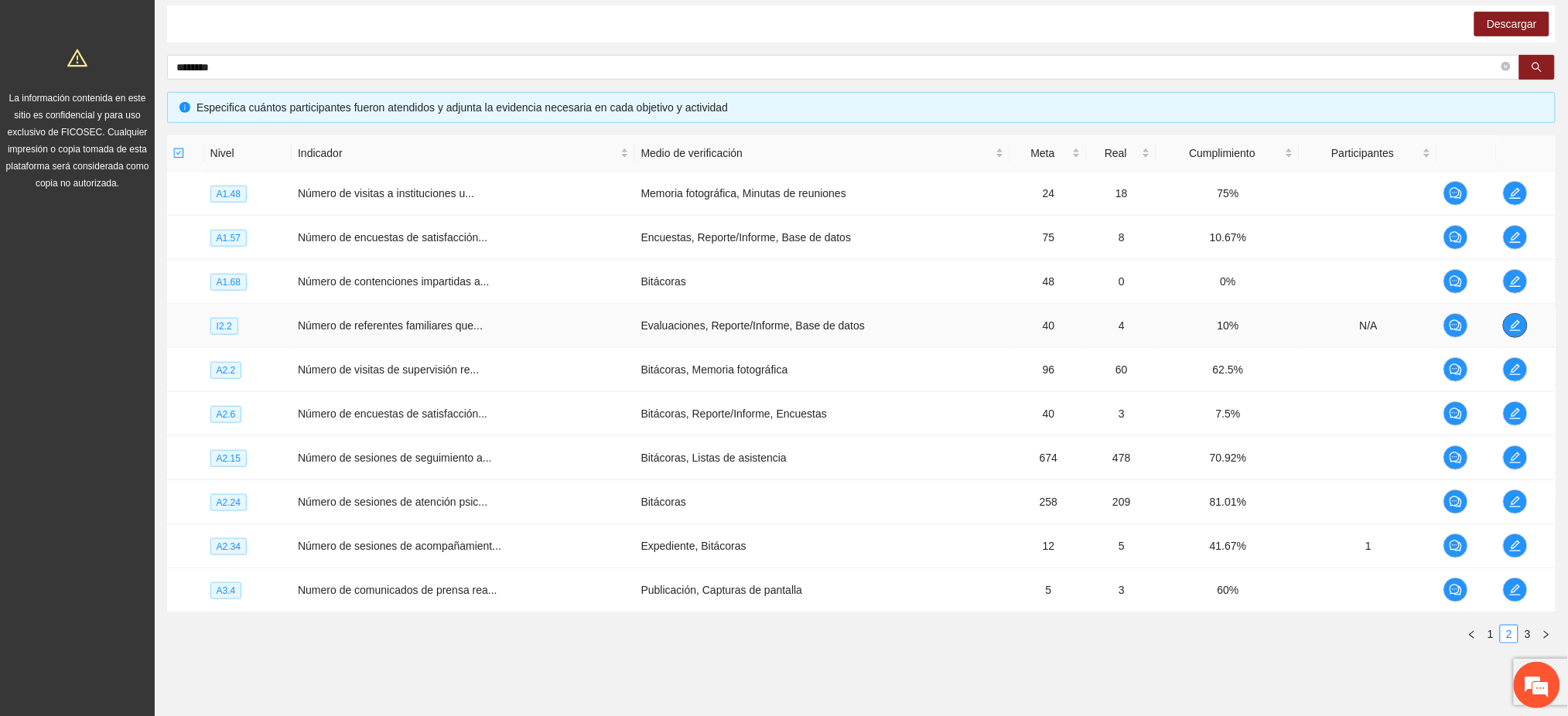
click at [1523, 329] on span "edit" at bounding box center [1516, 325] width 23 height 12
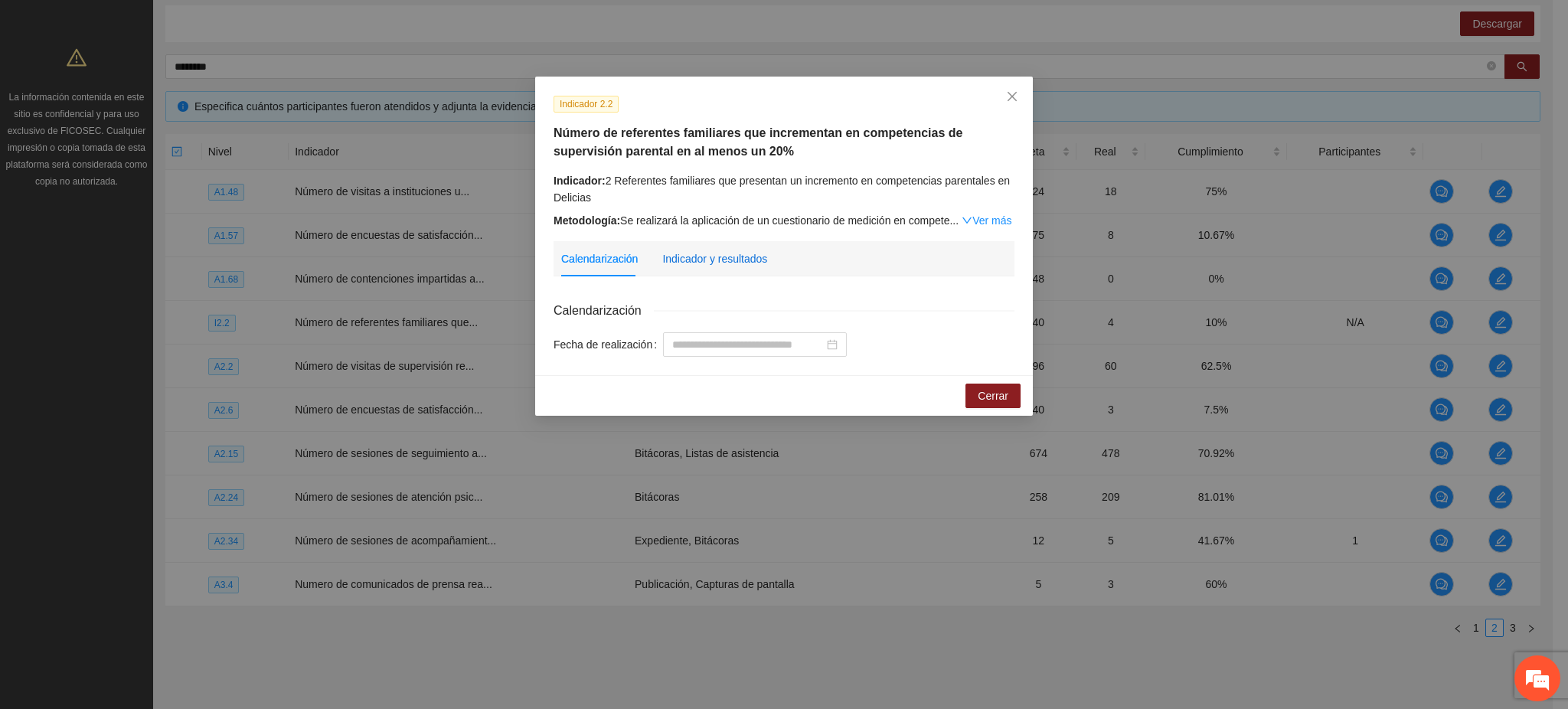
click at [740, 252] on div "Indicador y resultados" at bounding box center [714, 259] width 105 height 17
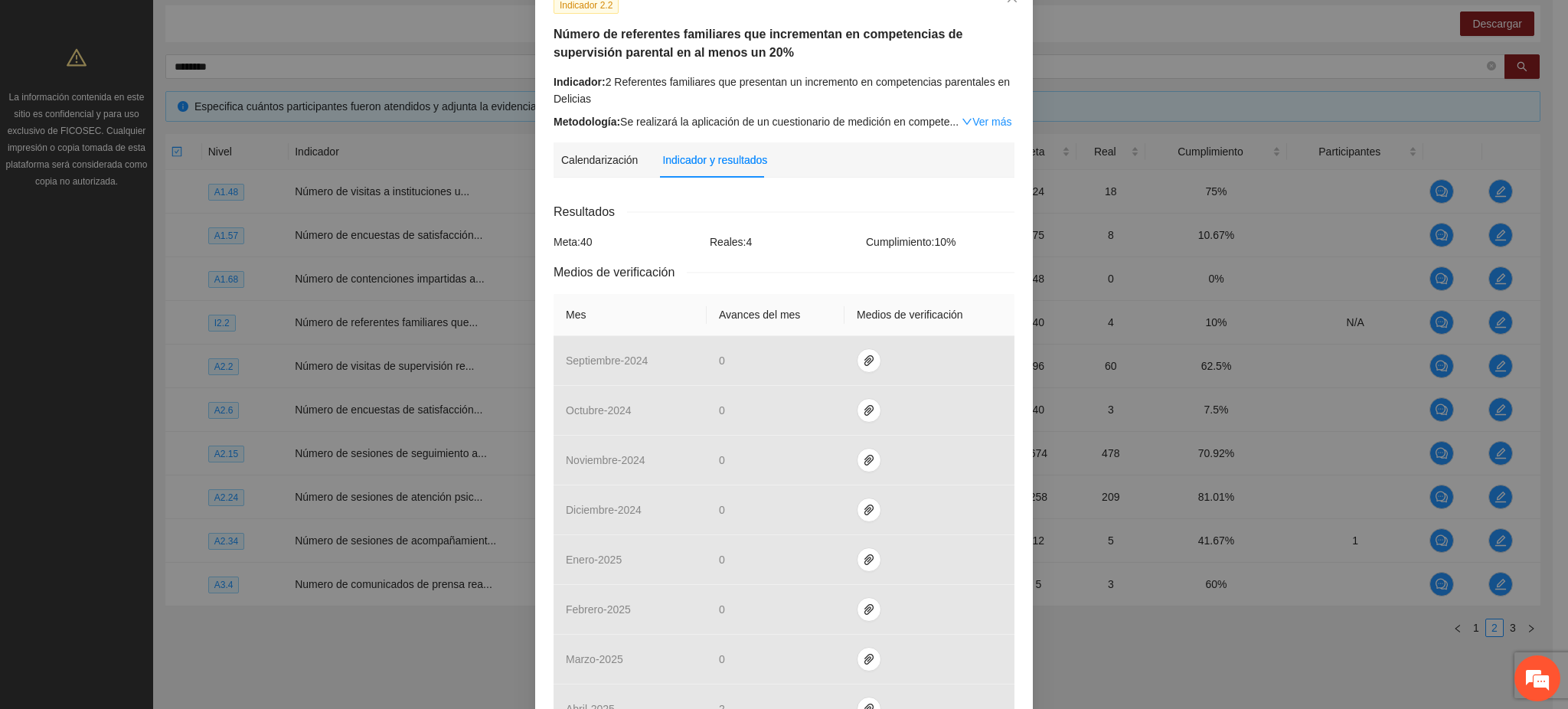
scroll to position [489, 0]
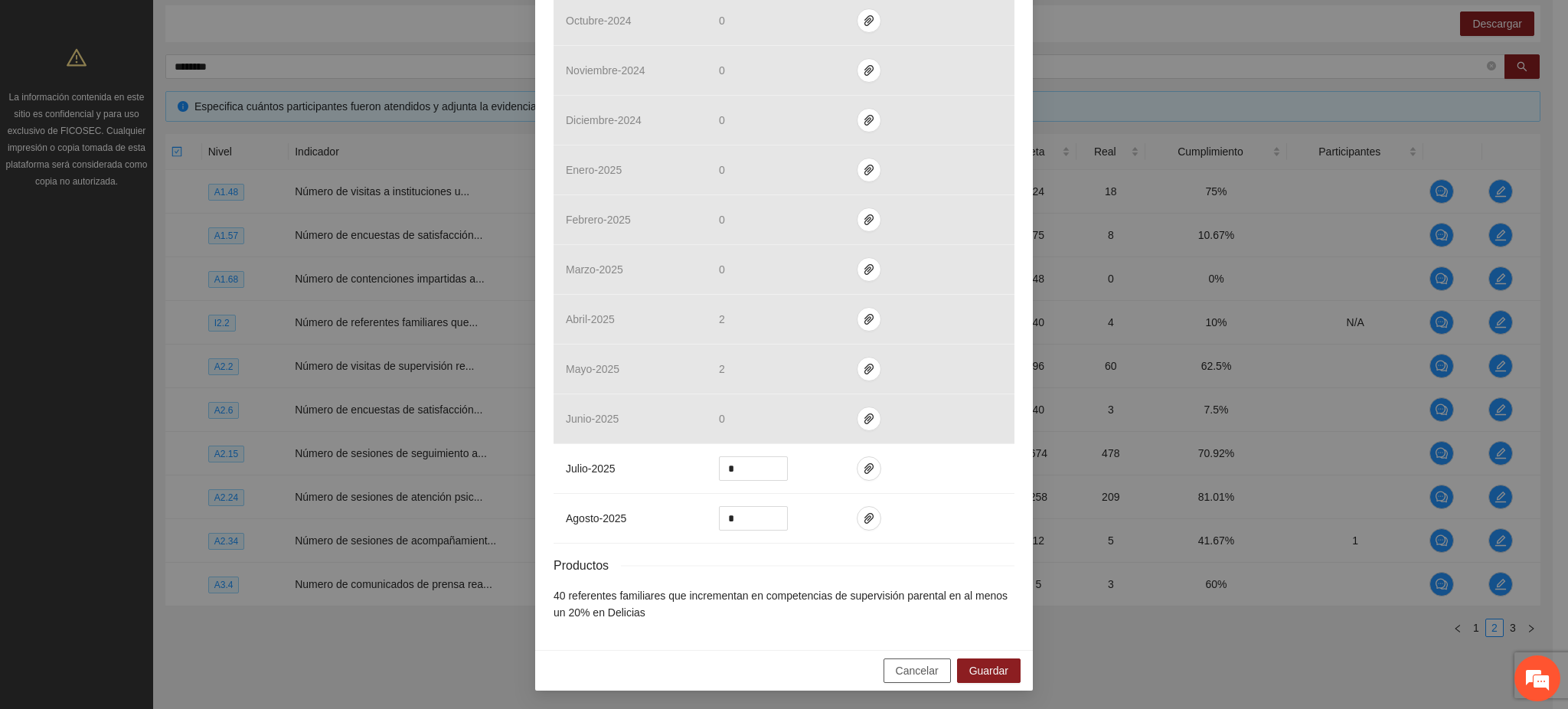
click at [905, 668] on span "Cancelar" at bounding box center [917, 671] width 42 height 17
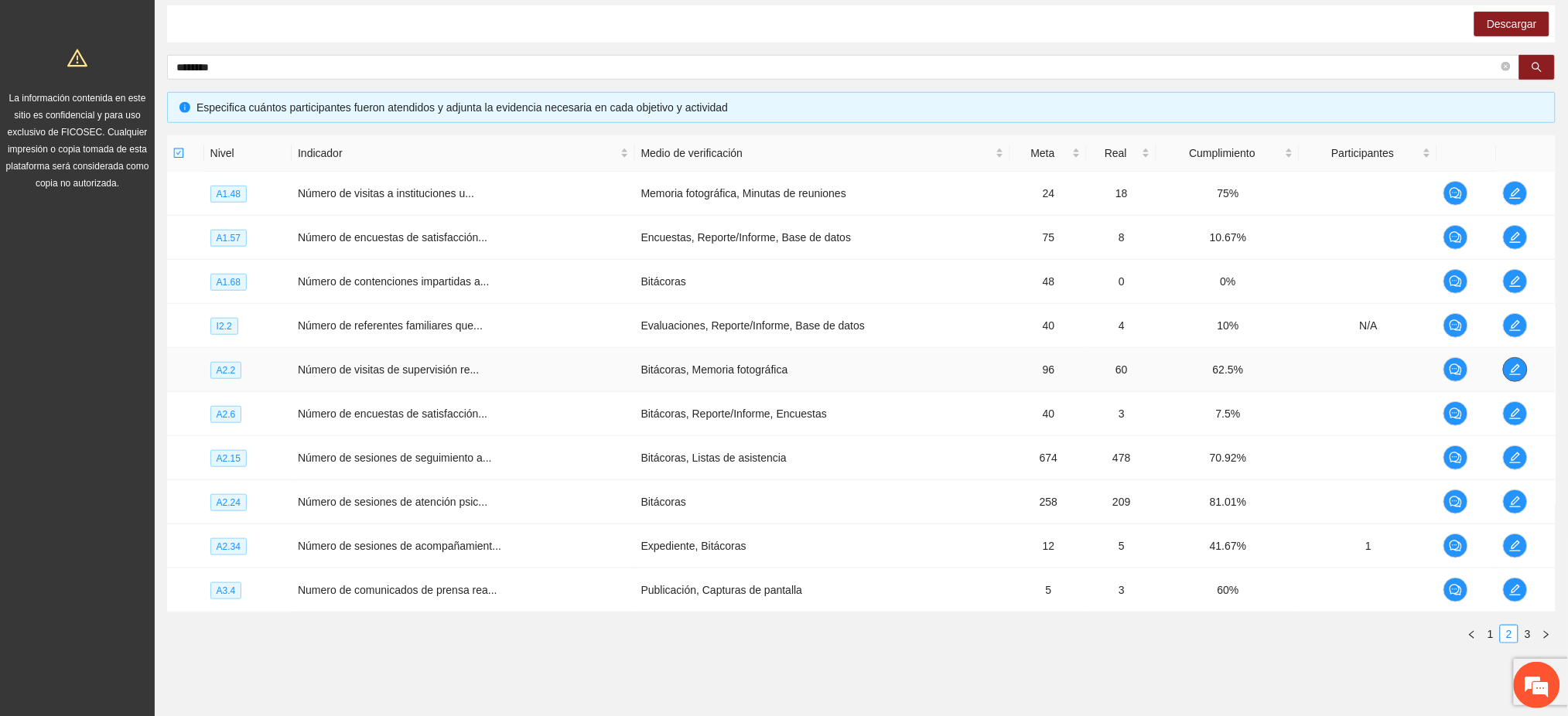
click at [1511, 371] on icon "edit" at bounding box center [1516, 369] width 12 height 12
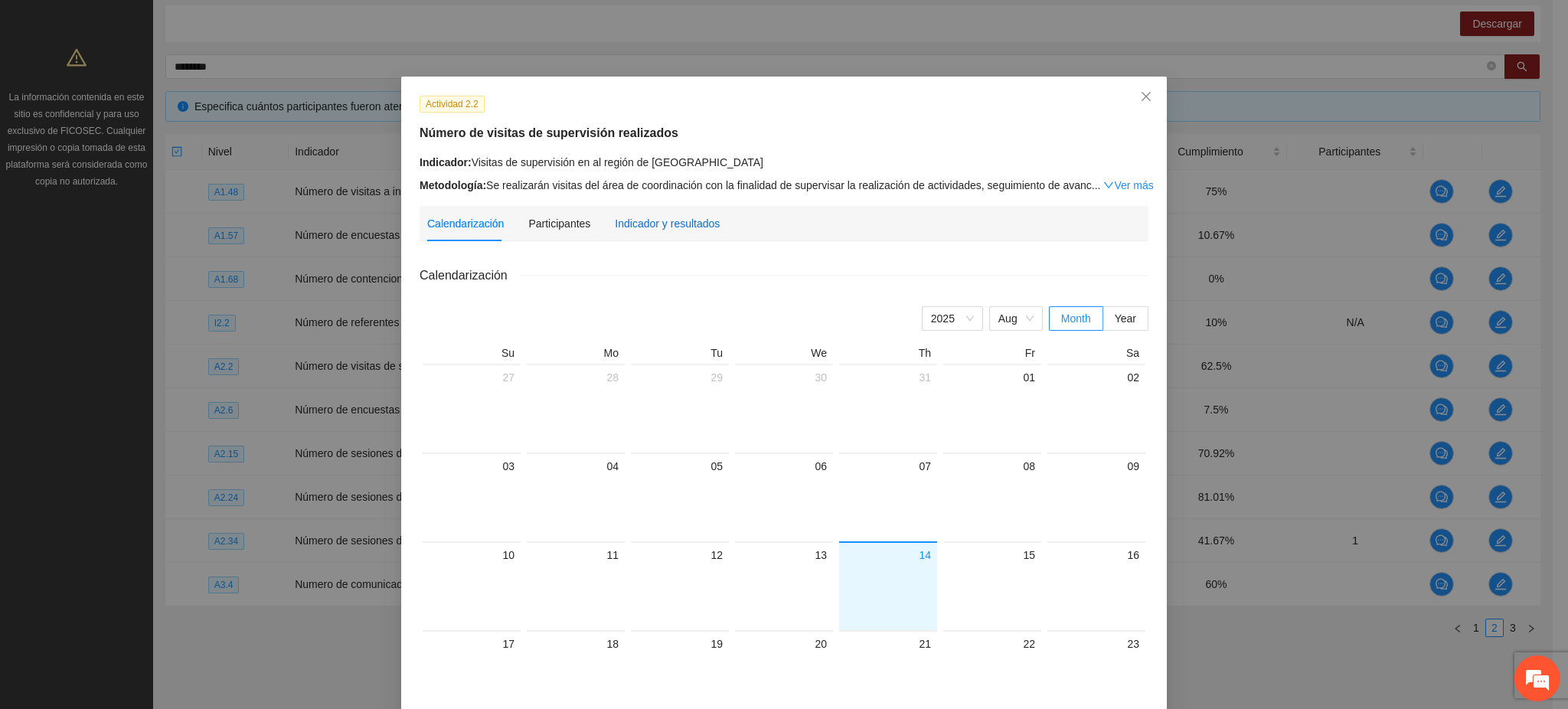
click at [665, 221] on div "Indicador y resultados" at bounding box center [666, 224] width 105 height 17
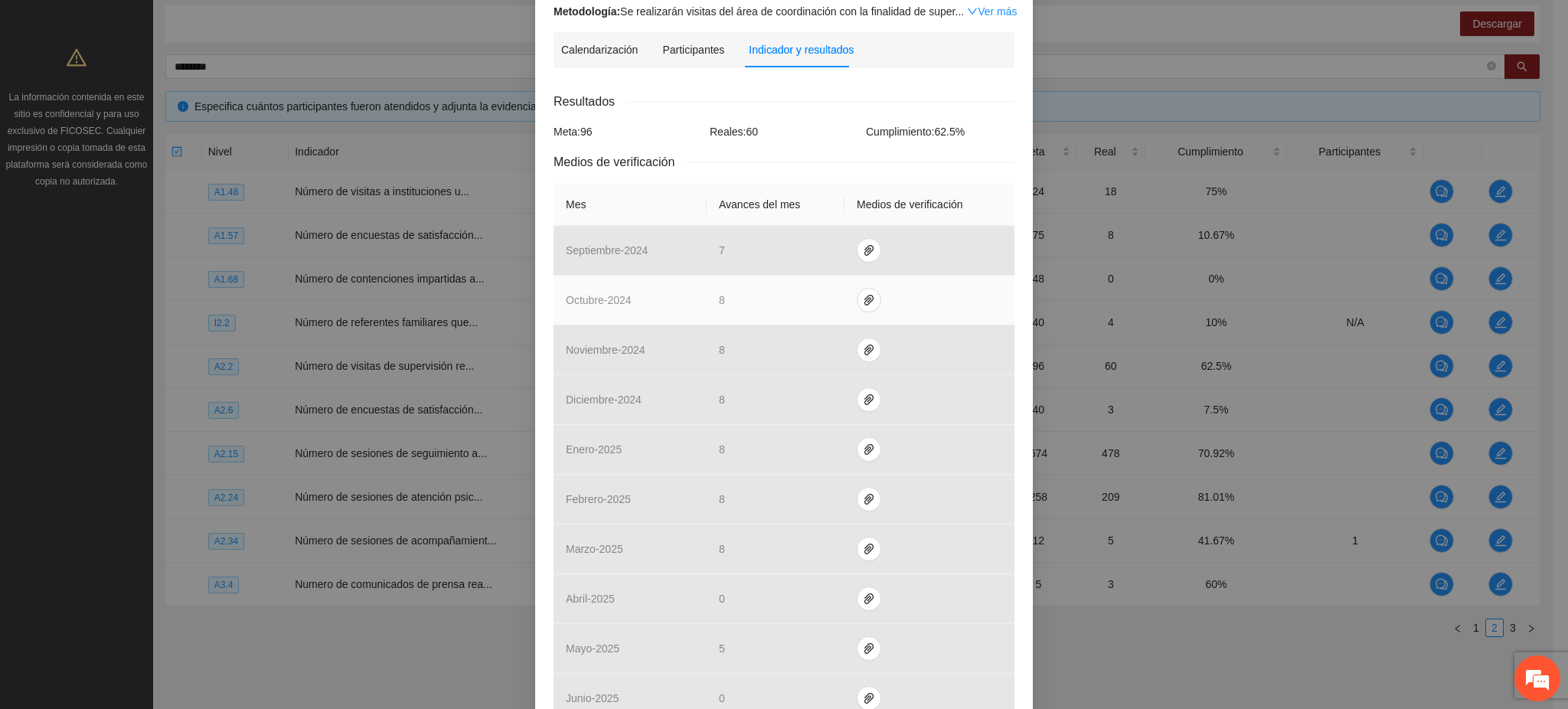
scroll to position [437, 0]
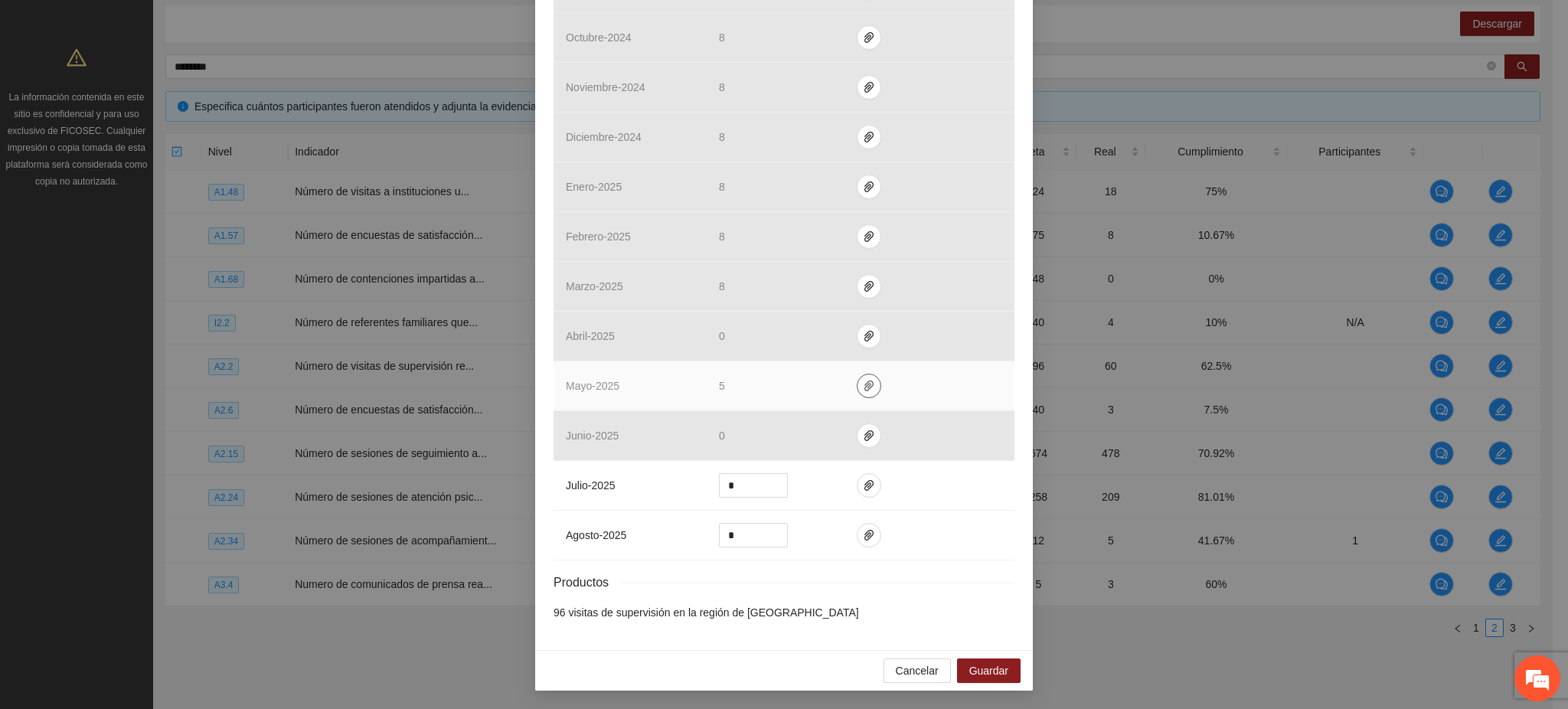
click at [858, 386] on span "paper-clip" at bounding box center [869, 386] width 23 height 12
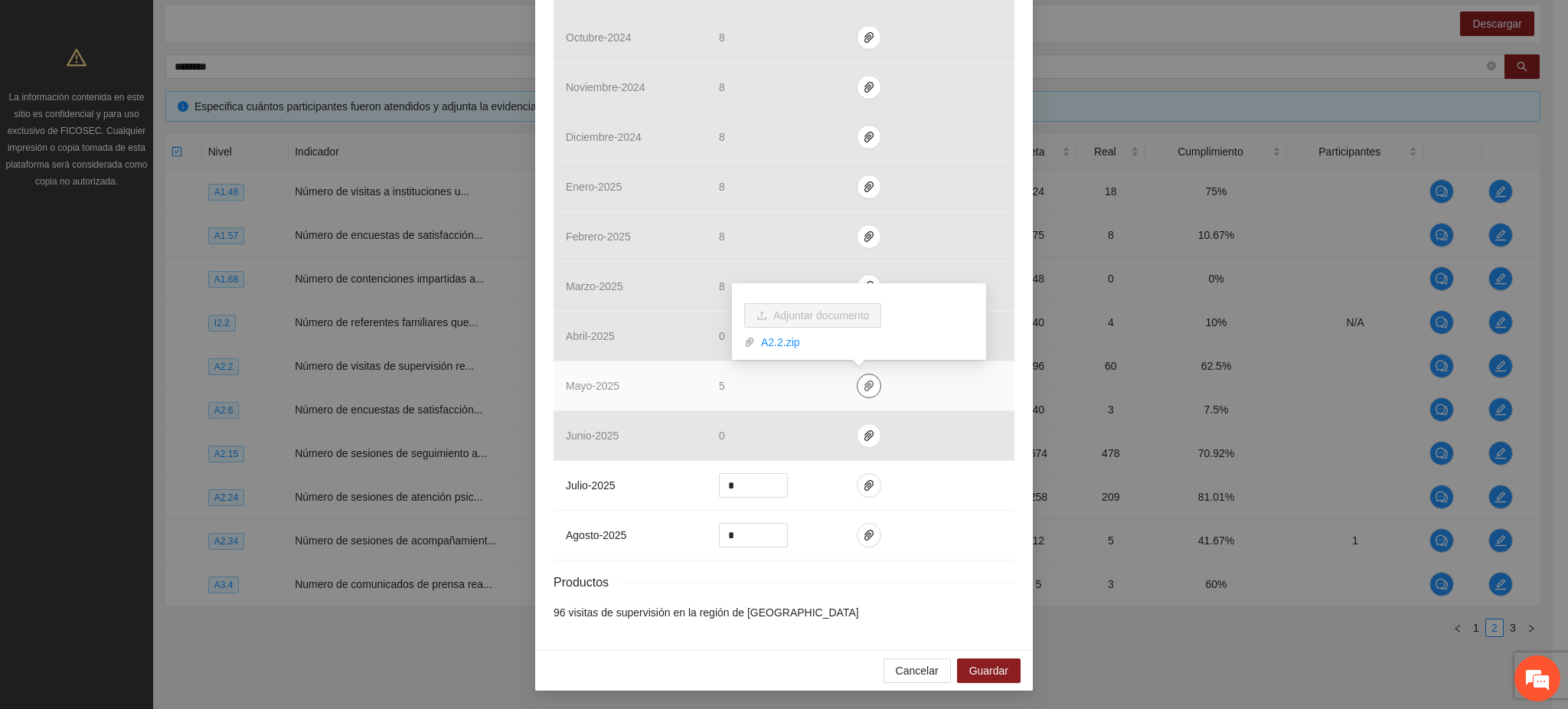
click at [858, 386] on span "paper-clip" at bounding box center [869, 386] width 23 height 12
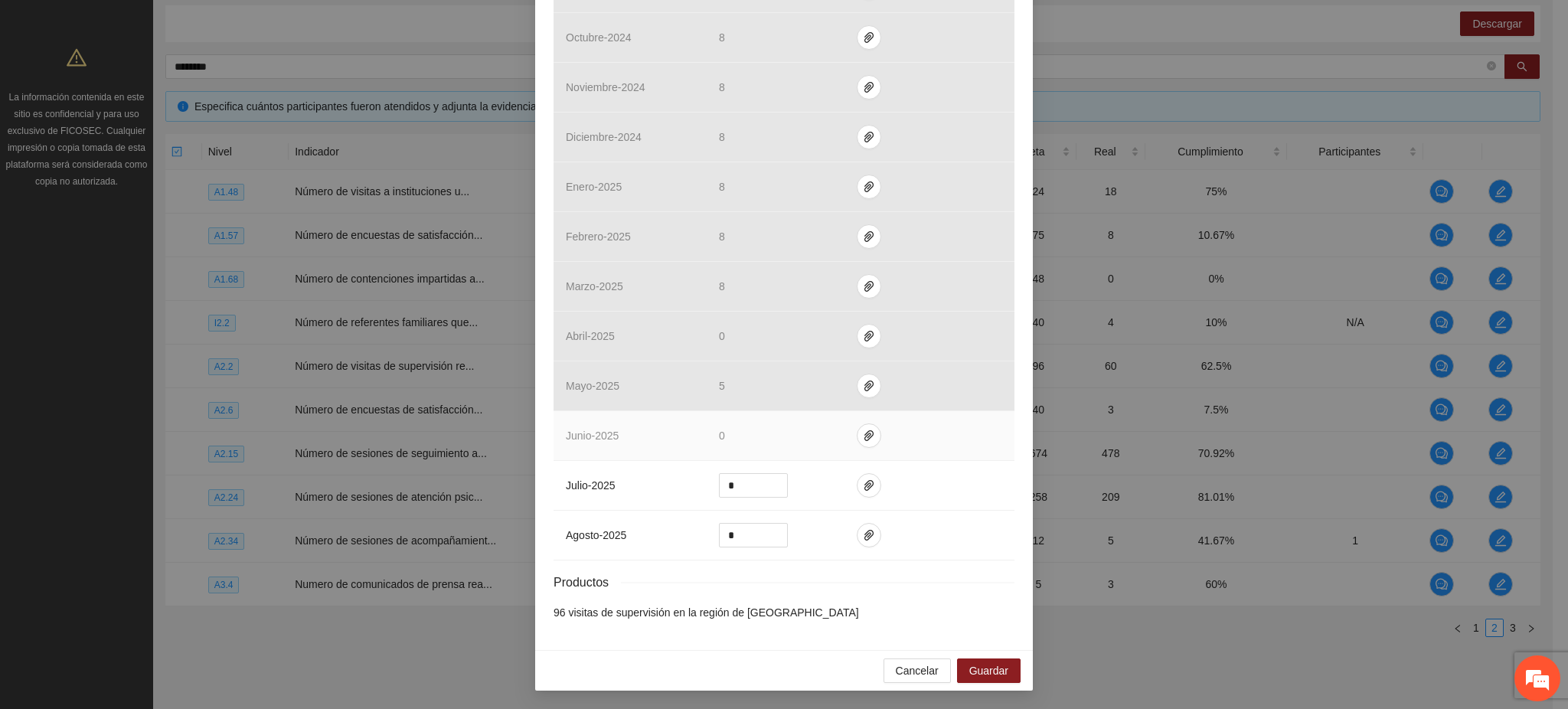
click at [622, 437] on td "junio - 2025" at bounding box center [630, 436] width 153 height 50
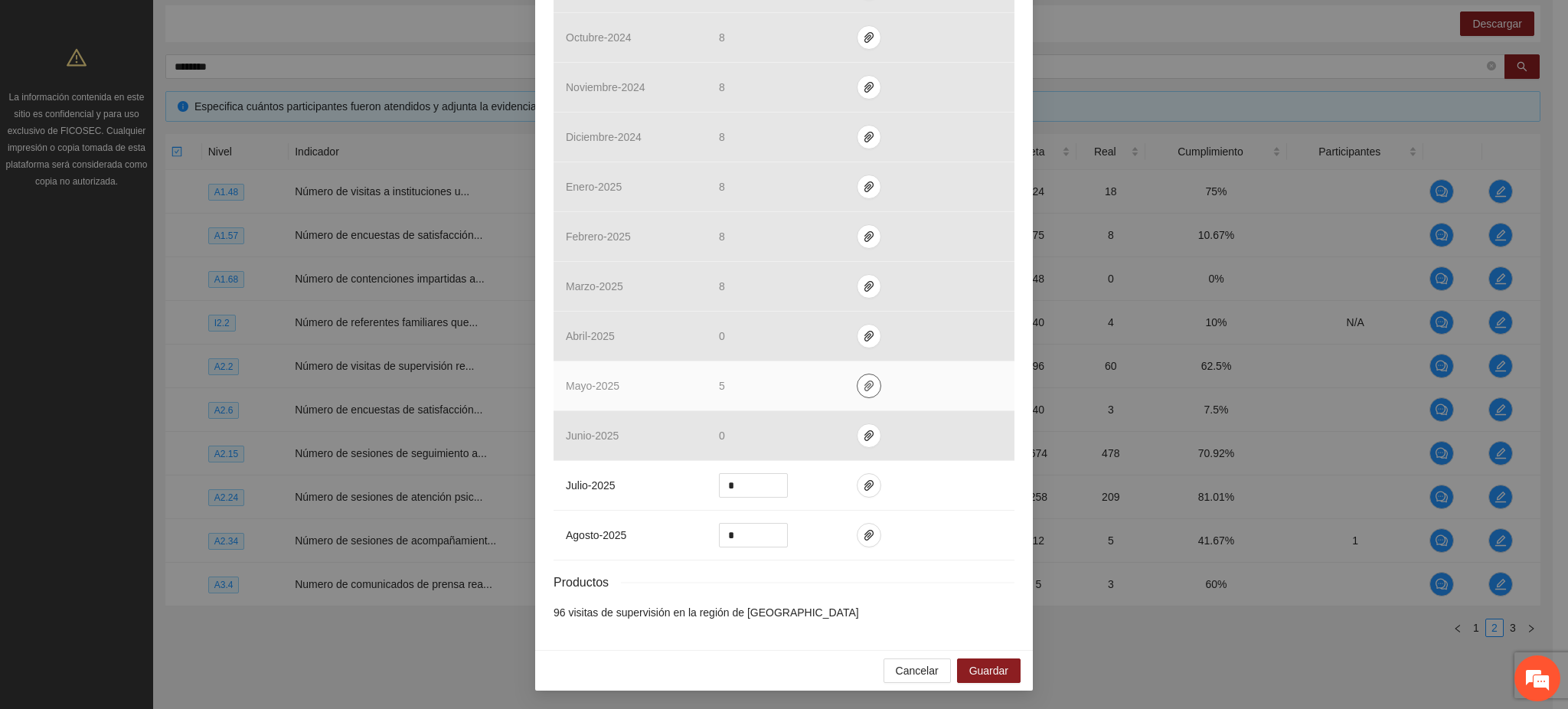
click at [864, 388] on icon "paper-clip" at bounding box center [869, 386] width 9 height 11
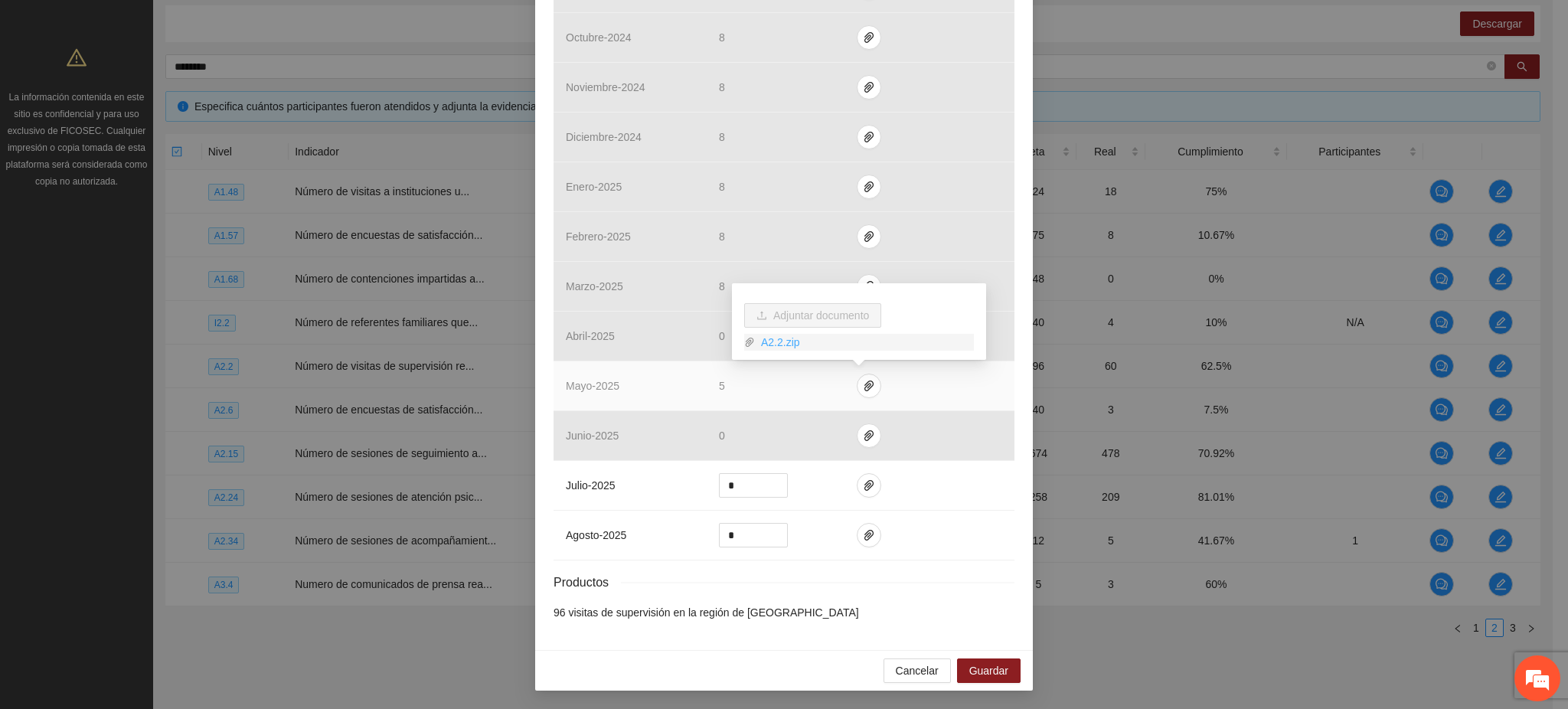
click at [767, 346] on link "A2.2.zip" at bounding box center [864, 343] width 219 height 17
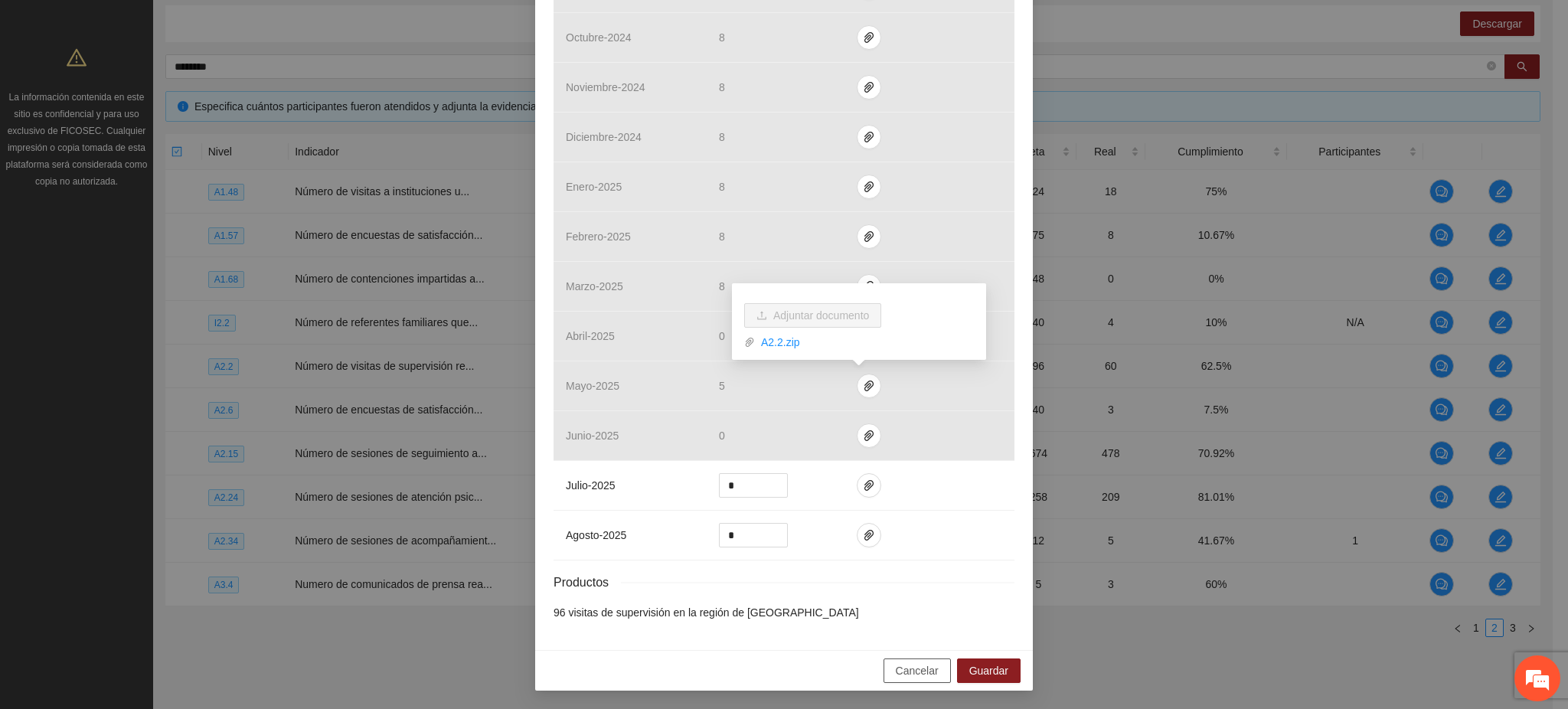
click at [926, 673] on span "Cancelar" at bounding box center [917, 671] width 42 height 17
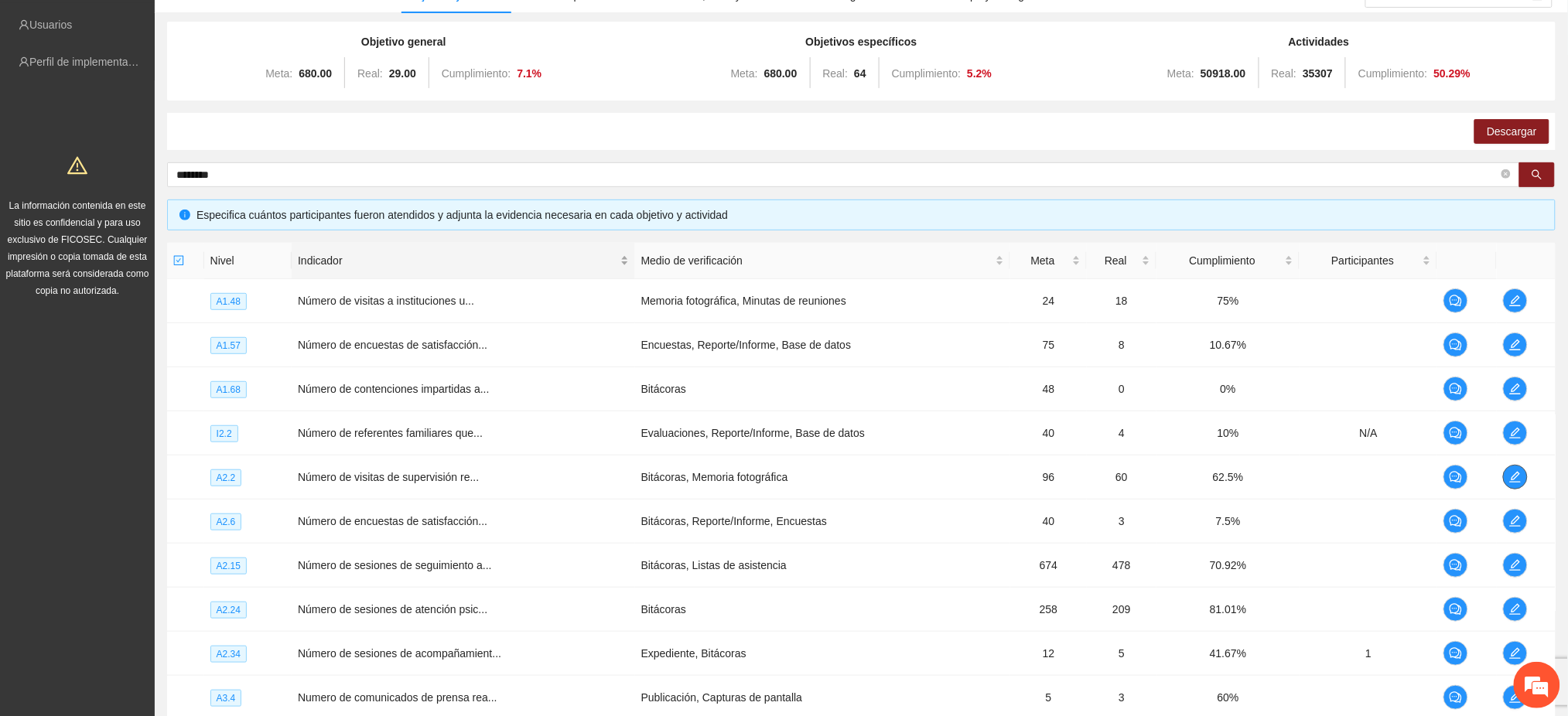
scroll to position [0, 0]
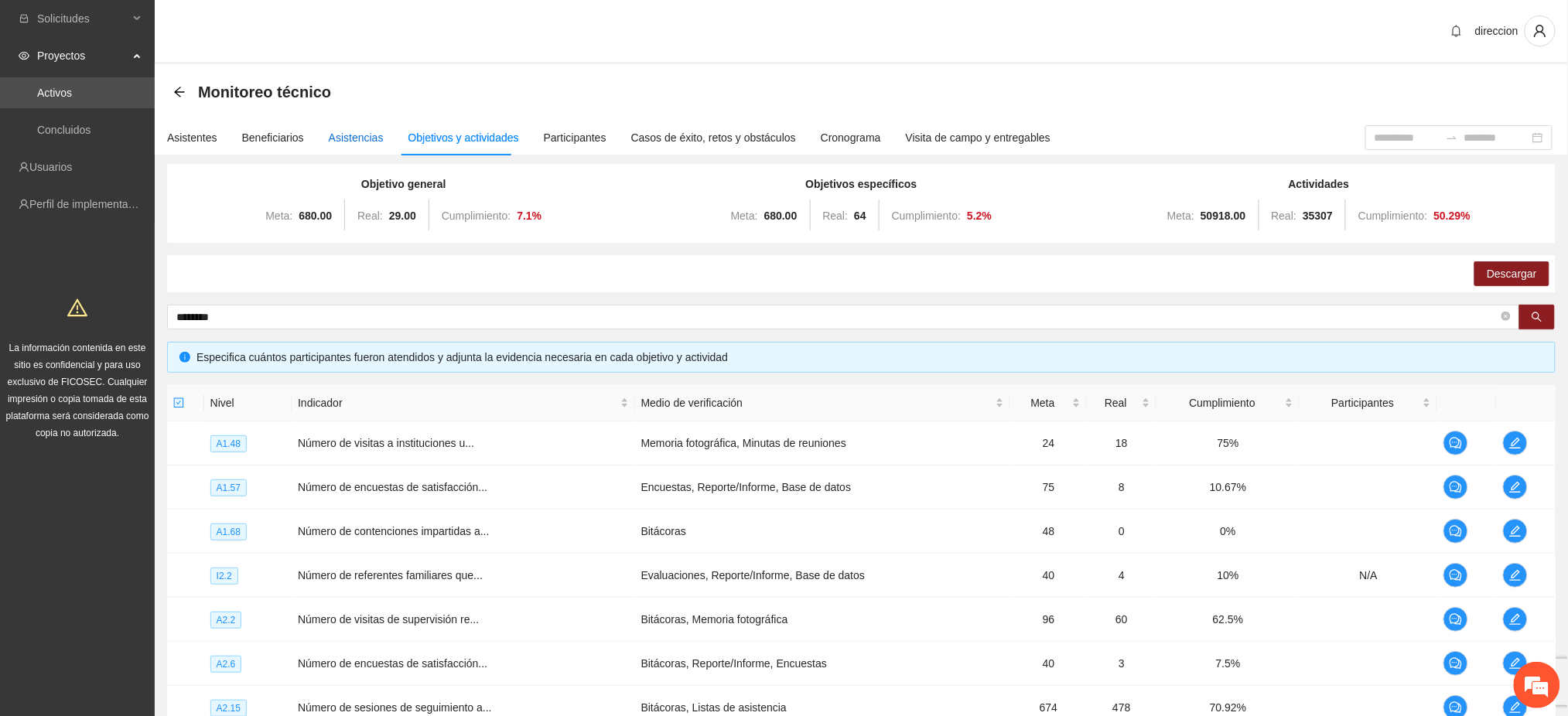
click at [362, 140] on div "Asistencias" at bounding box center [356, 137] width 55 height 17
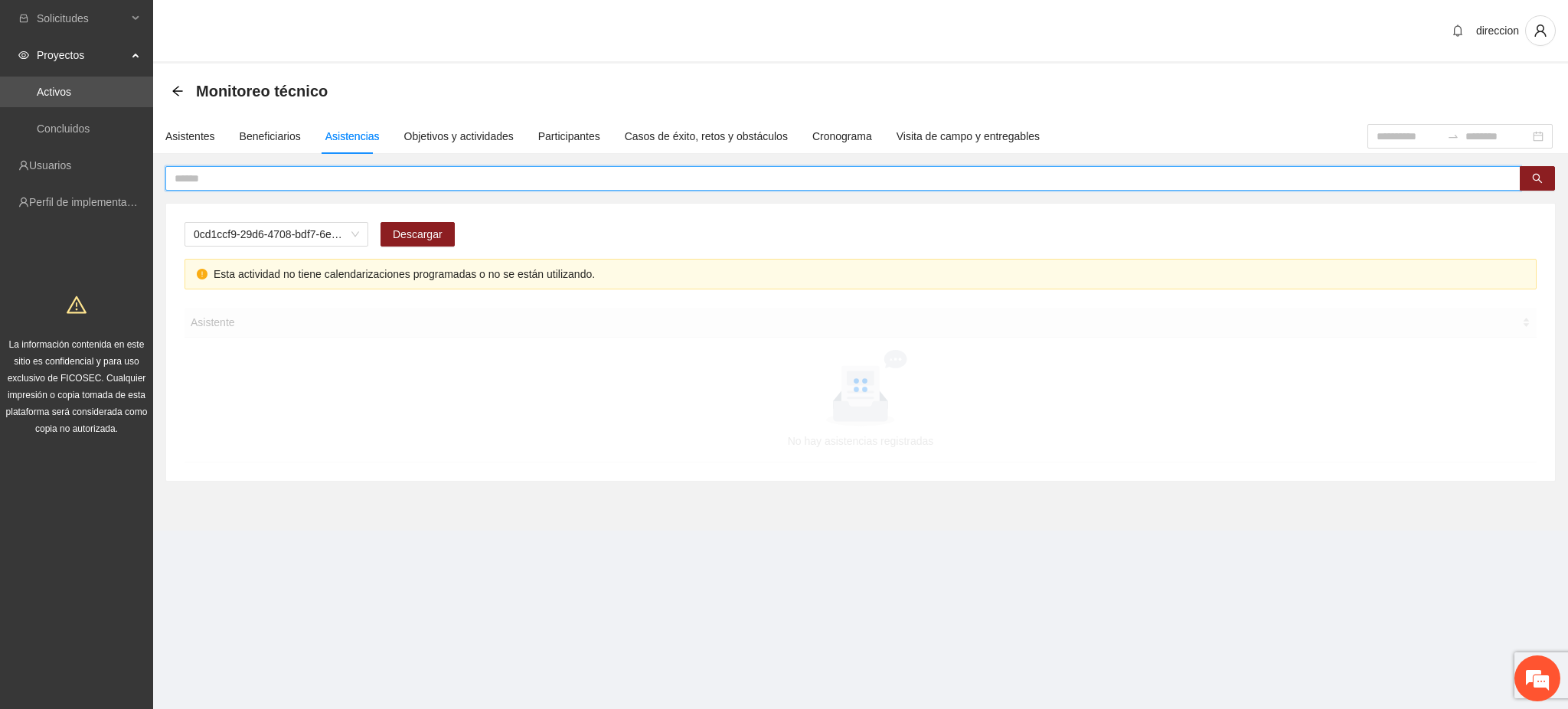
click at [210, 173] on input "text" at bounding box center [836, 179] width 1325 height 17
type input "****"
click at [210, 230] on span "A1.1 Taller de información y sensibilización sobre violencia sexual infantil pa…" at bounding box center [276, 234] width 166 height 23
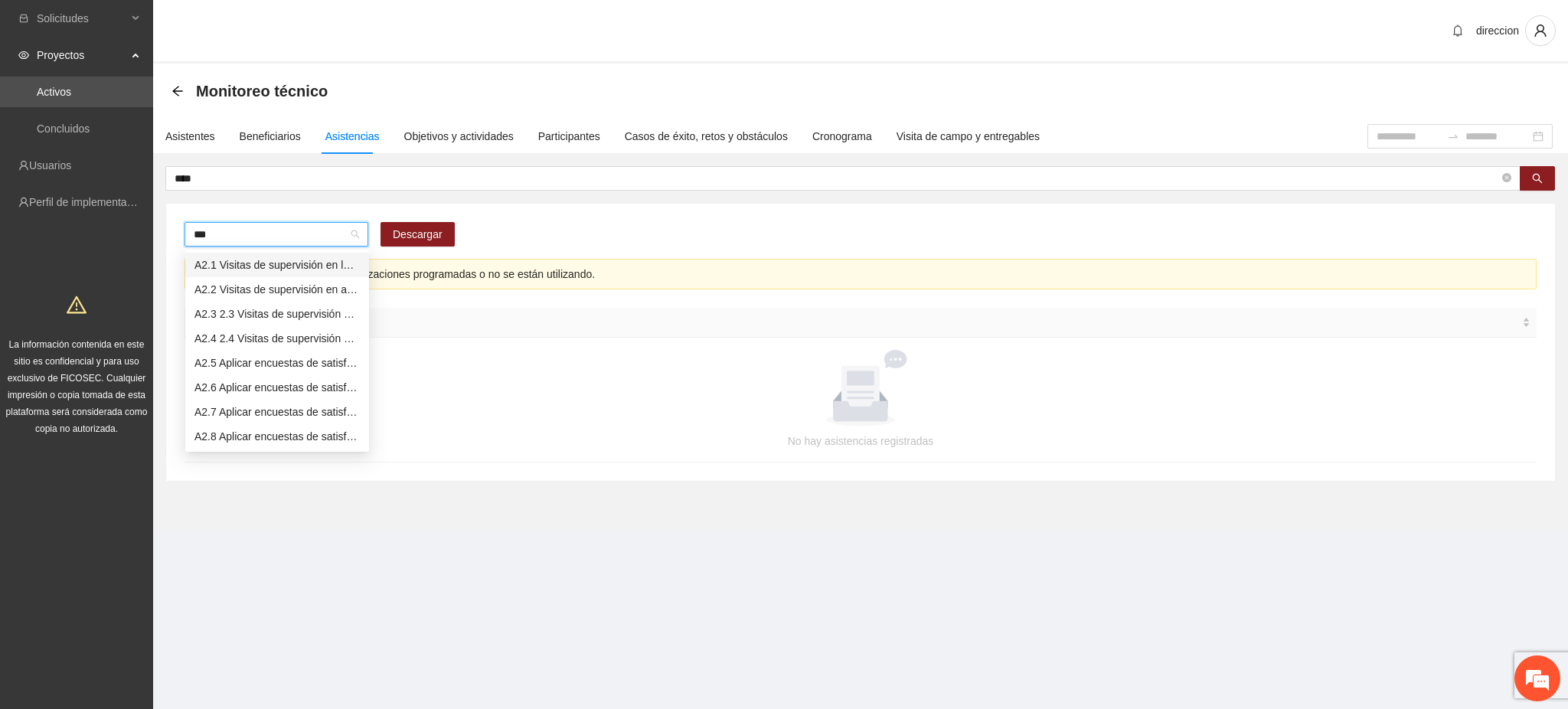
type input "****"
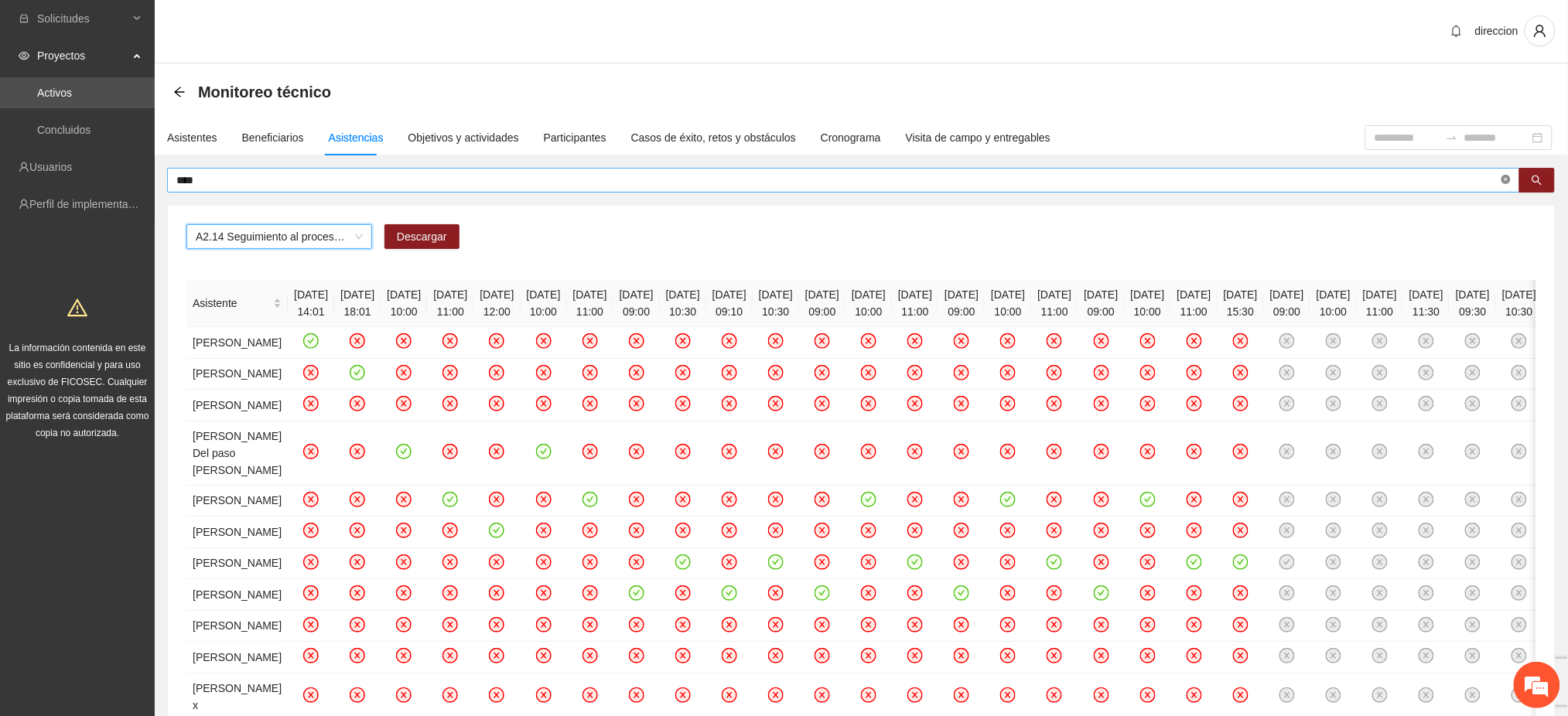
click at [1507, 180] on icon "close-circle" at bounding box center [1506, 179] width 9 height 9
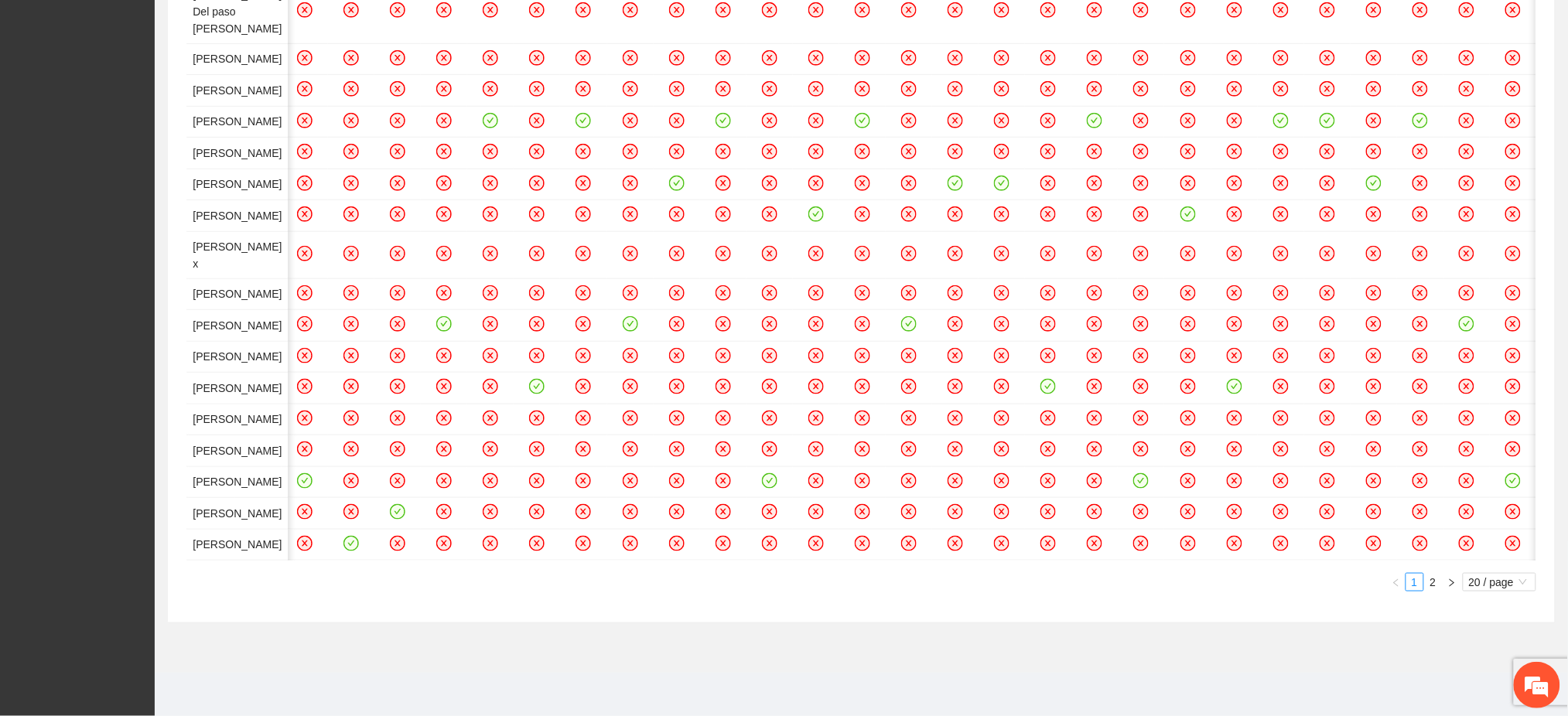
scroll to position [0, 6752]
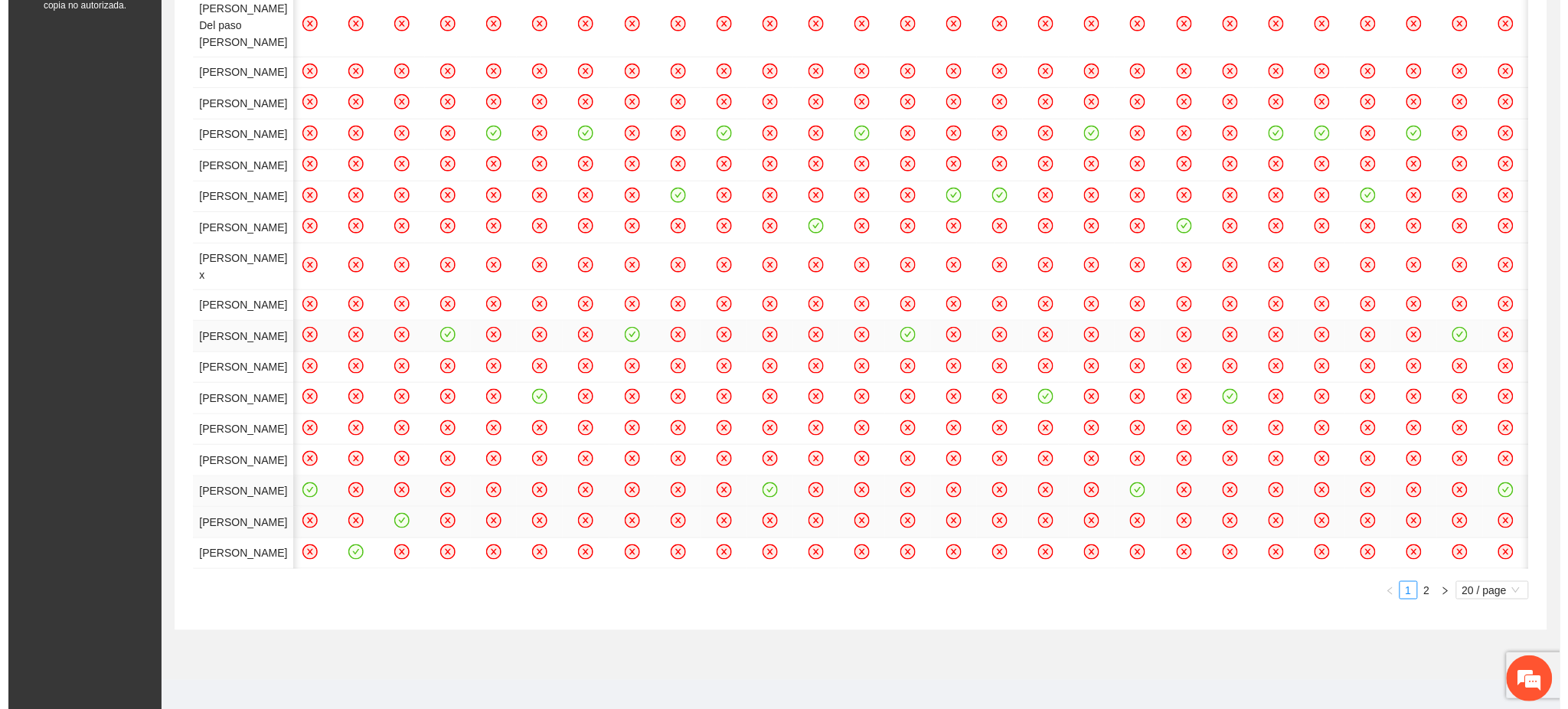
scroll to position [0, 0]
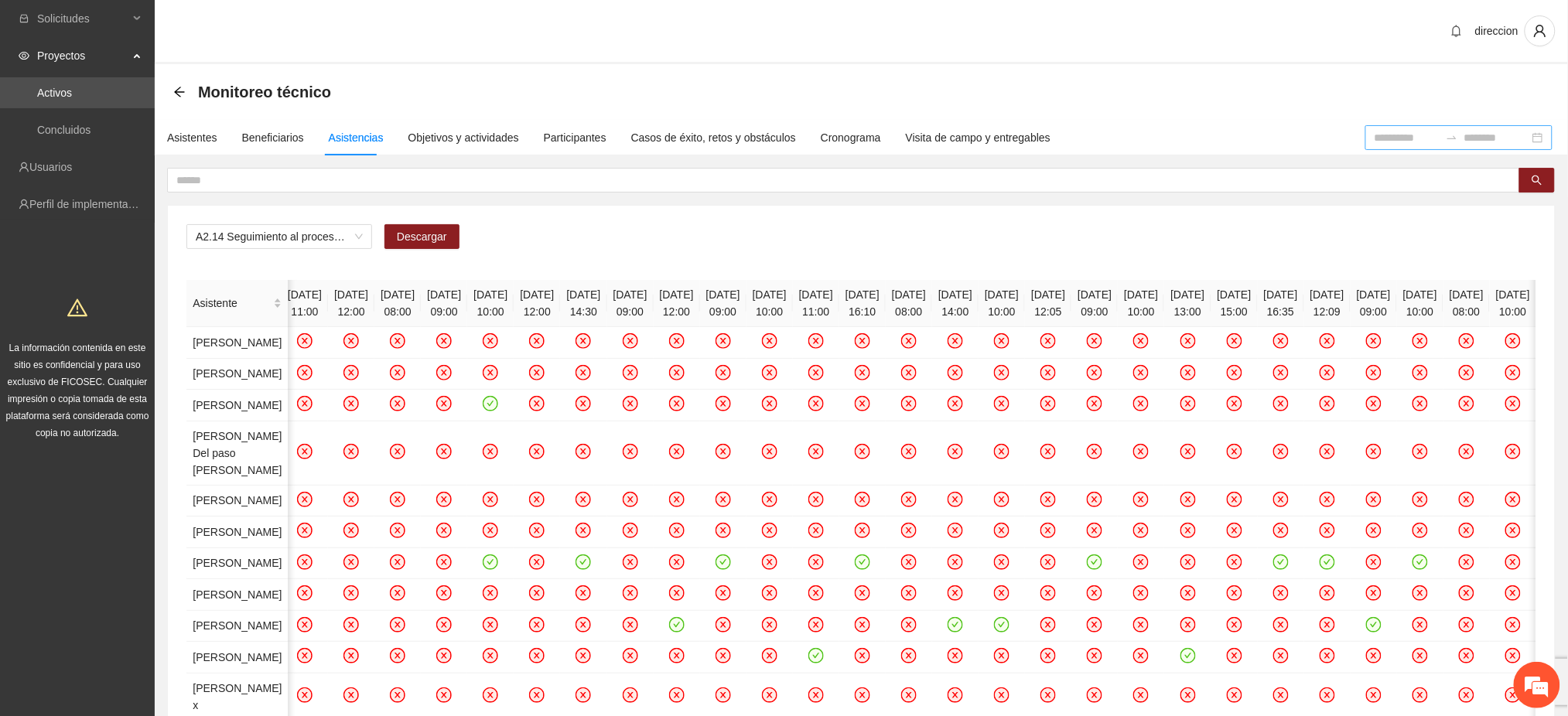
click at [1365, 137] on div at bounding box center [1459, 137] width 187 height 25
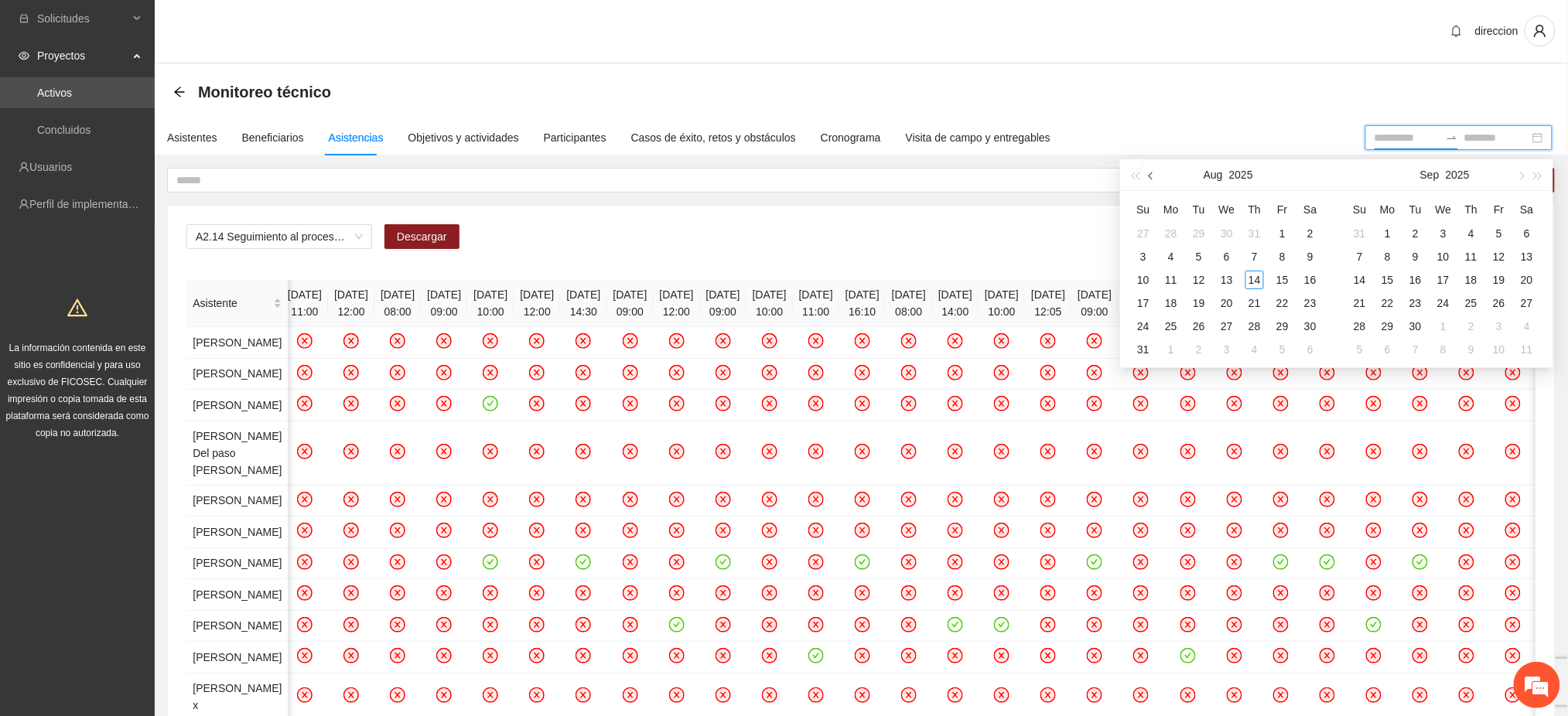
click at [1153, 182] on button "button" at bounding box center [1152, 175] width 17 height 31
type input "**********"
click at [1255, 234] on div "1" at bounding box center [1255, 234] width 19 height 19
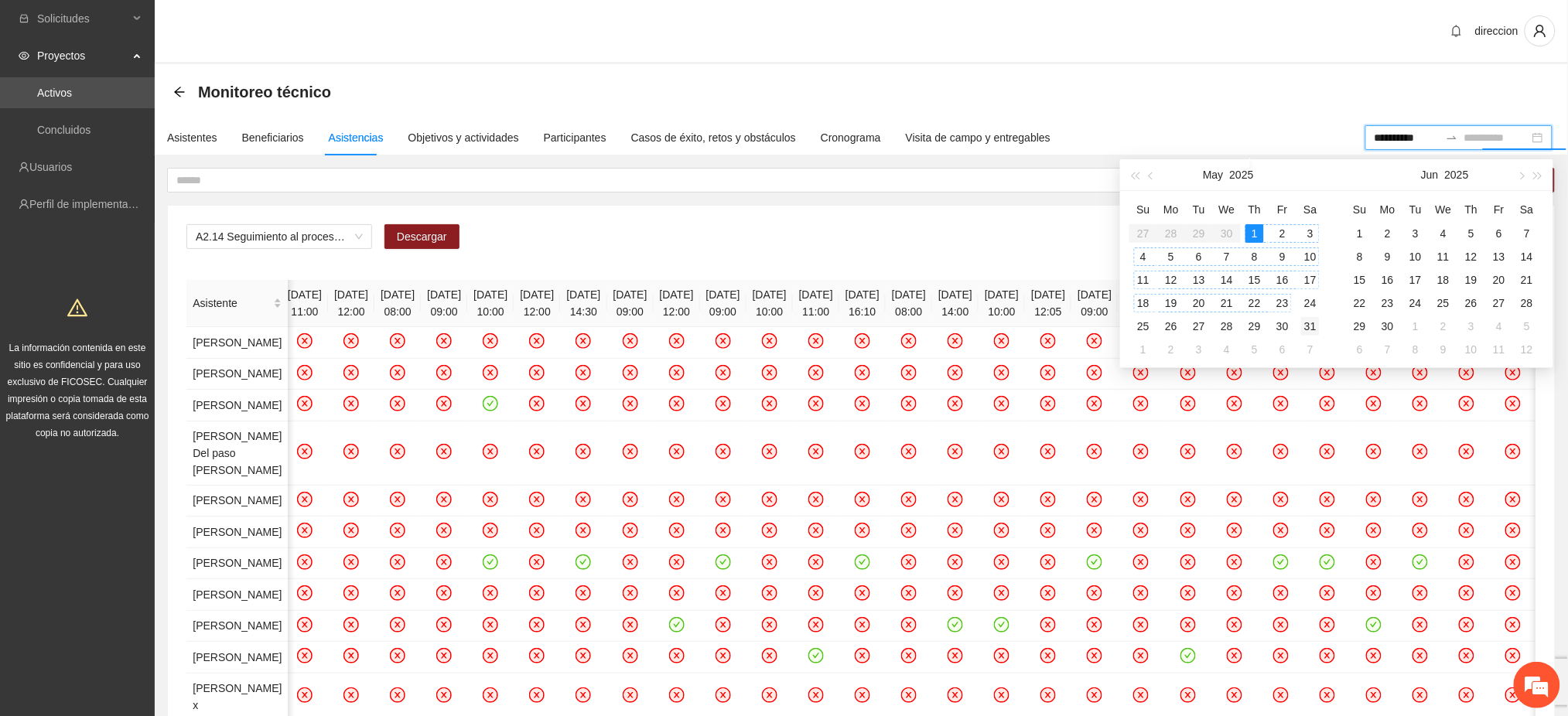
type input "**********"
click at [1305, 326] on div "31" at bounding box center [1310, 326] width 19 height 19
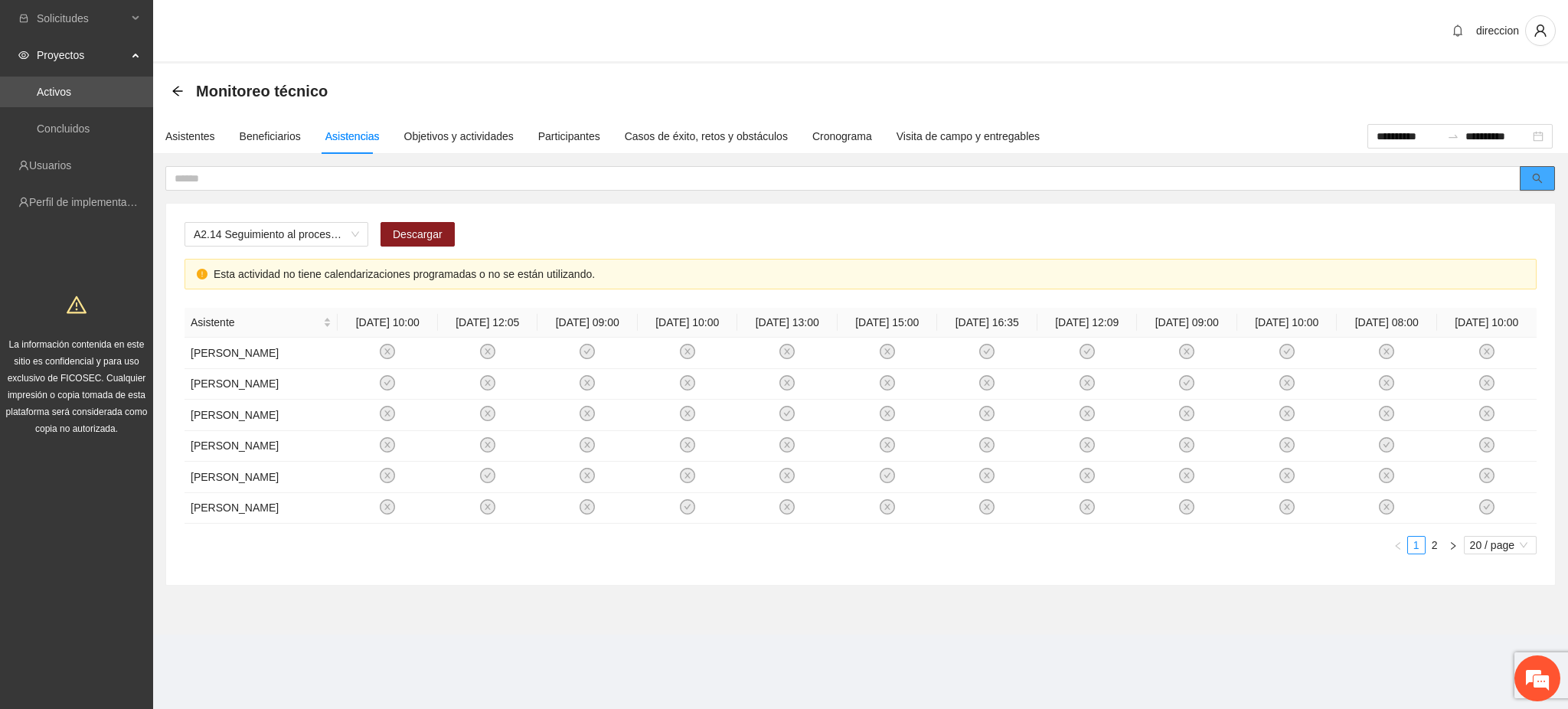
click at [1541, 168] on button "button" at bounding box center [1537, 179] width 35 height 25
click at [1436, 553] on link "2" at bounding box center [1435, 546] width 17 height 17
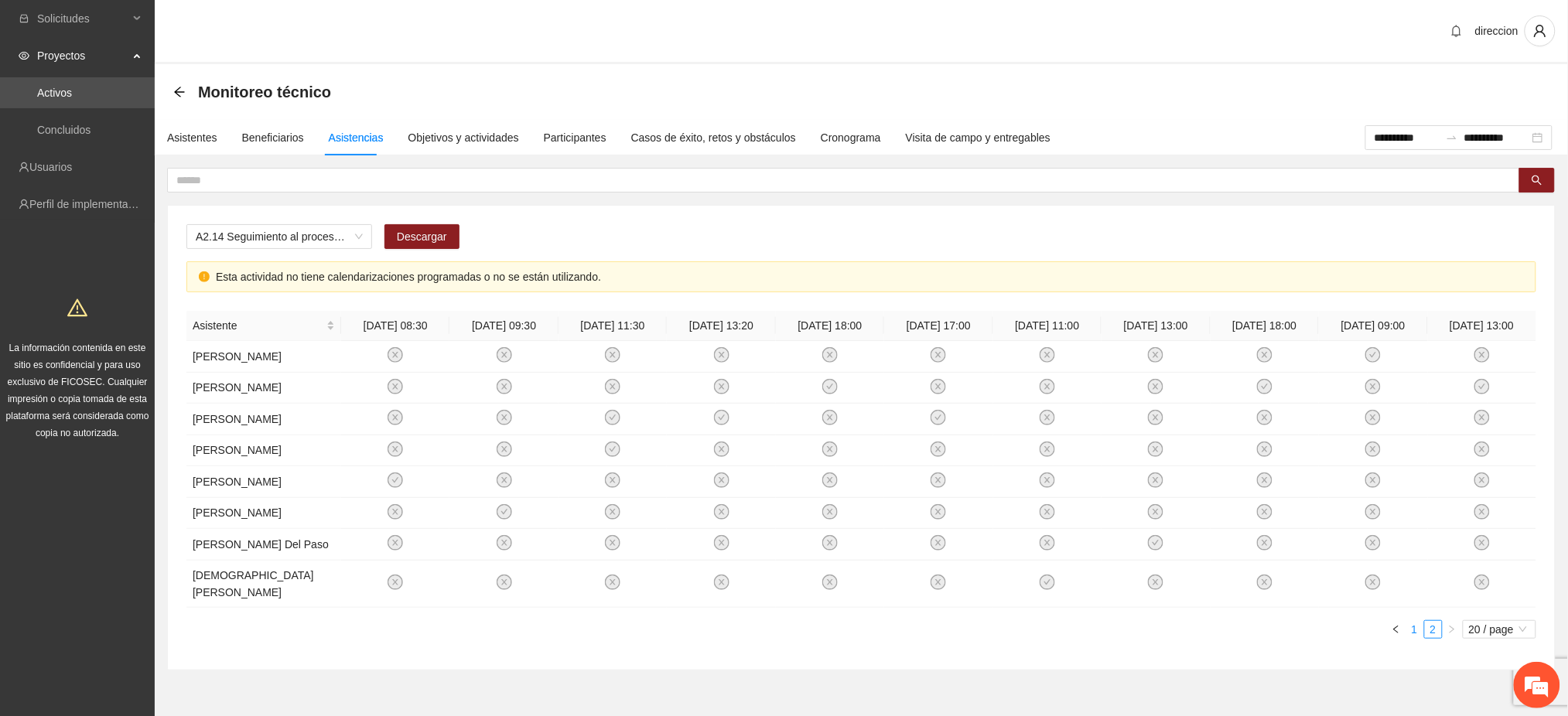
click at [1416, 638] on link "1" at bounding box center [1415, 629] width 17 height 17
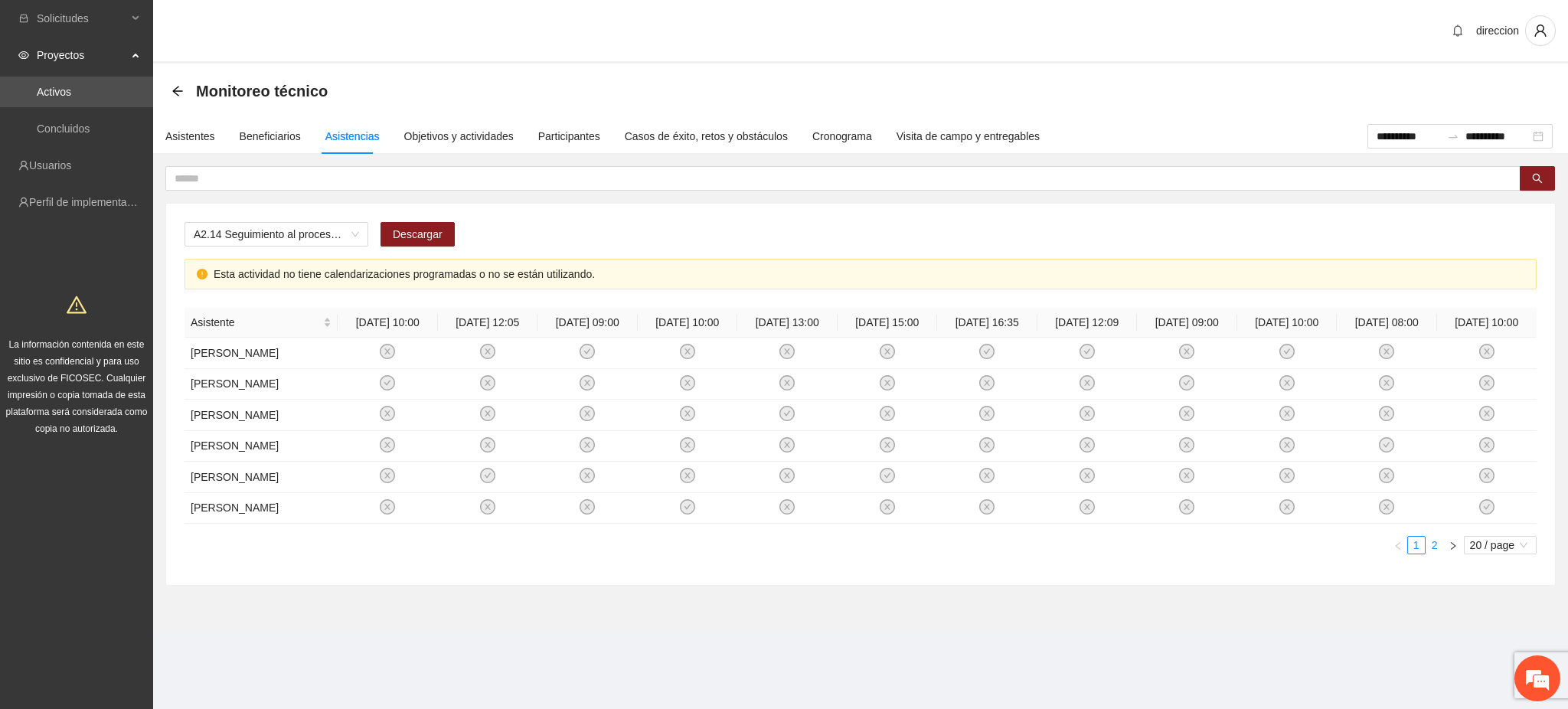
click at [1429, 553] on link "2" at bounding box center [1435, 546] width 17 height 17
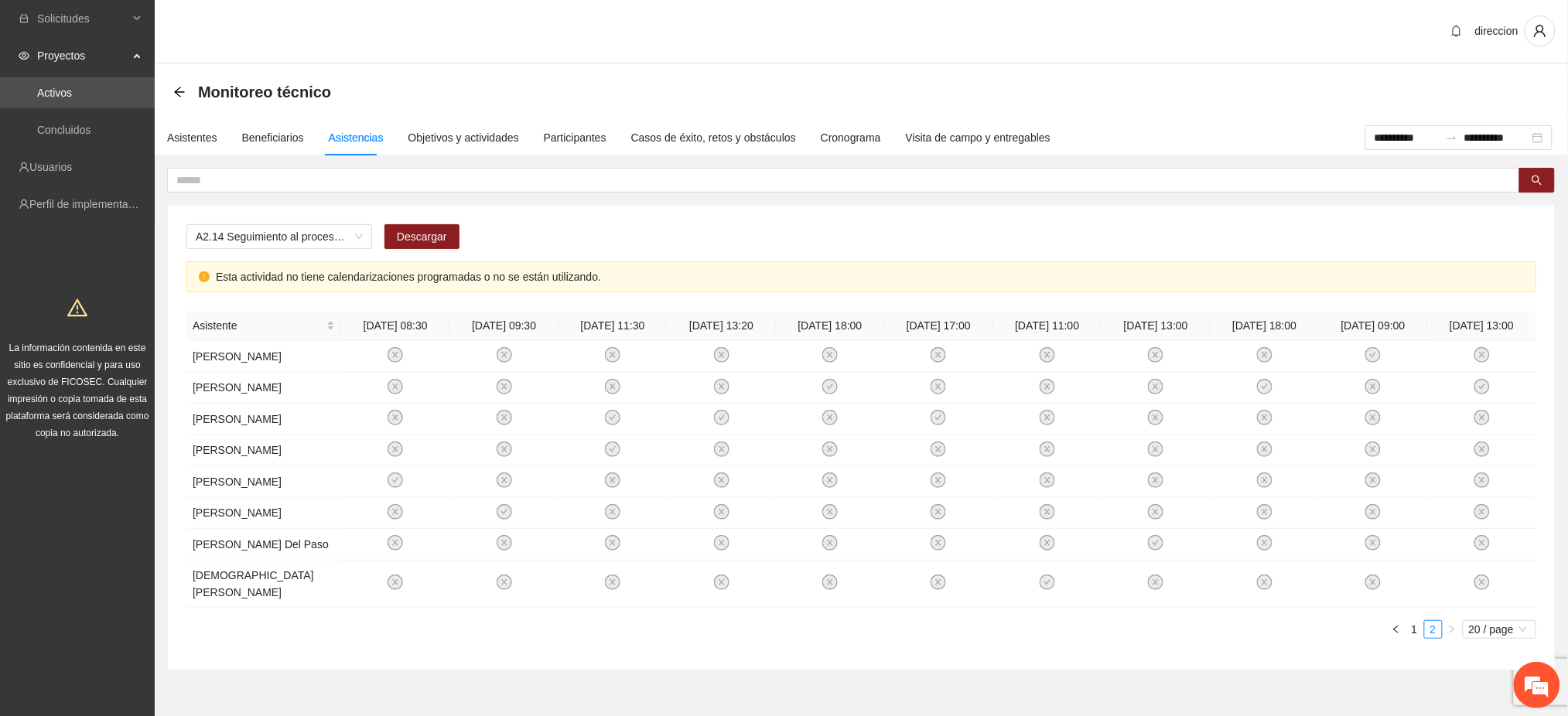
click at [708, 98] on div "Monitoreo técnico" at bounding box center [861, 92] width 1377 height 31
